Goal: Information Seeking & Learning: Learn about a topic

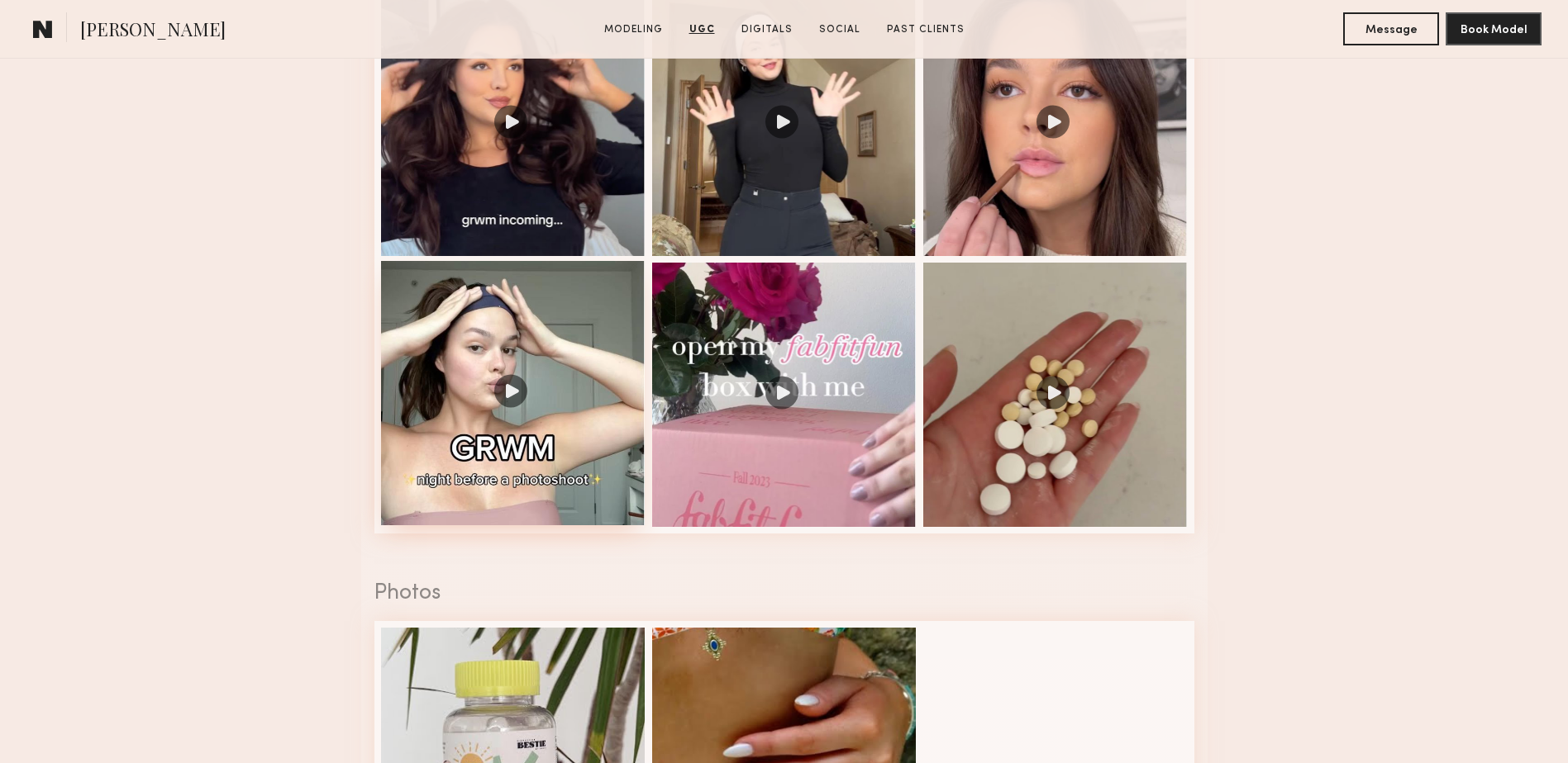
scroll to position [2313, 0]
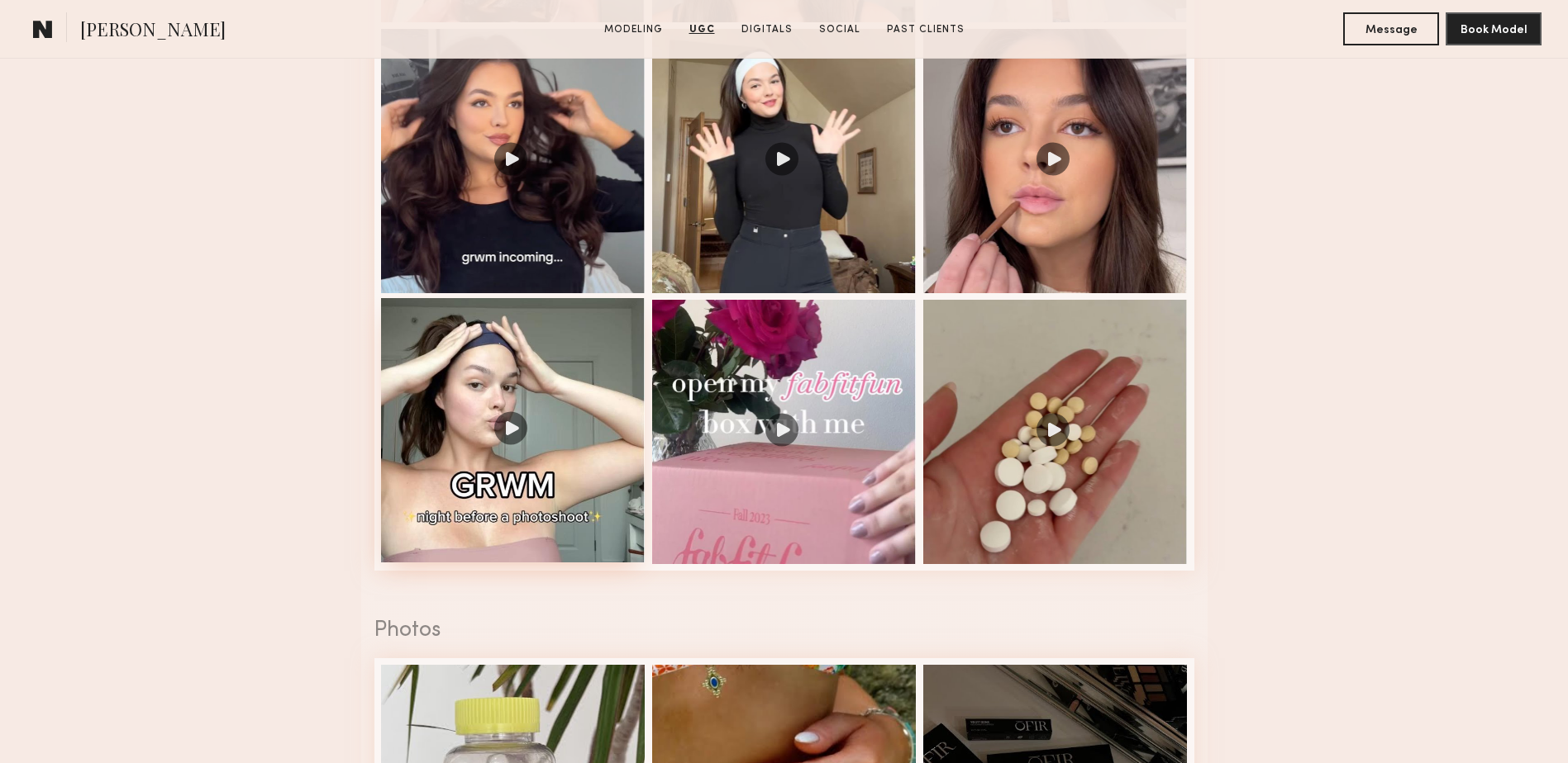
click at [507, 436] on div at bounding box center [512, 430] width 265 height 265
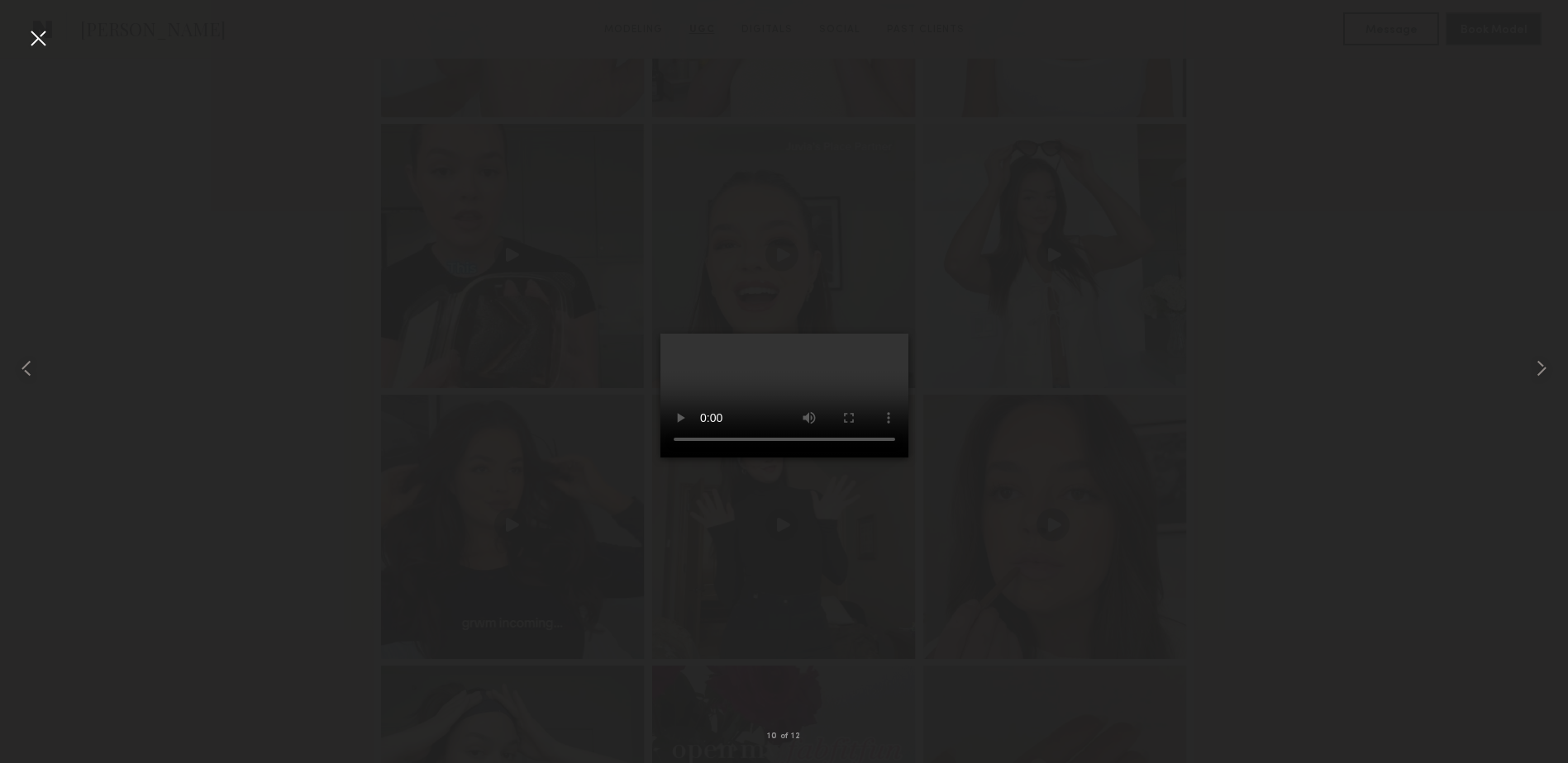
scroll to position [1983, 0]
click at [1093, 409] on div at bounding box center [784, 368] width 1568 height 684
click at [1147, 550] on div at bounding box center [784, 368] width 1568 height 684
click at [38, 38] on div at bounding box center [38, 38] width 26 height 26
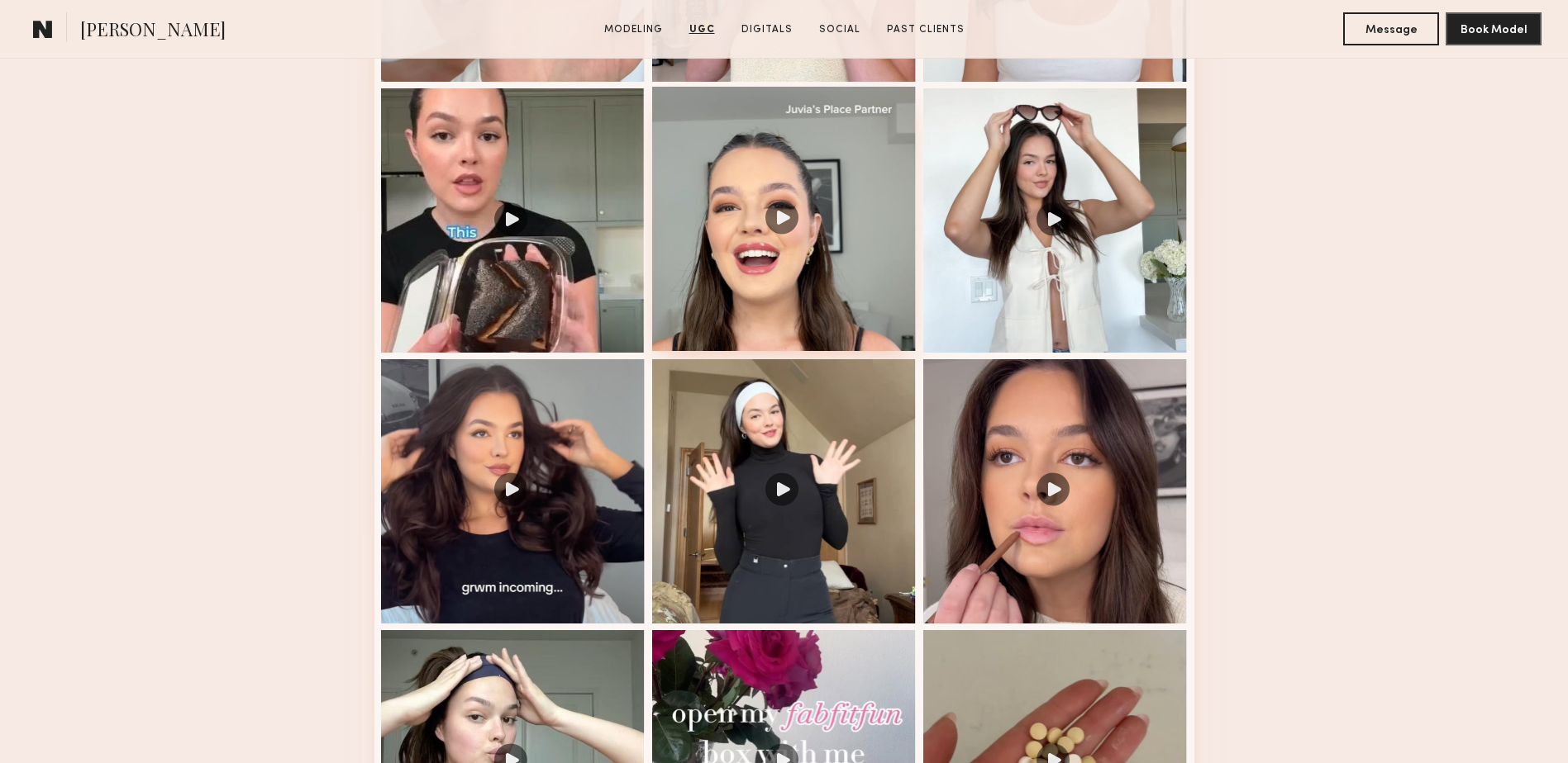
click at [741, 327] on div at bounding box center [784, 218] width 265 height 265
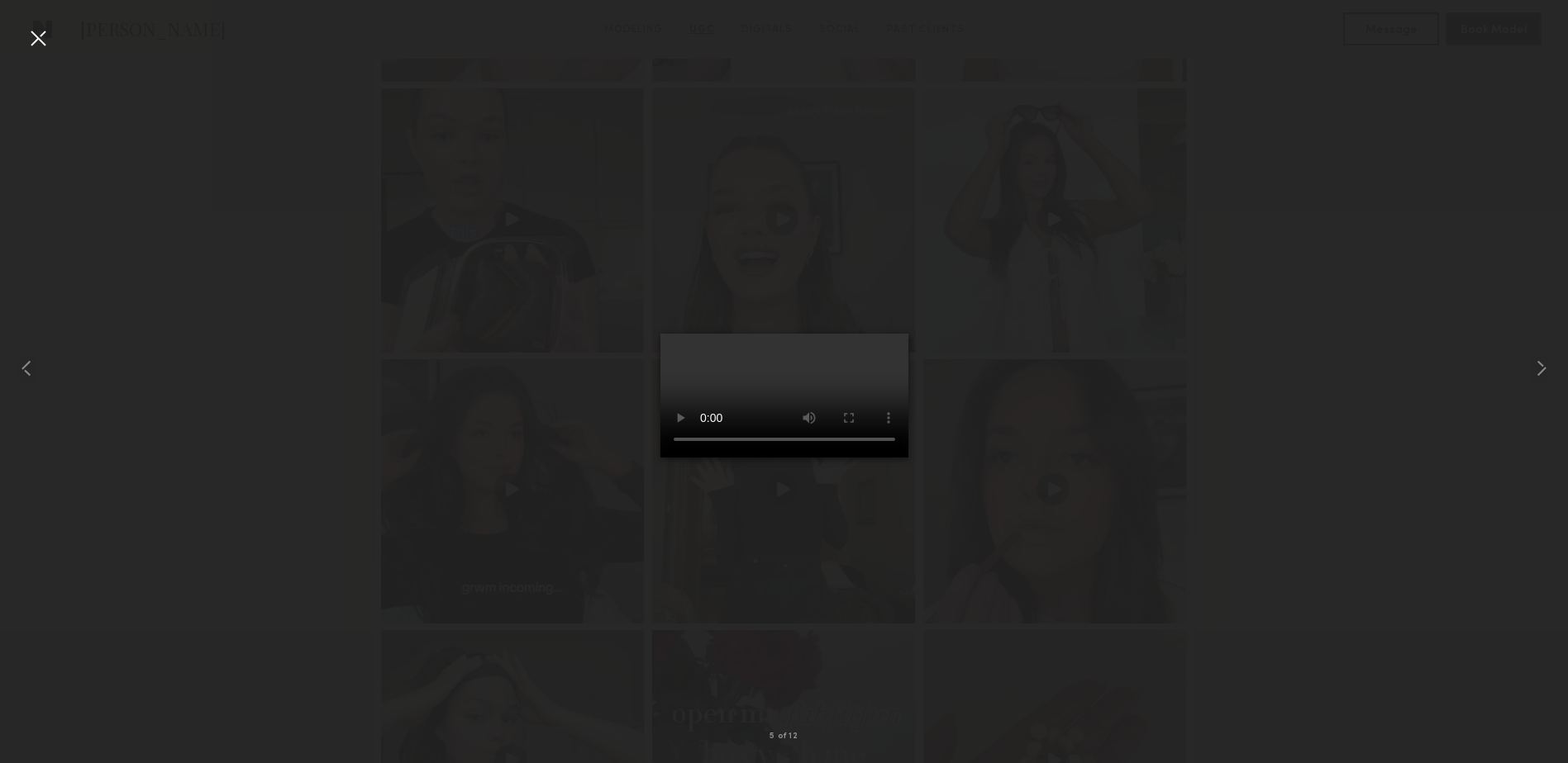
click at [343, 258] on div at bounding box center [784, 368] width 1568 height 684
click at [26, 27] on div at bounding box center [38, 38] width 26 height 26
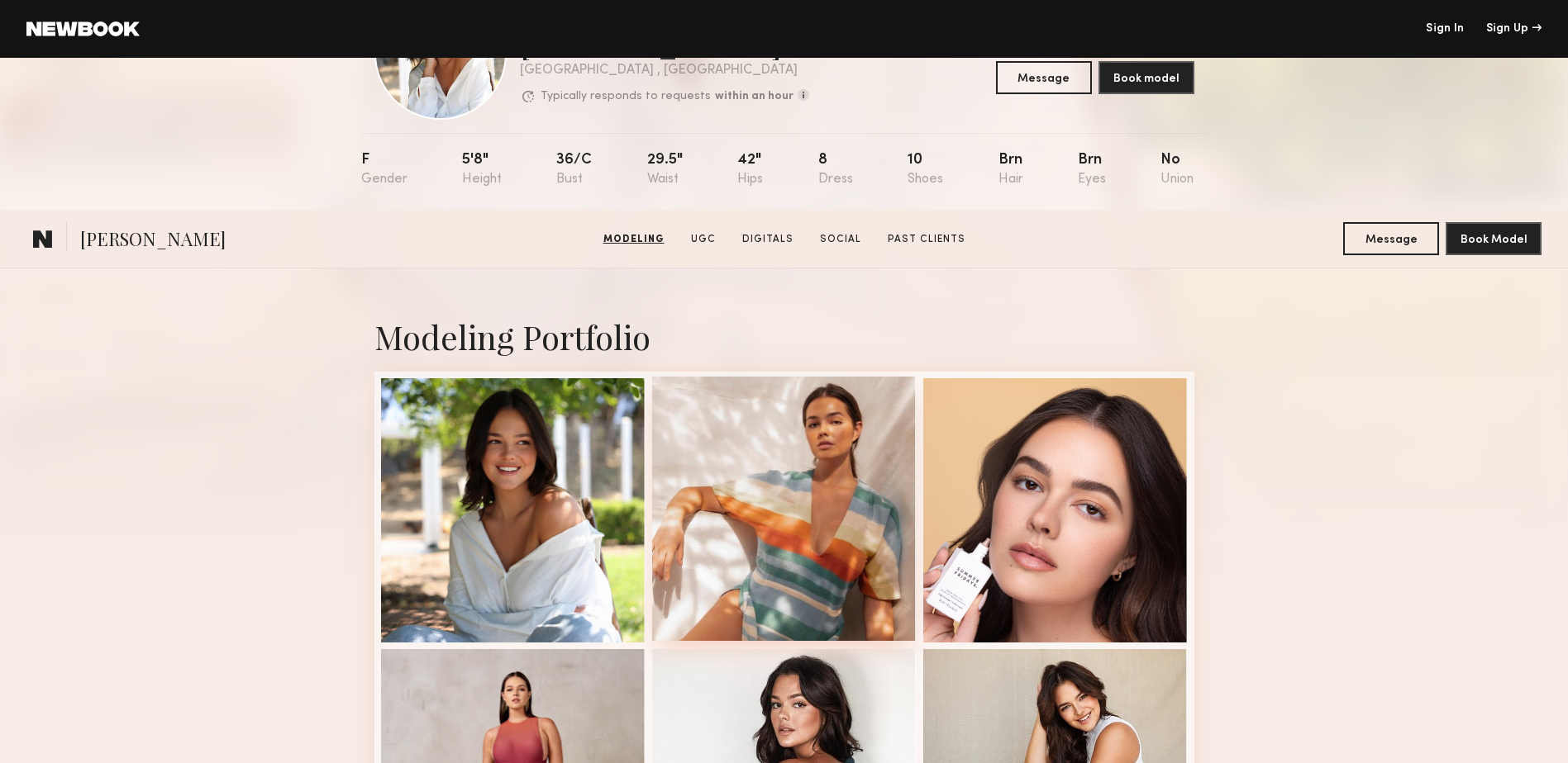
scroll to position [0, 0]
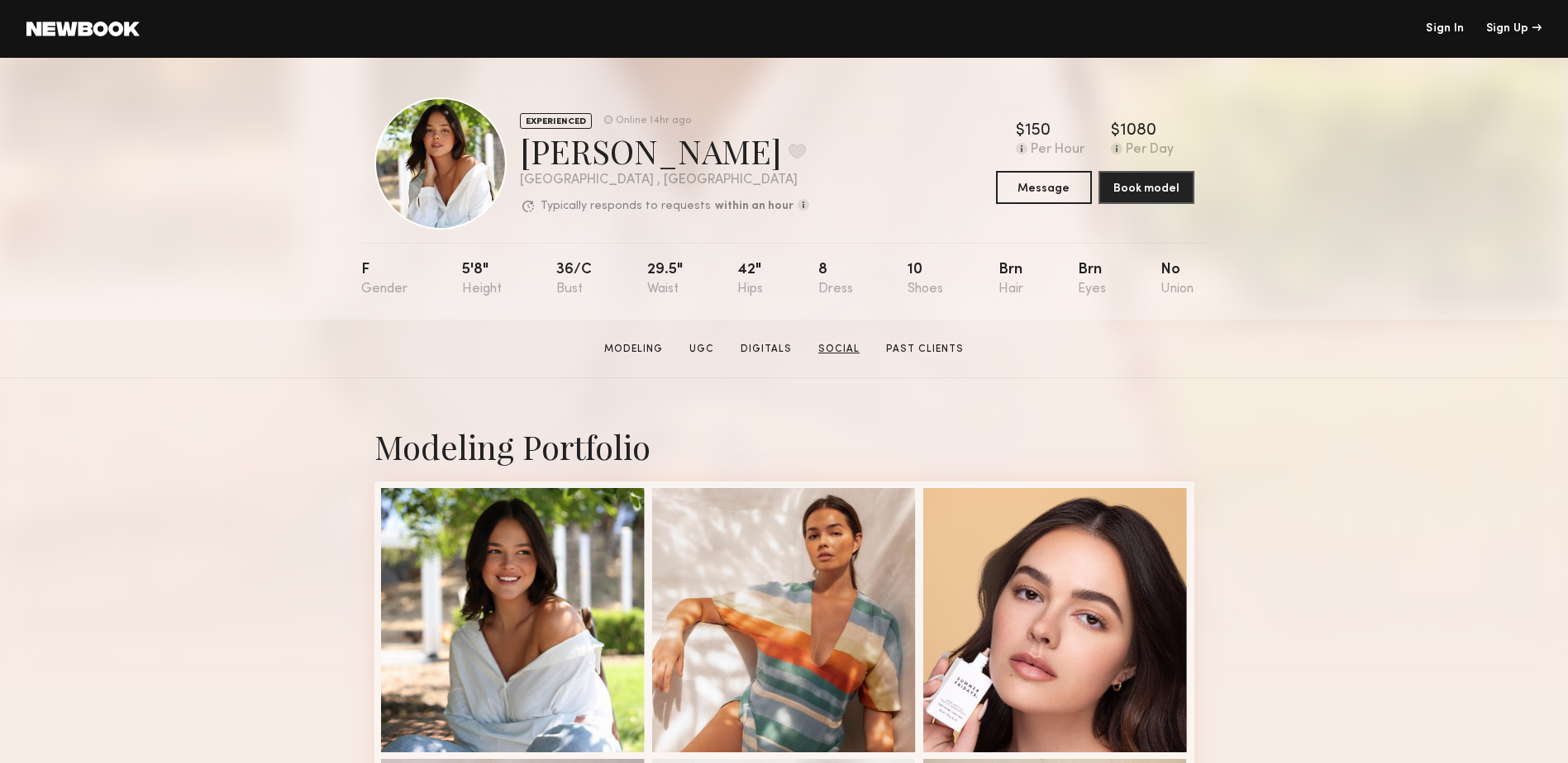
drag, startPoint x: 845, startPoint y: 357, endPoint x: 832, endPoint y: 357, distance: 13.0
click at [832, 357] on link "Social" at bounding box center [838, 350] width 55 height 15
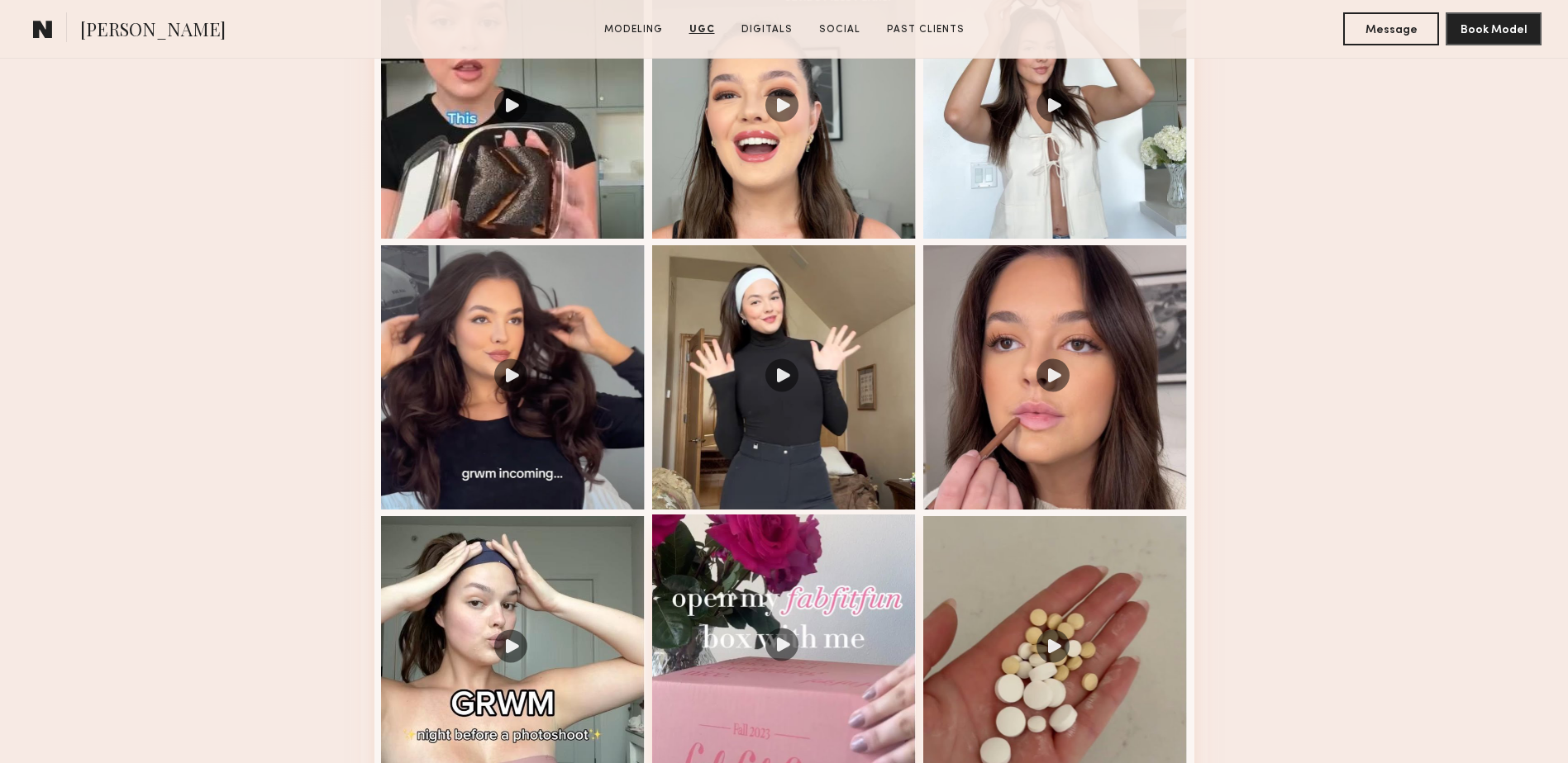
scroll to position [1911, 0]
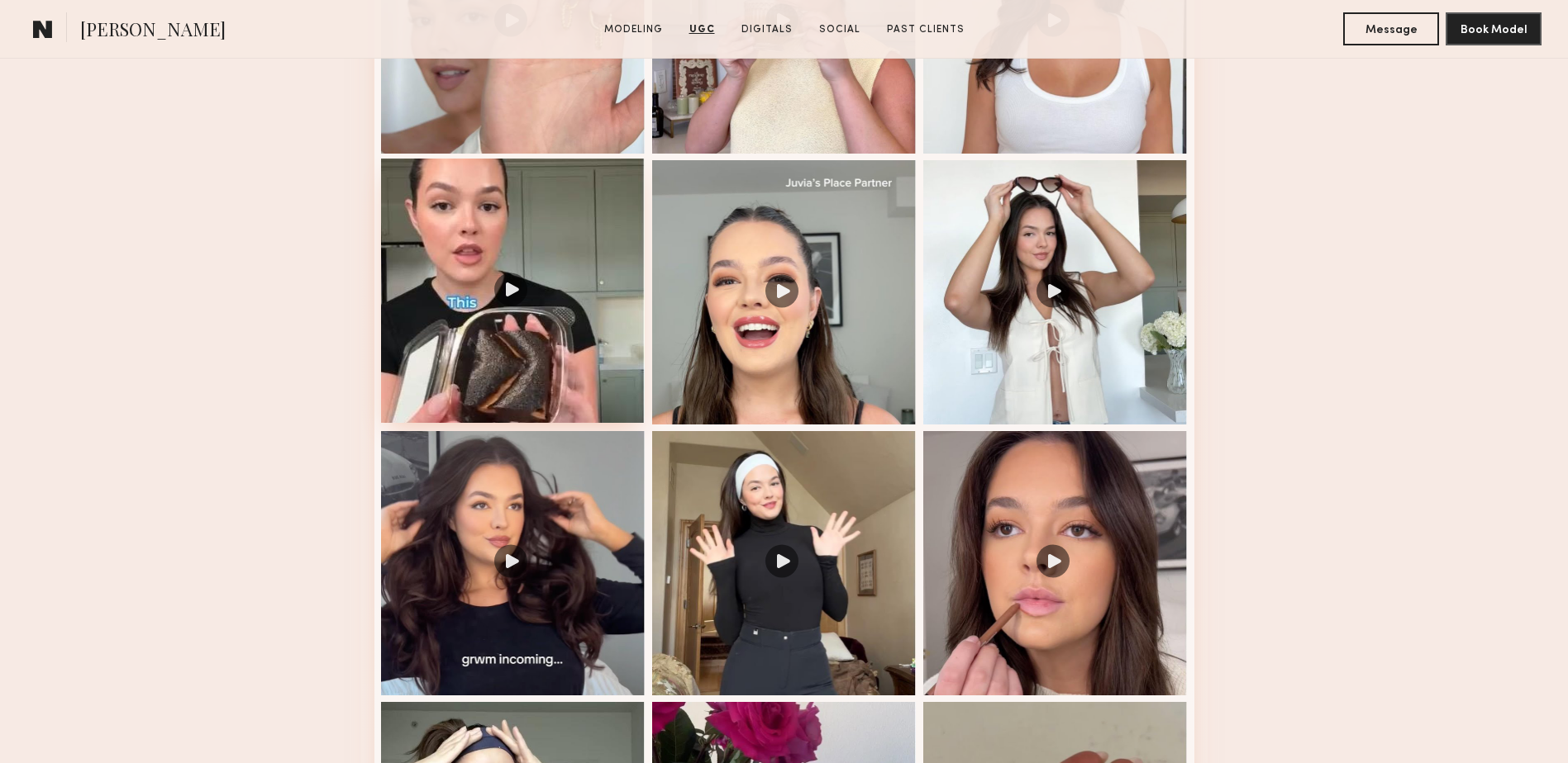
click at [501, 350] on div at bounding box center [512, 291] width 265 height 265
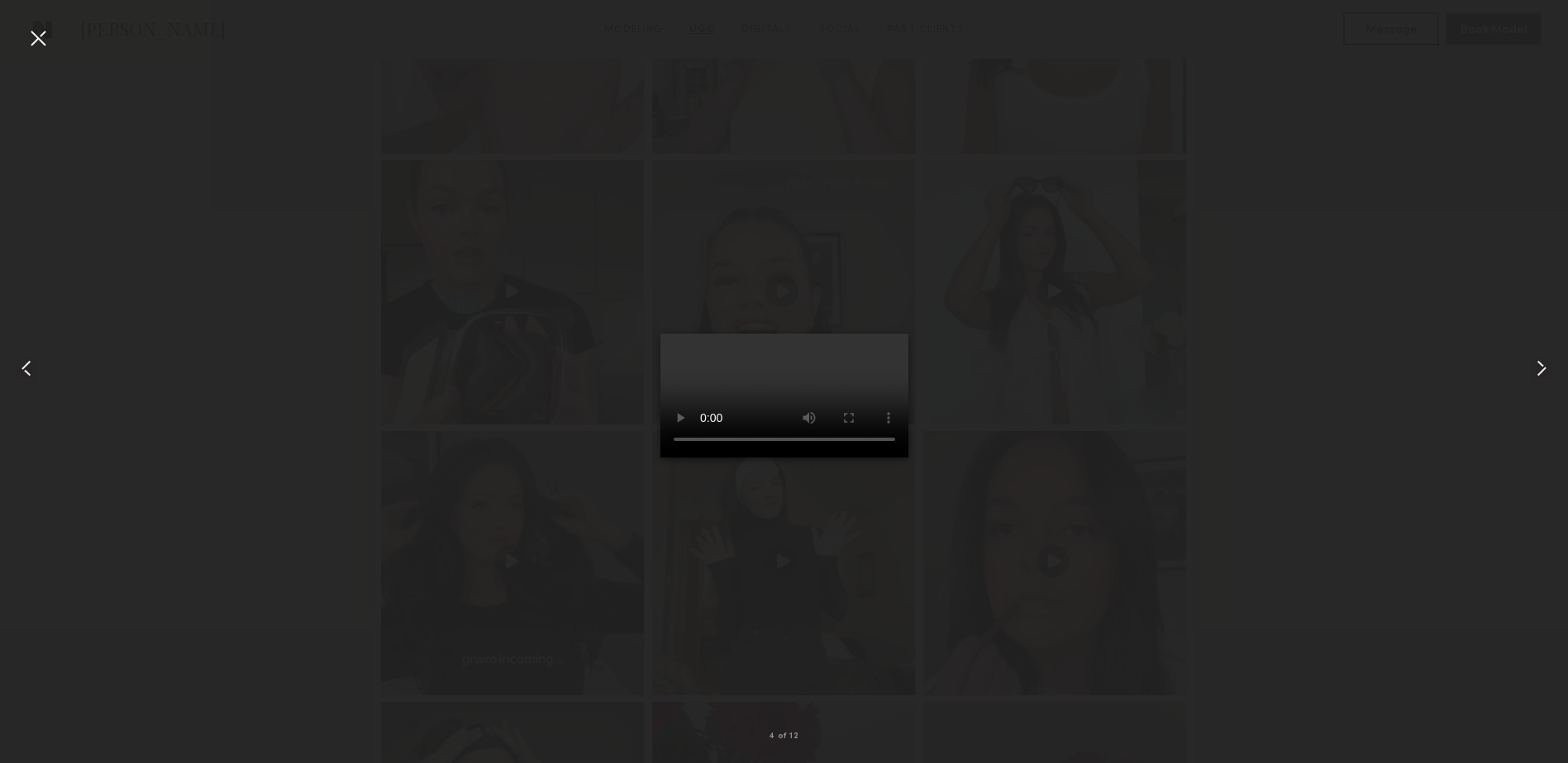
click at [32, 32] on div at bounding box center [38, 38] width 26 height 26
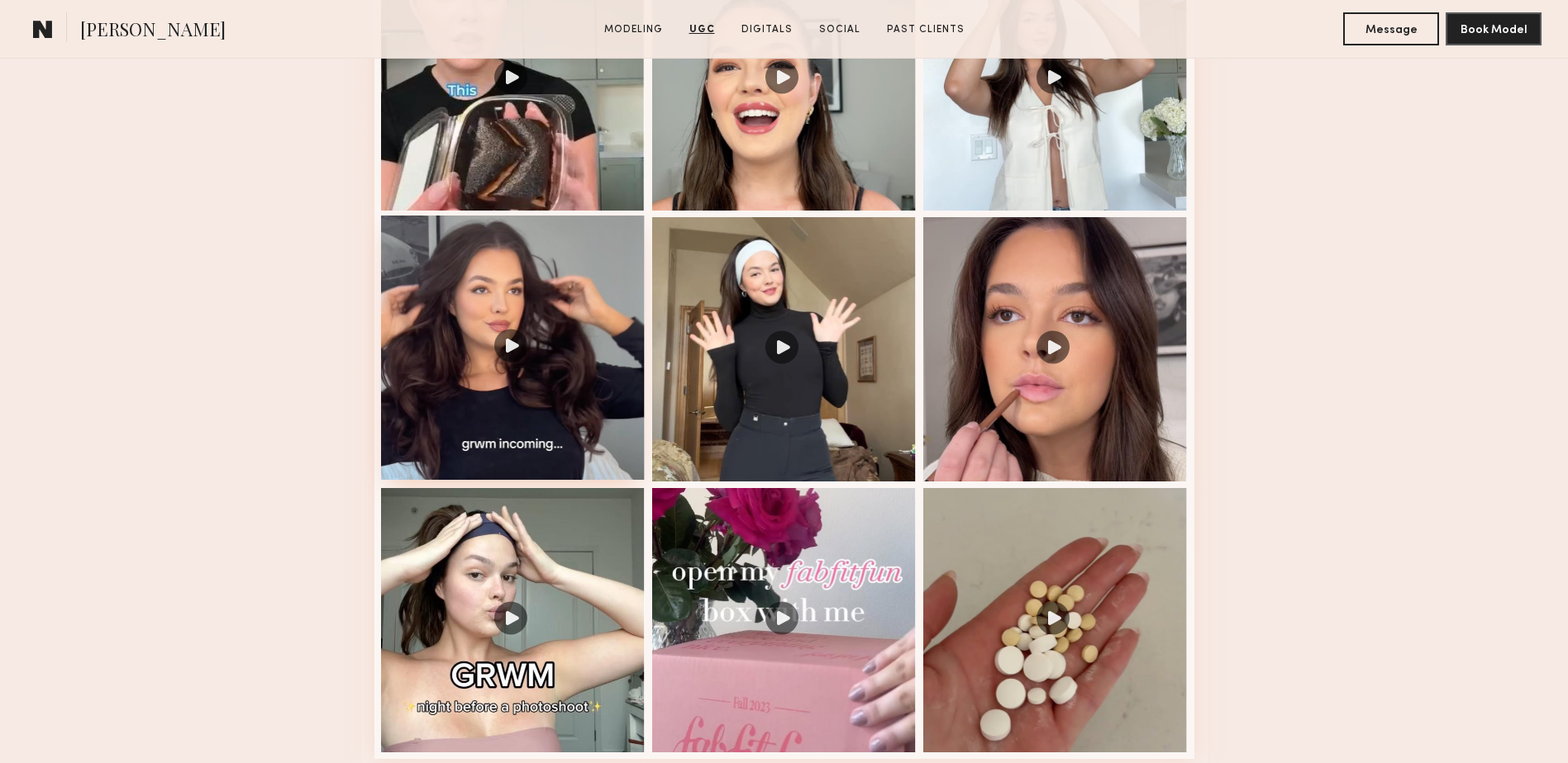
scroll to position [2132, 0]
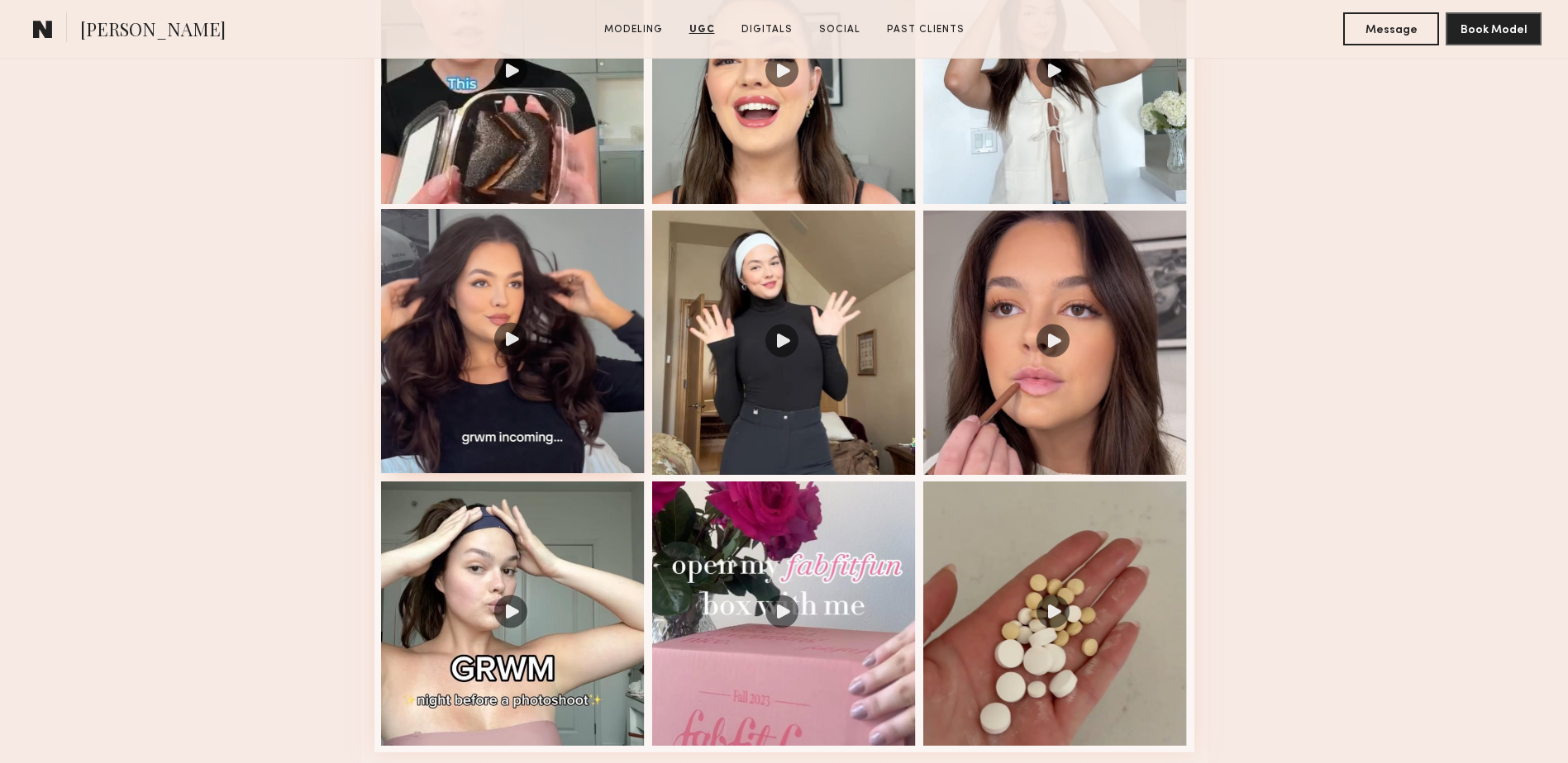
click at [508, 358] on div at bounding box center [512, 341] width 265 height 265
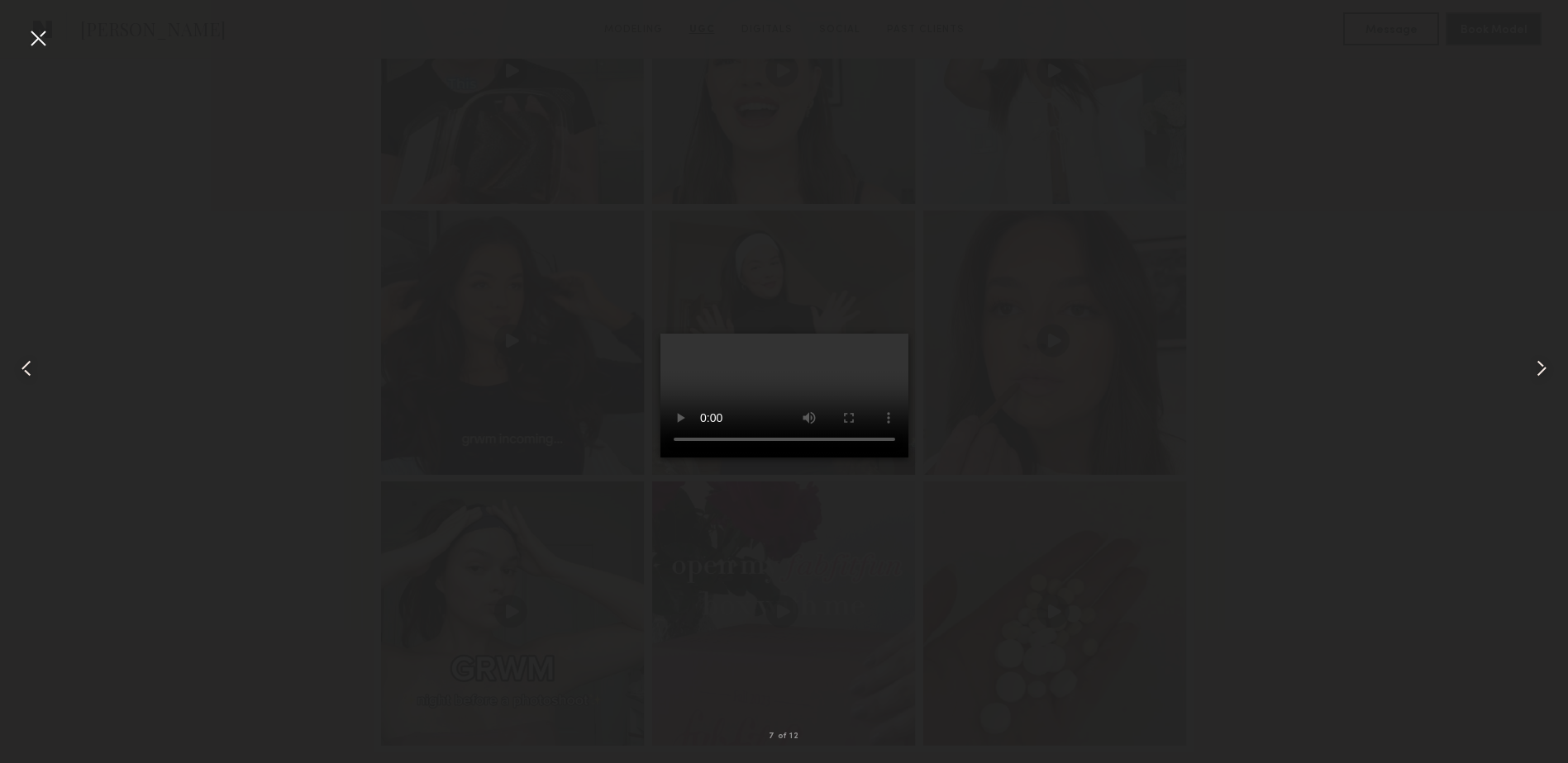
click at [38, 40] on div at bounding box center [38, 38] width 26 height 26
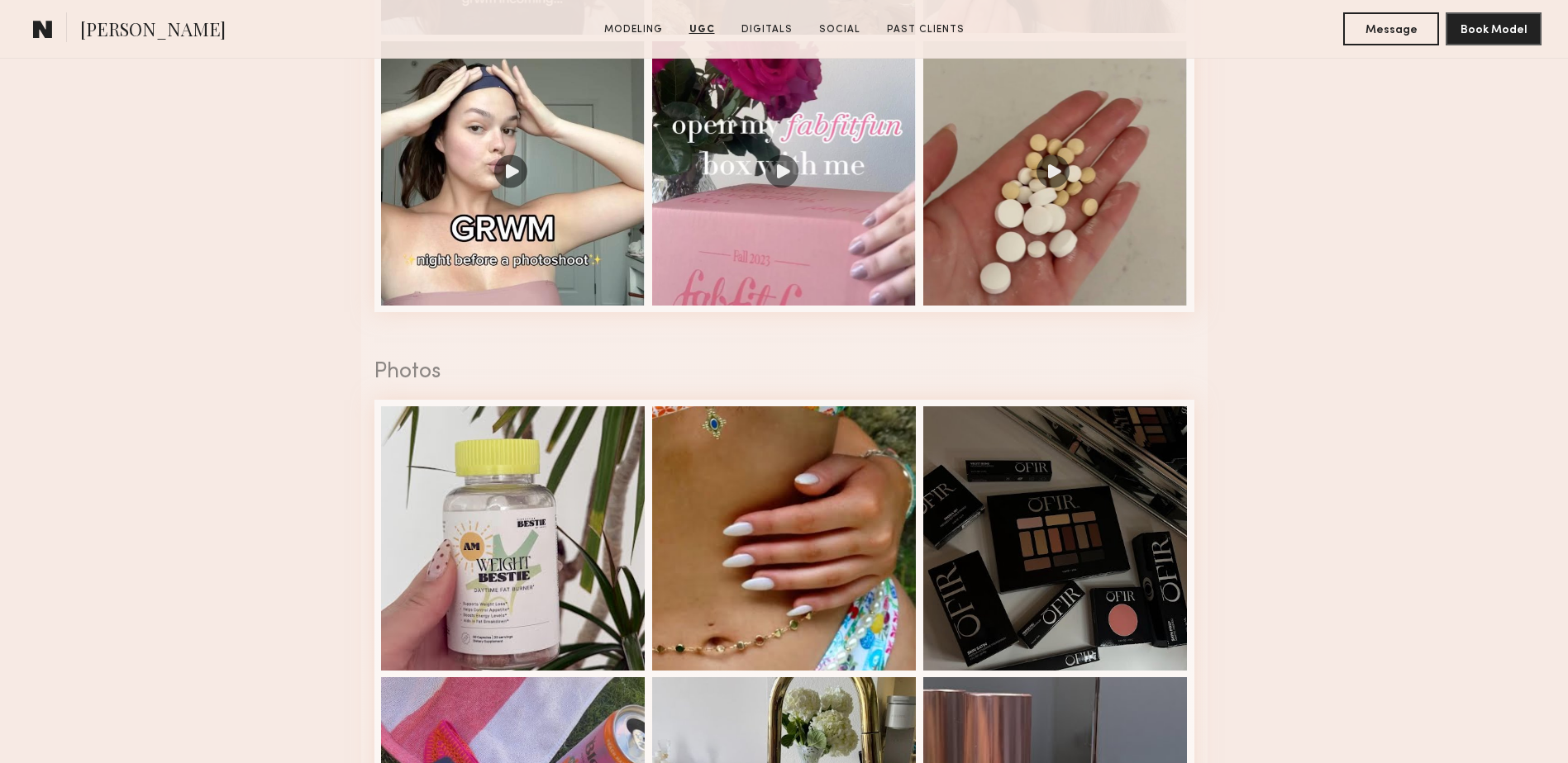
scroll to position [2022, 0]
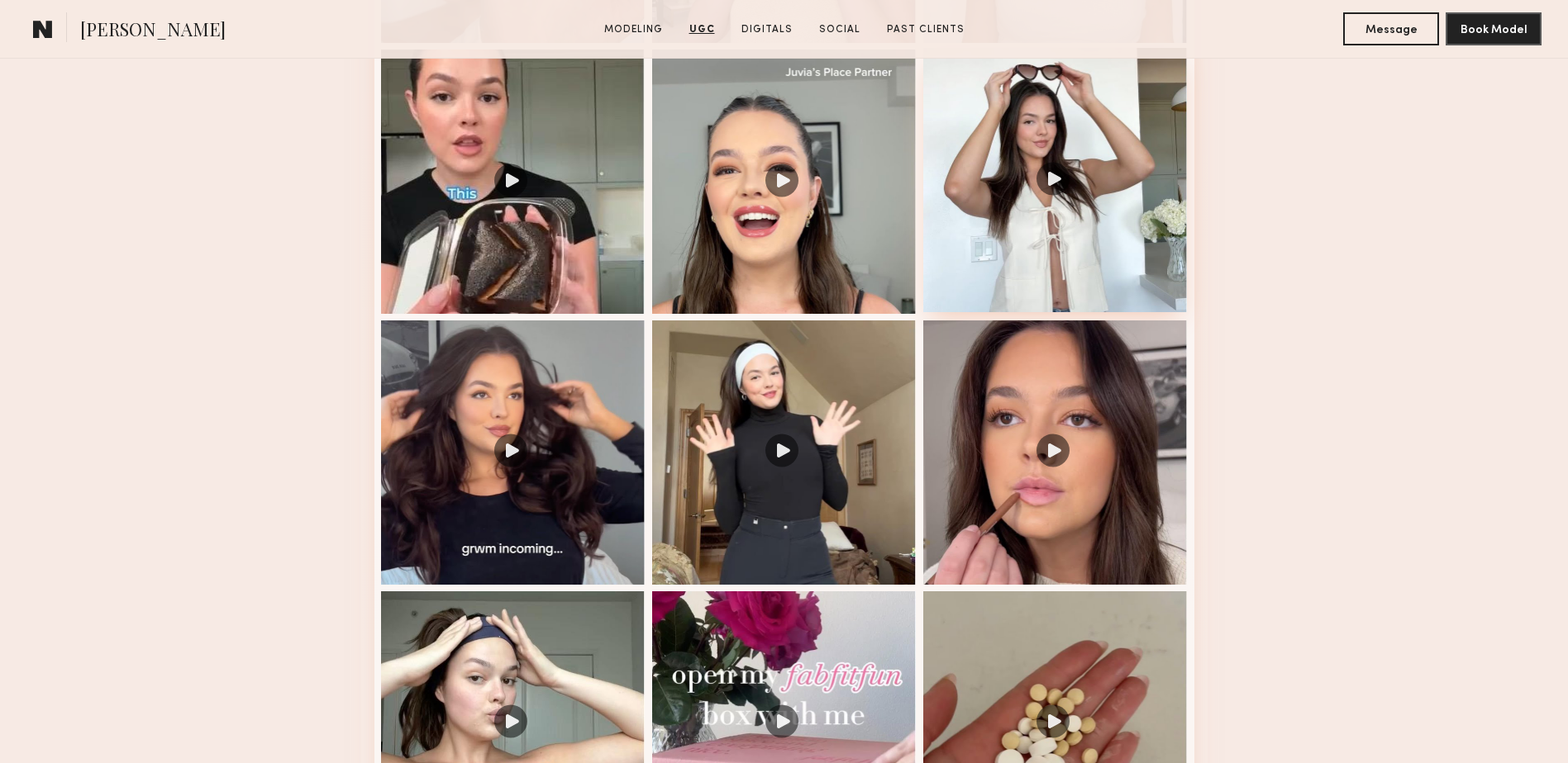
click at [1102, 259] on div at bounding box center [1055, 180] width 265 height 265
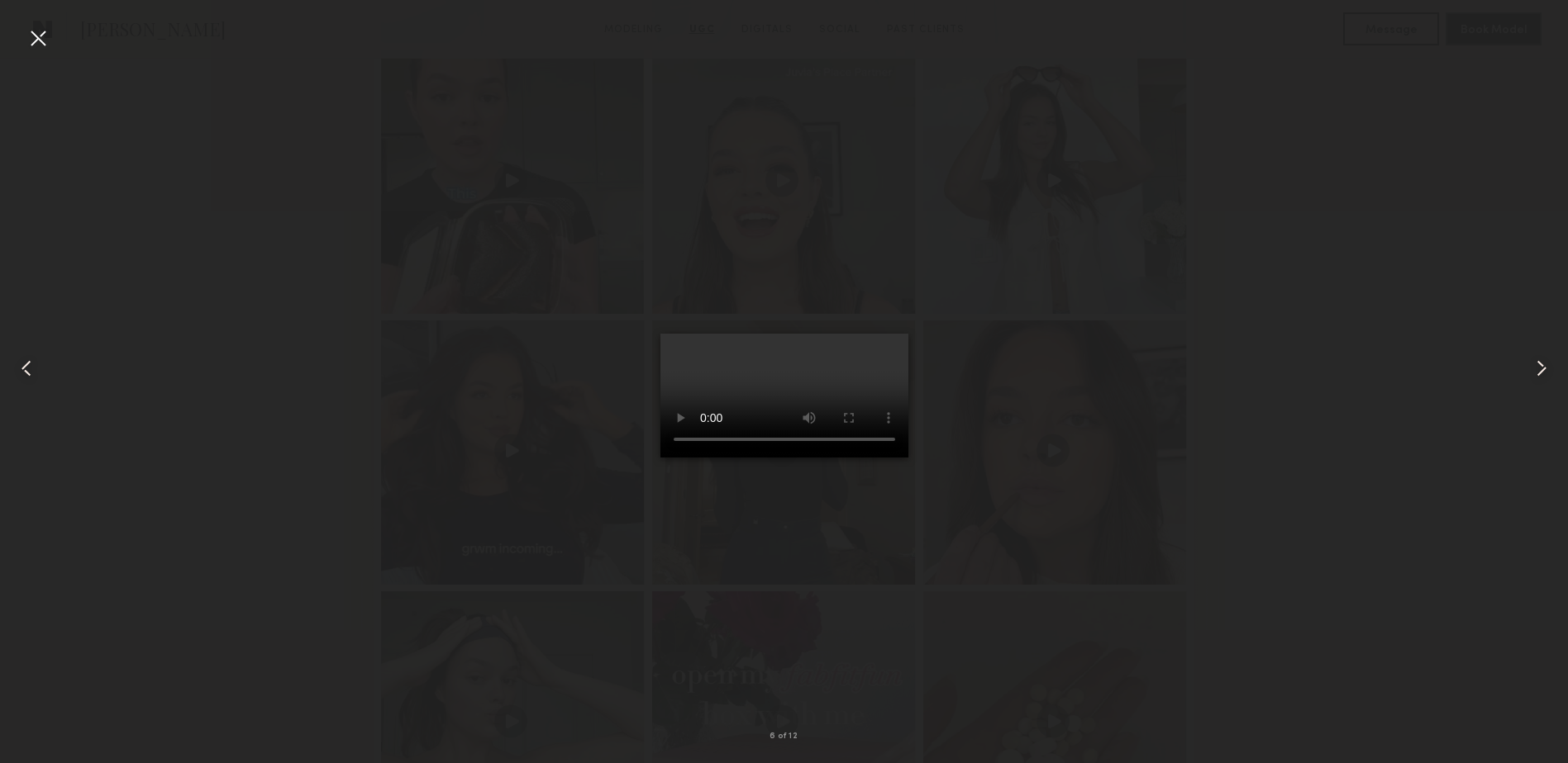
click at [32, 39] on div at bounding box center [38, 38] width 26 height 26
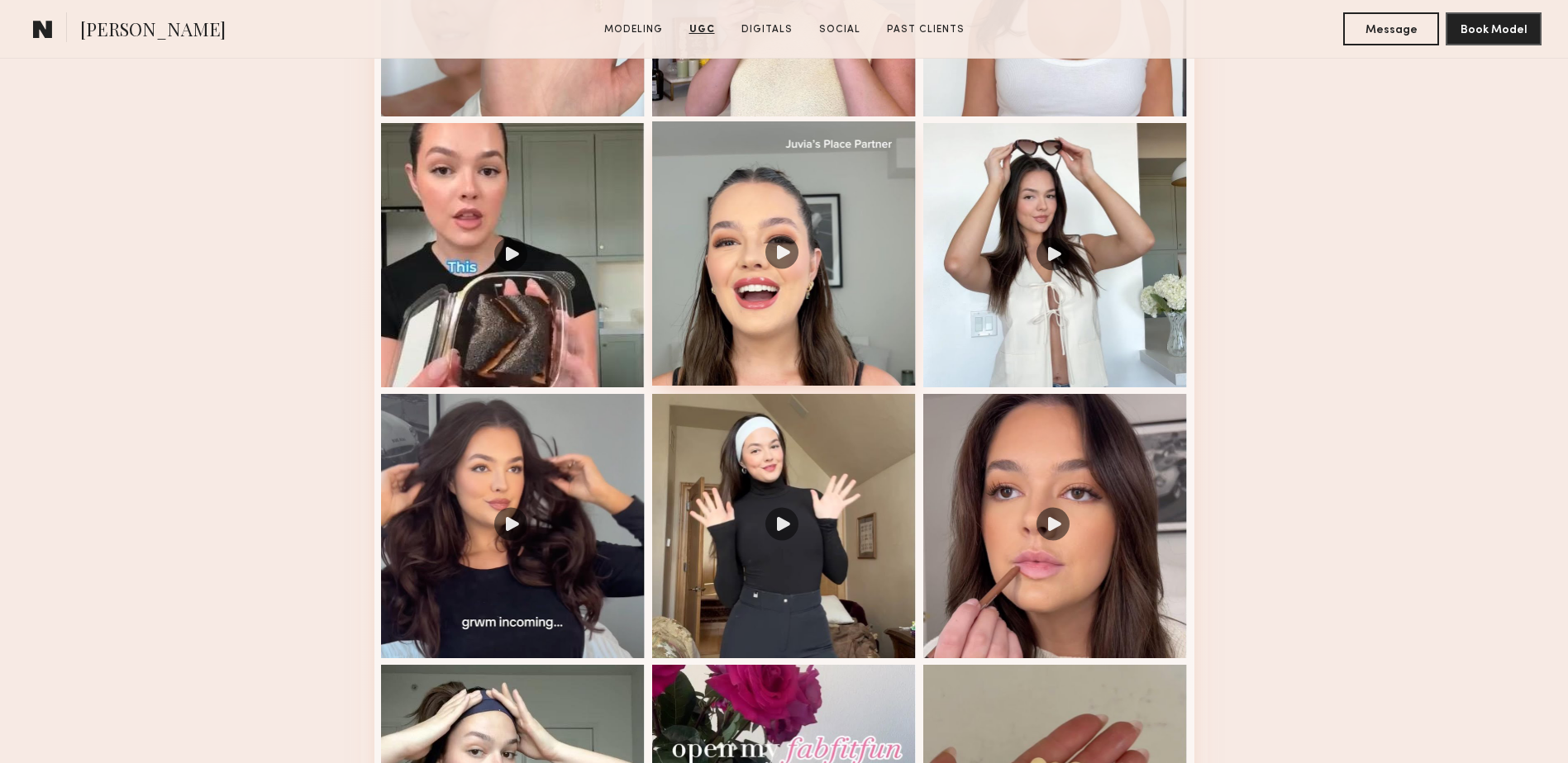
scroll to position [1801, 0]
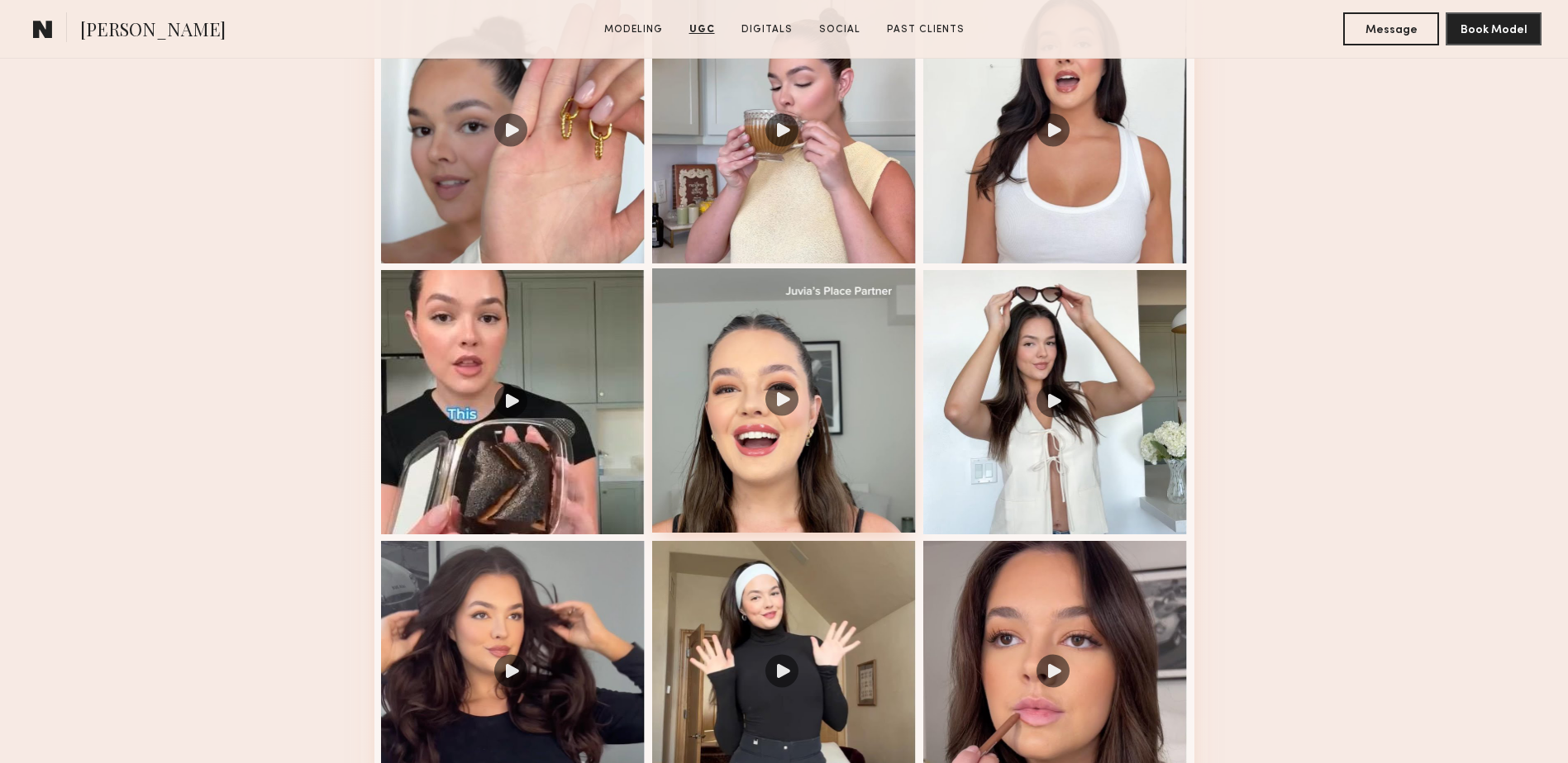
click at [864, 317] on div at bounding box center [784, 400] width 265 height 265
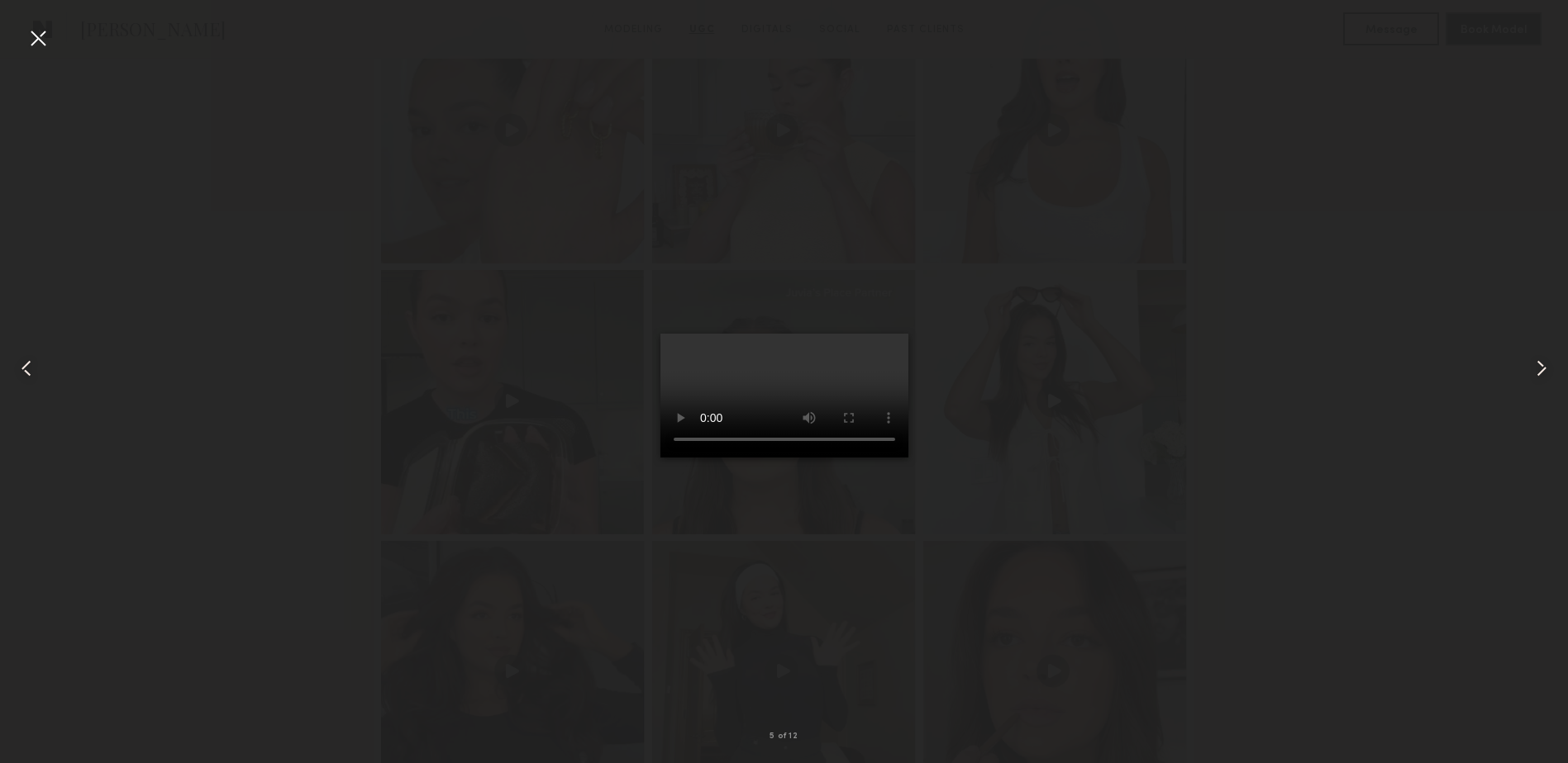
click at [34, 33] on div at bounding box center [38, 38] width 26 height 26
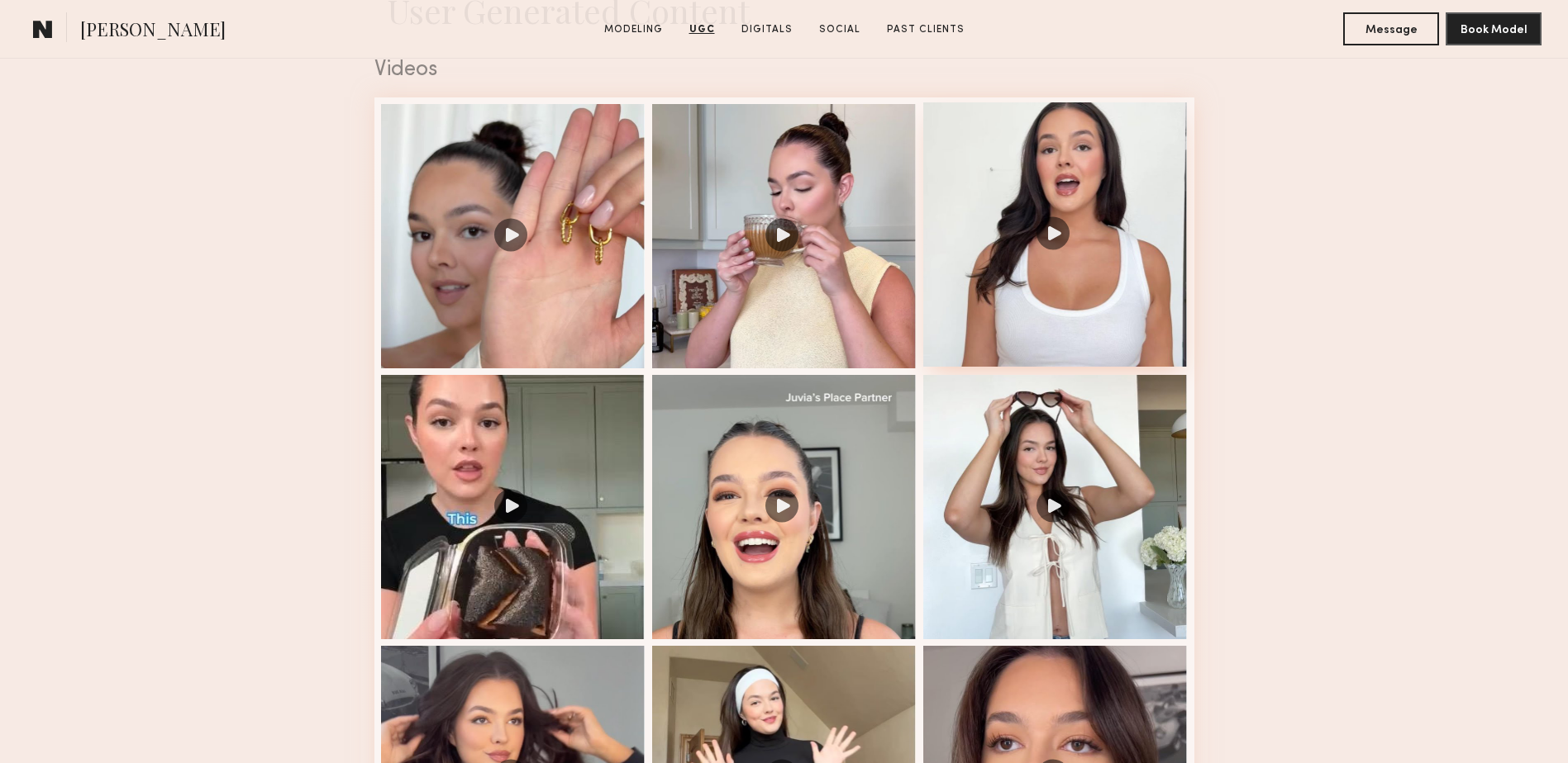
scroll to position [1691, 0]
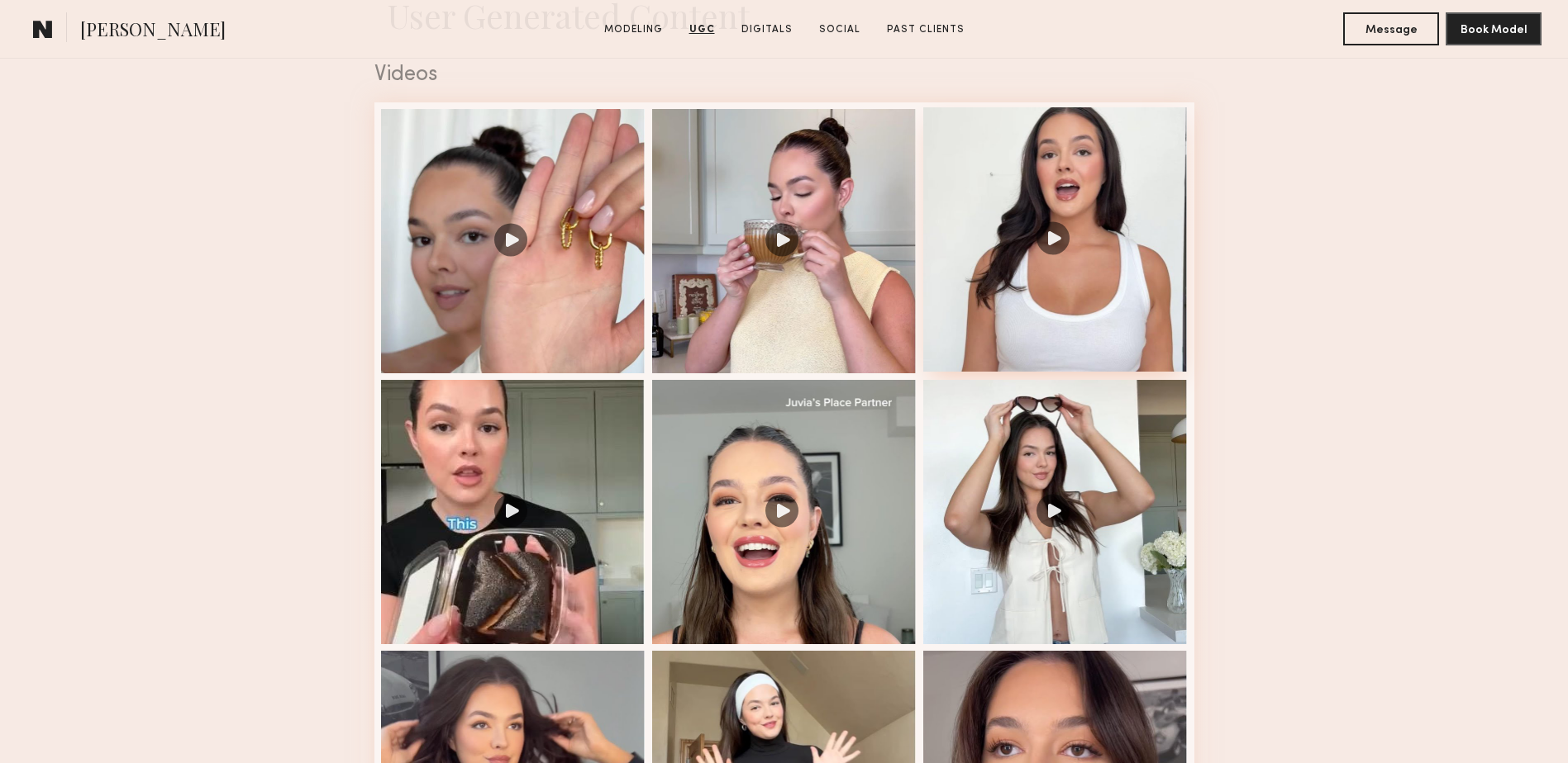
click at [1036, 312] on div at bounding box center [1055, 239] width 265 height 265
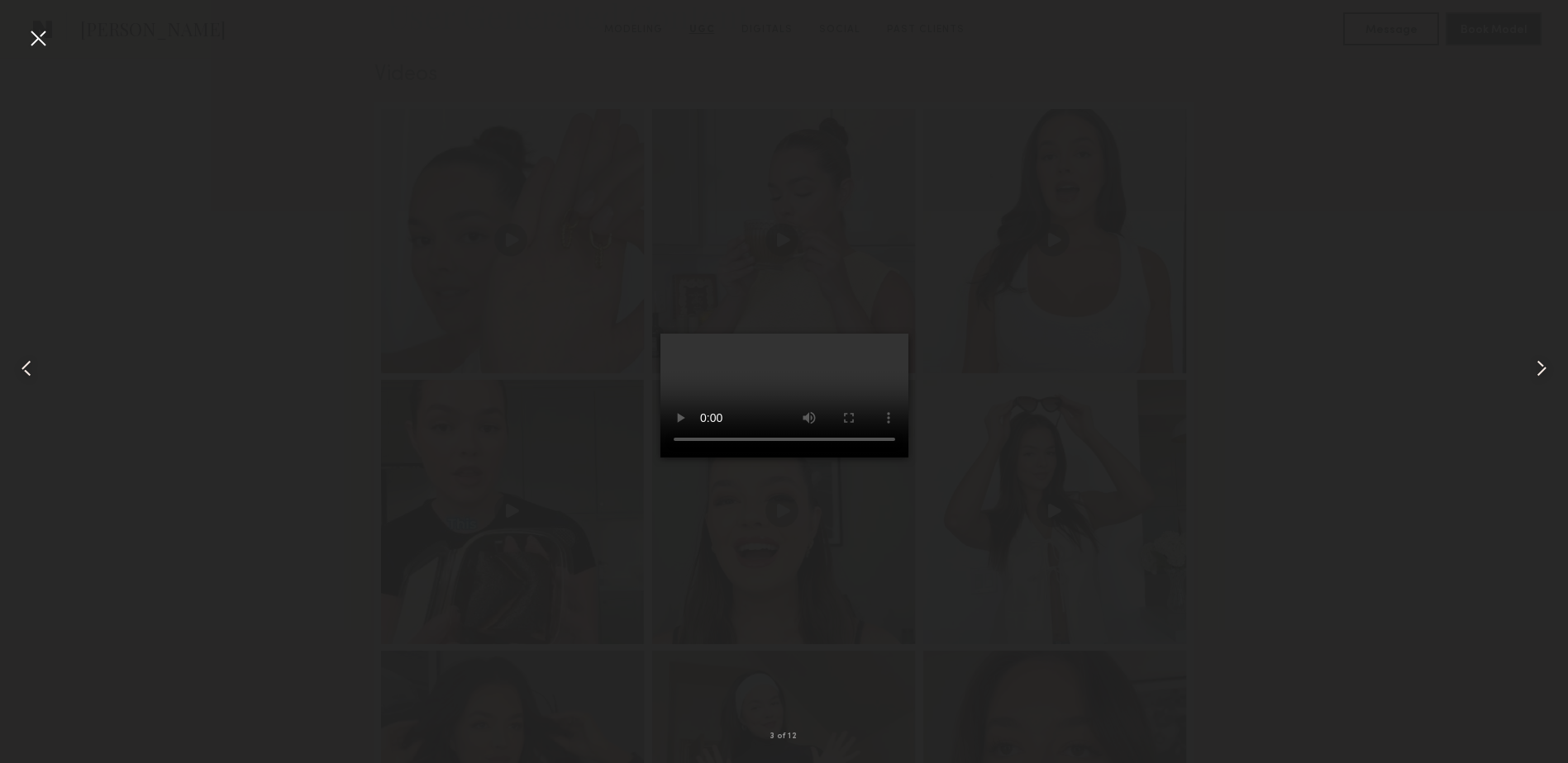
click at [1536, 369] on common-icon at bounding box center [1541, 369] width 26 height 26
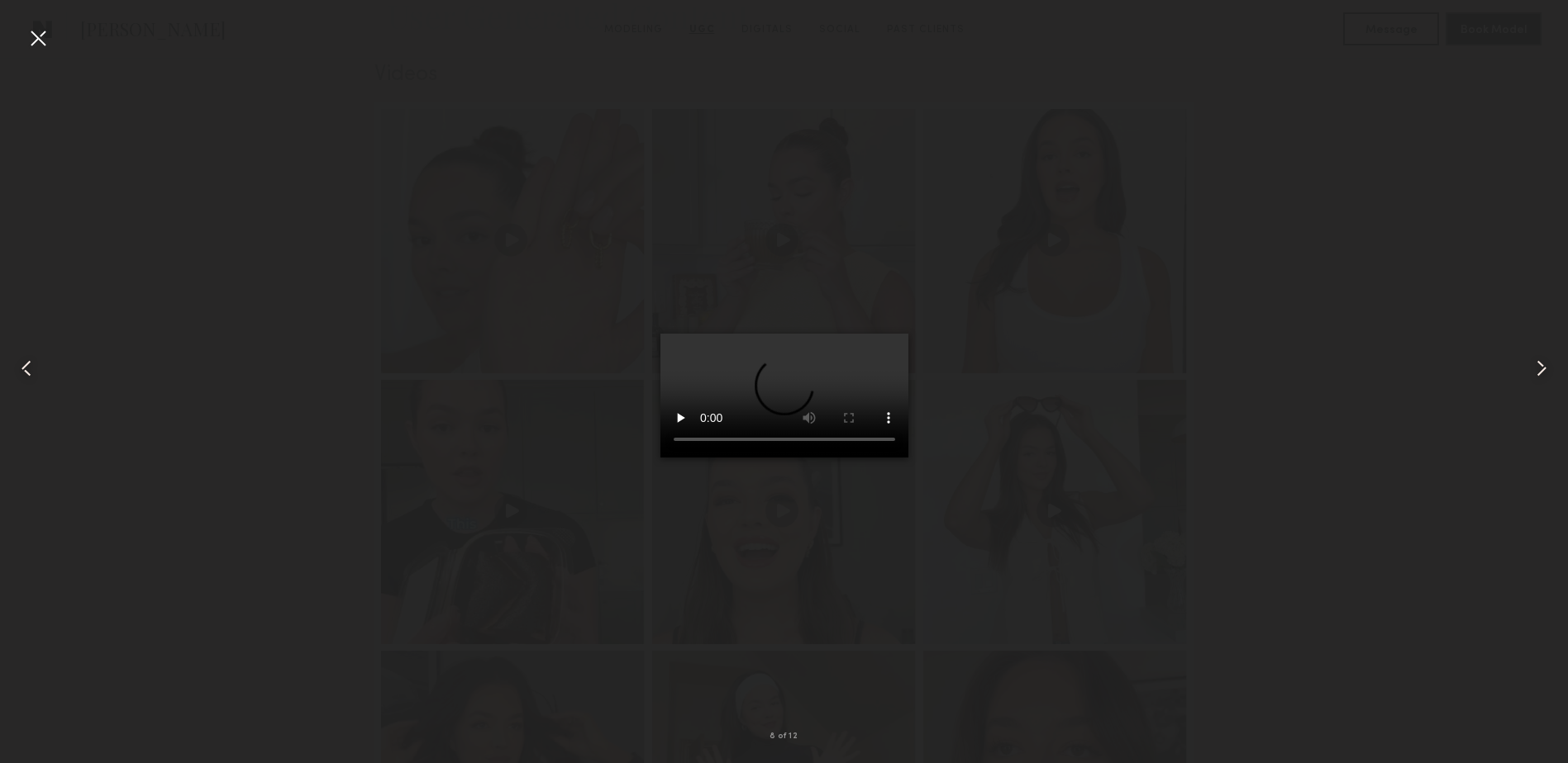
click at [1536, 369] on common-icon at bounding box center [1541, 369] width 26 height 26
click at [57, 44] on div at bounding box center [32, 368] width 63 height 684
click at [42, 45] on div at bounding box center [38, 38] width 26 height 26
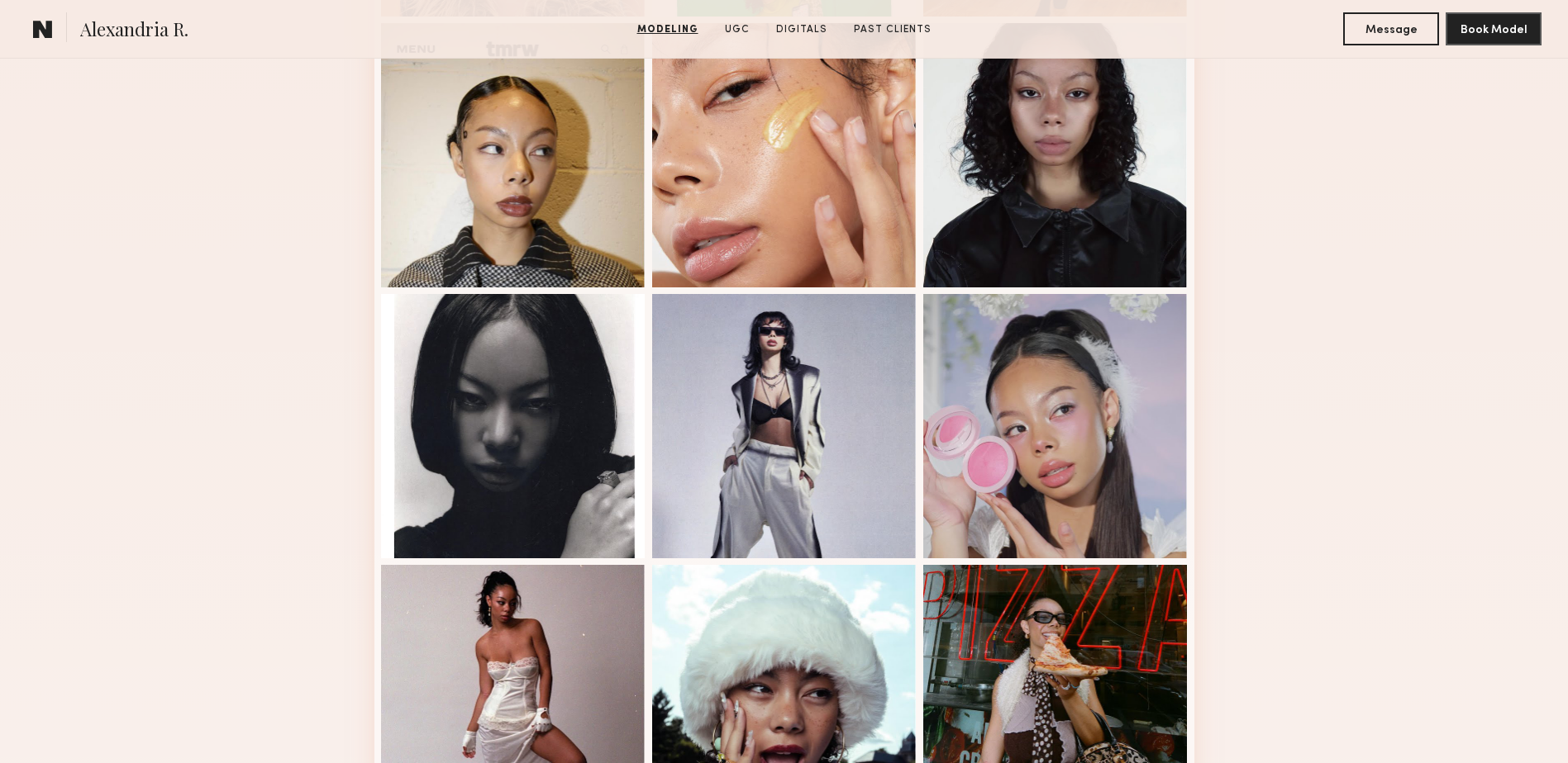
scroll to position [770, 0]
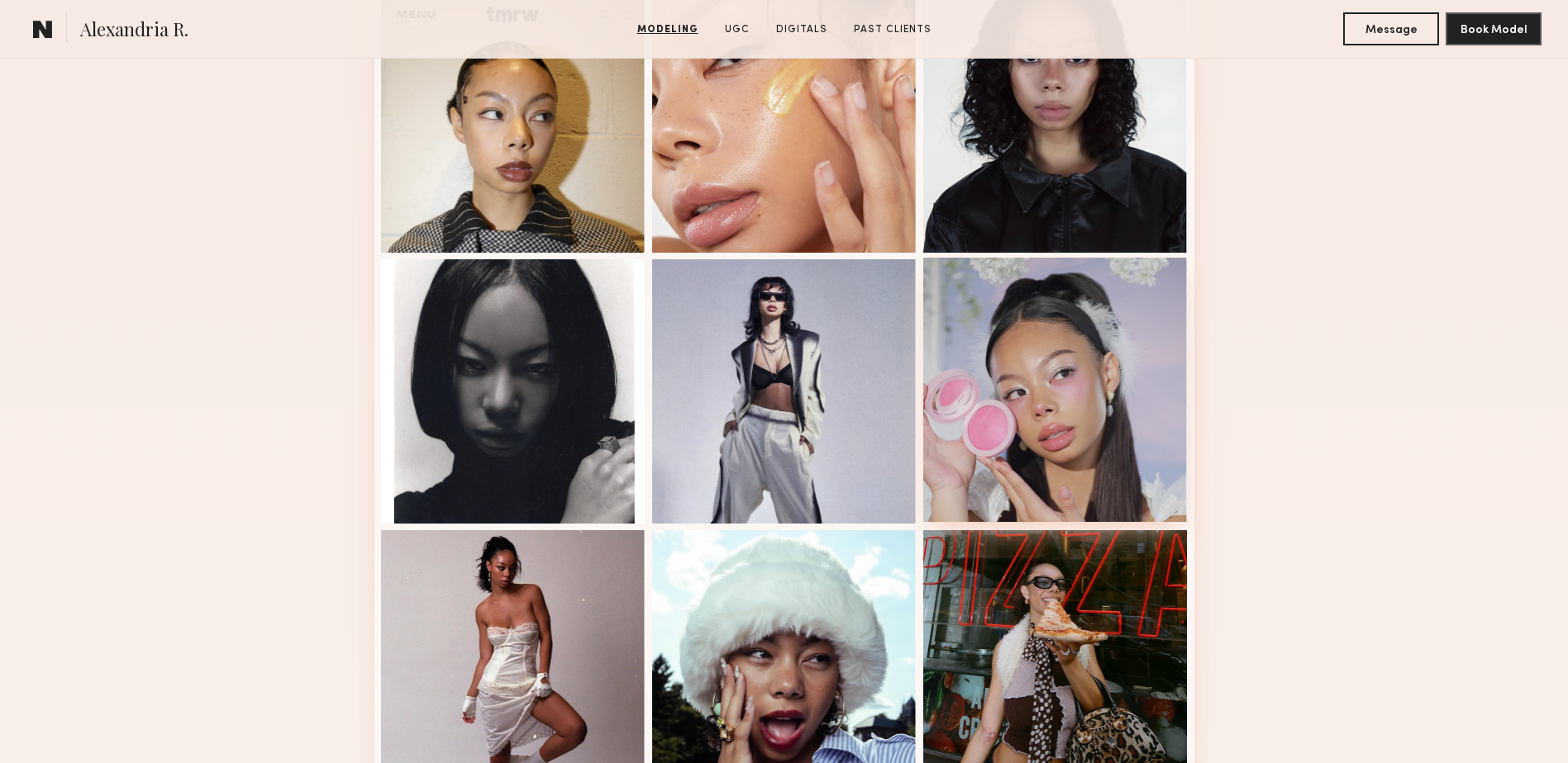
click at [1055, 366] on div at bounding box center [1055, 390] width 265 height 265
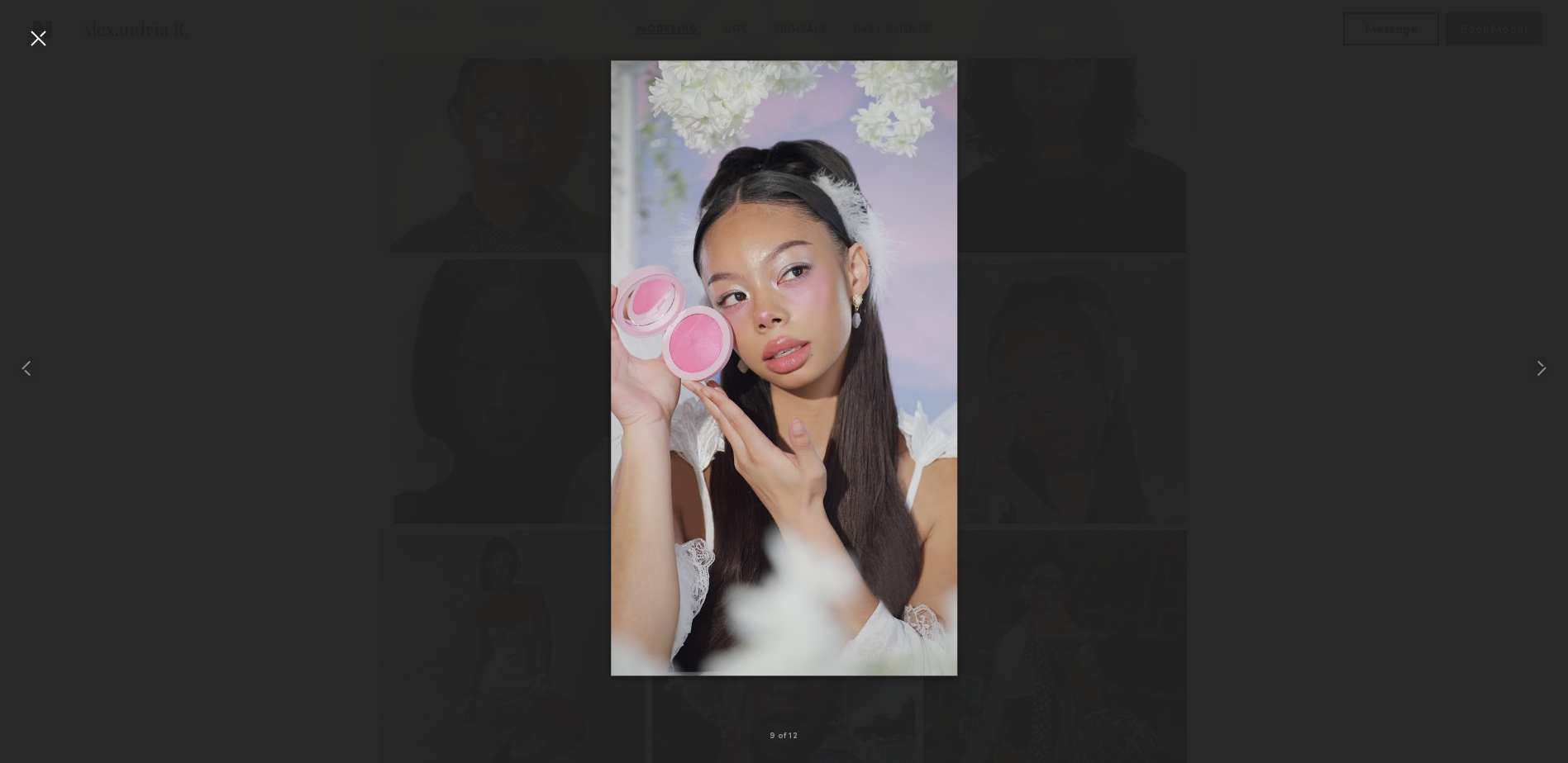
click at [45, 33] on div at bounding box center [38, 38] width 26 height 26
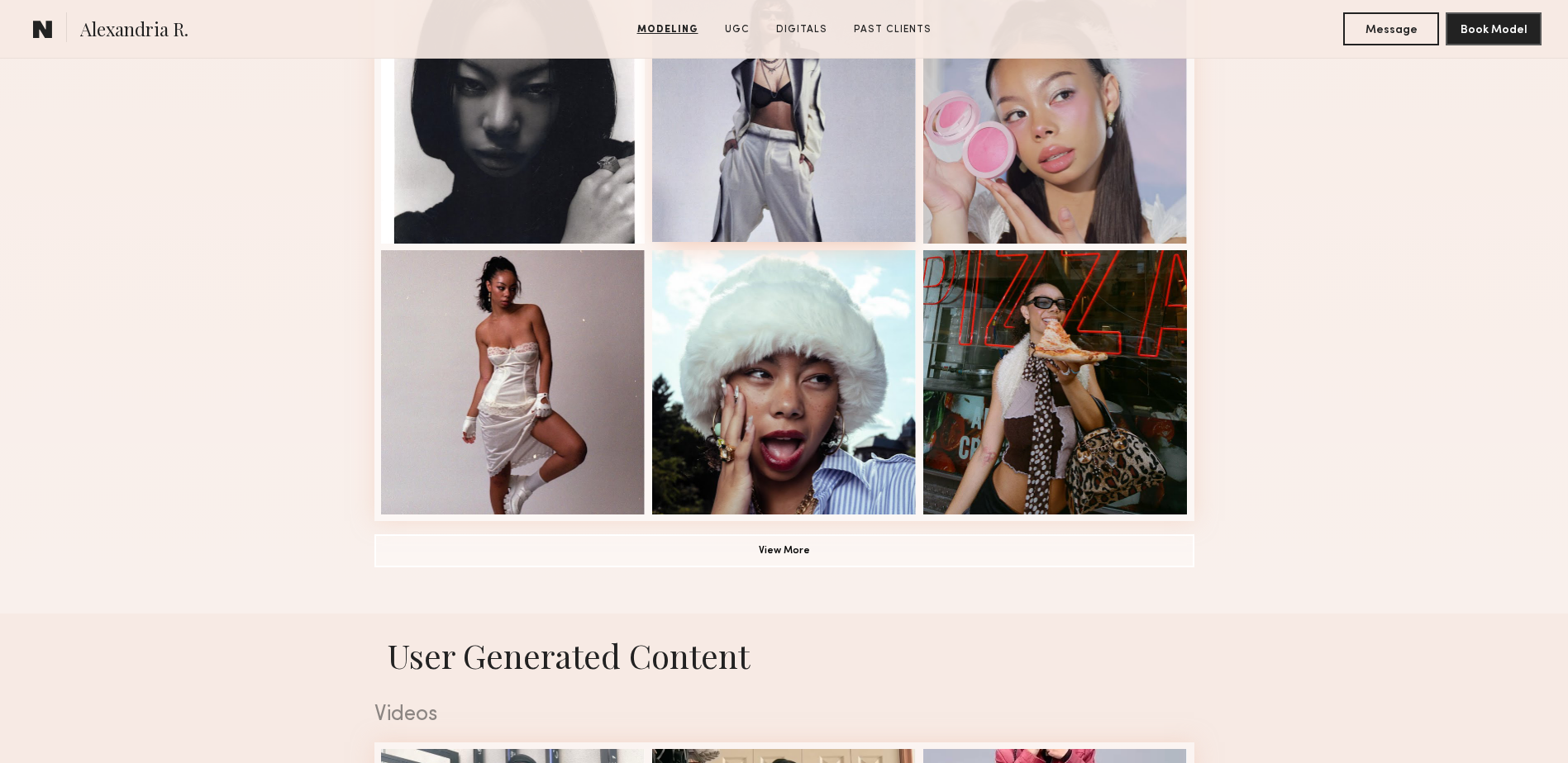
scroll to position [1212, 0]
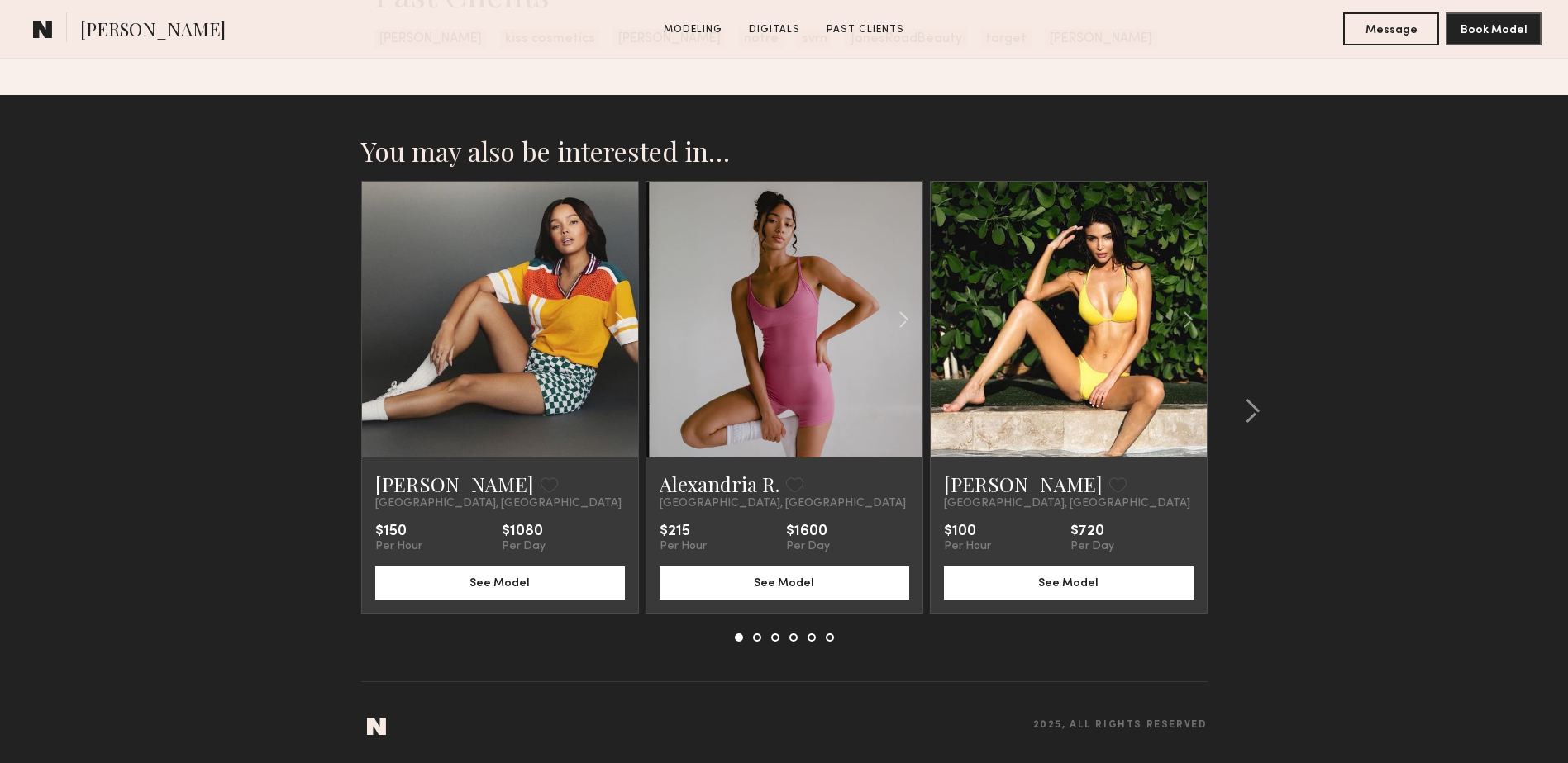
scroll to position [1245, 0]
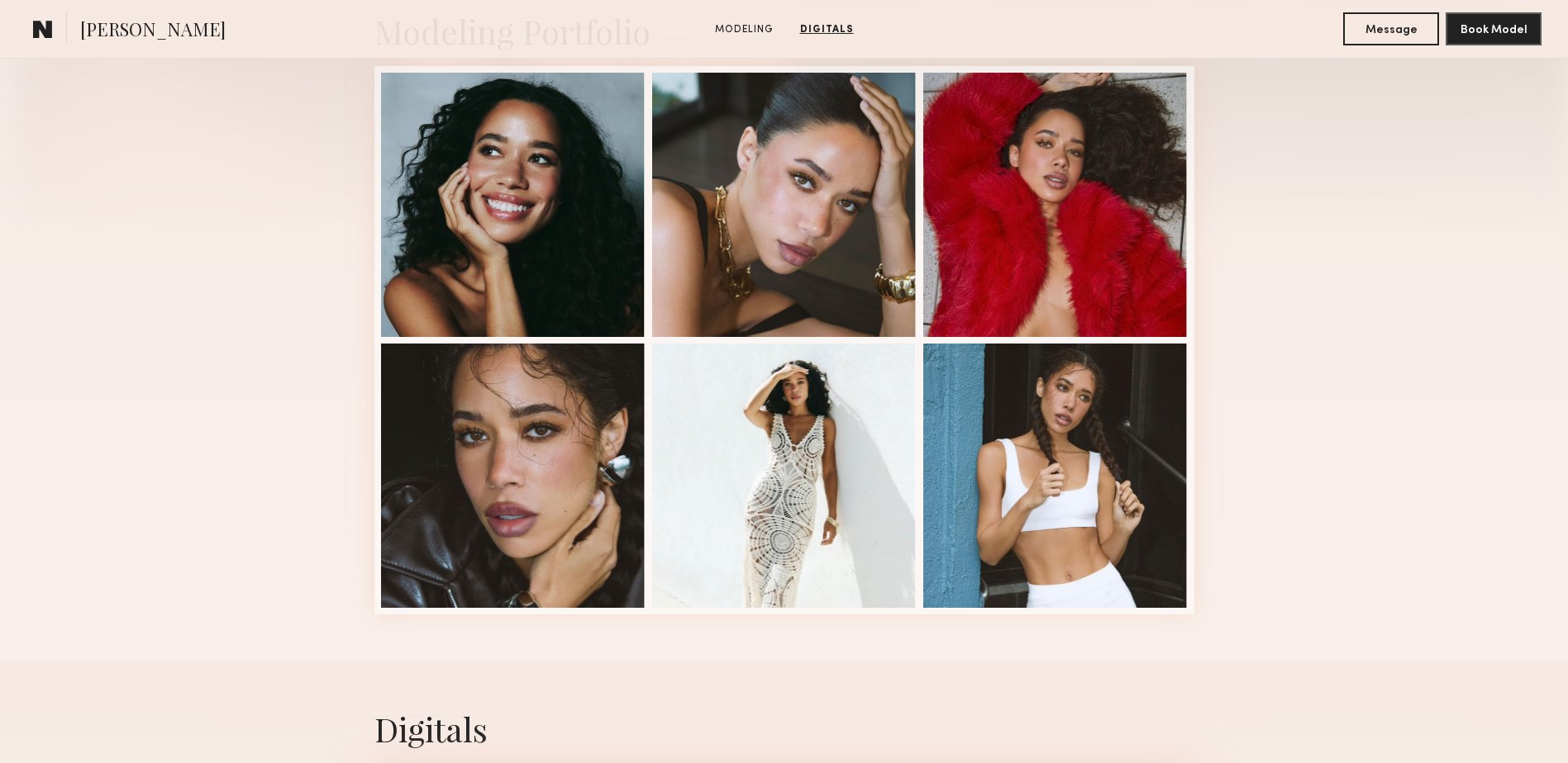
scroll to position [364, 0]
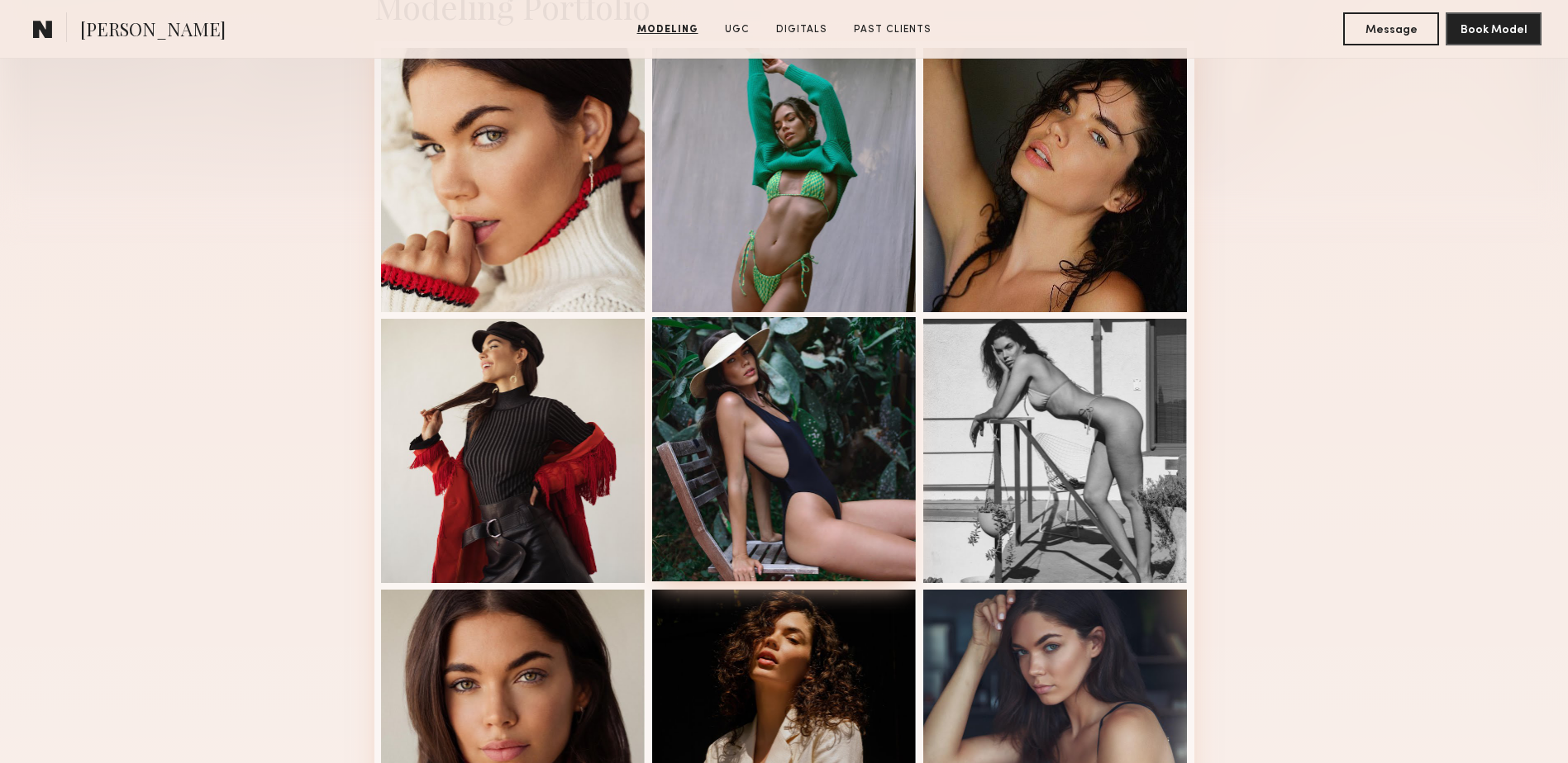
scroll to position [991, 0]
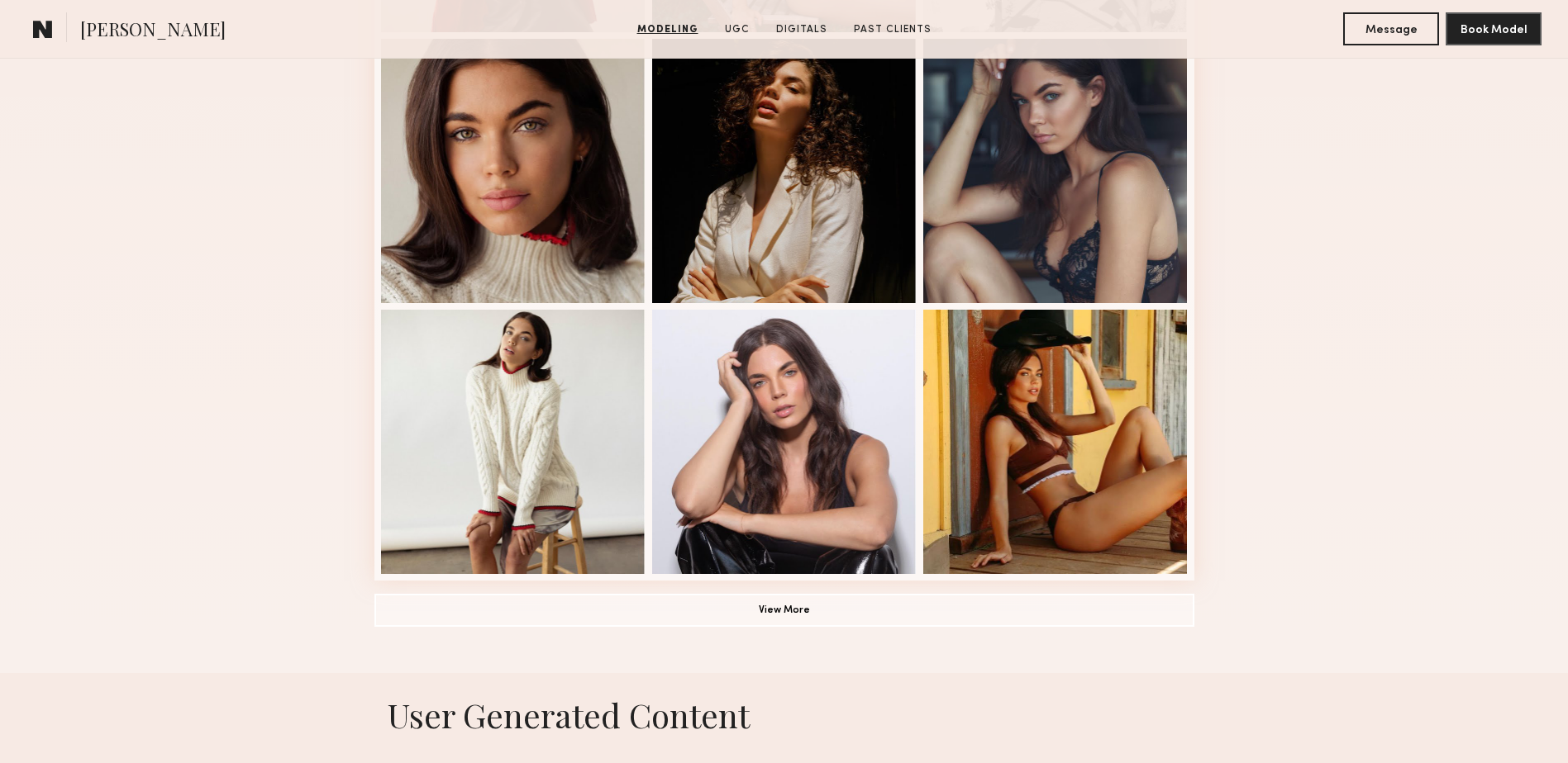
click at [798, 640] on div "Modeling Portfolio View More" at bounding box center [784, 31] width 820 height 1287
click at [795, 621] on button "View More" at bounding box center [784, 610] width 820 height 33
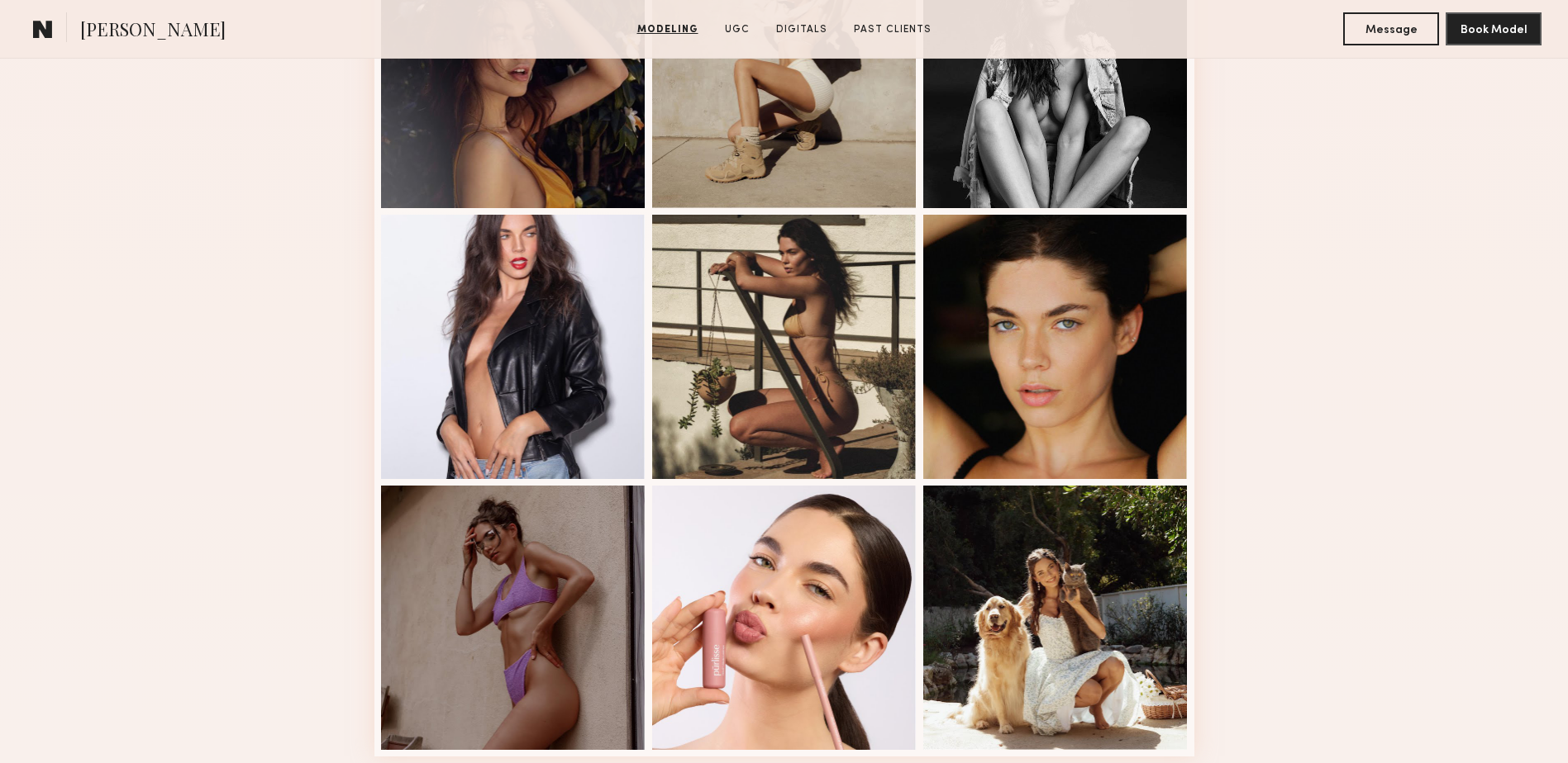
scroll to position [2204, 0]
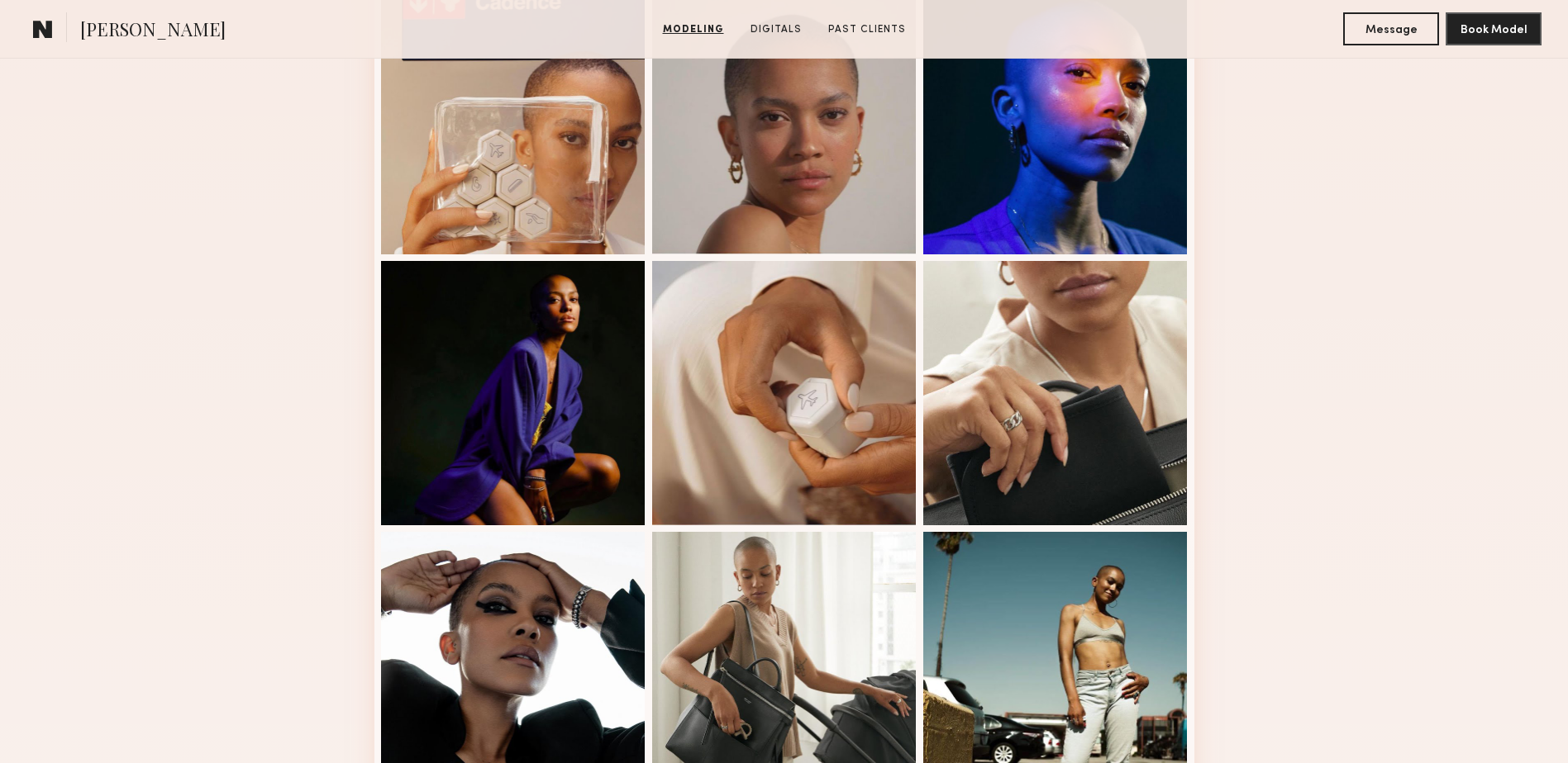
scroll to position [882, 0]
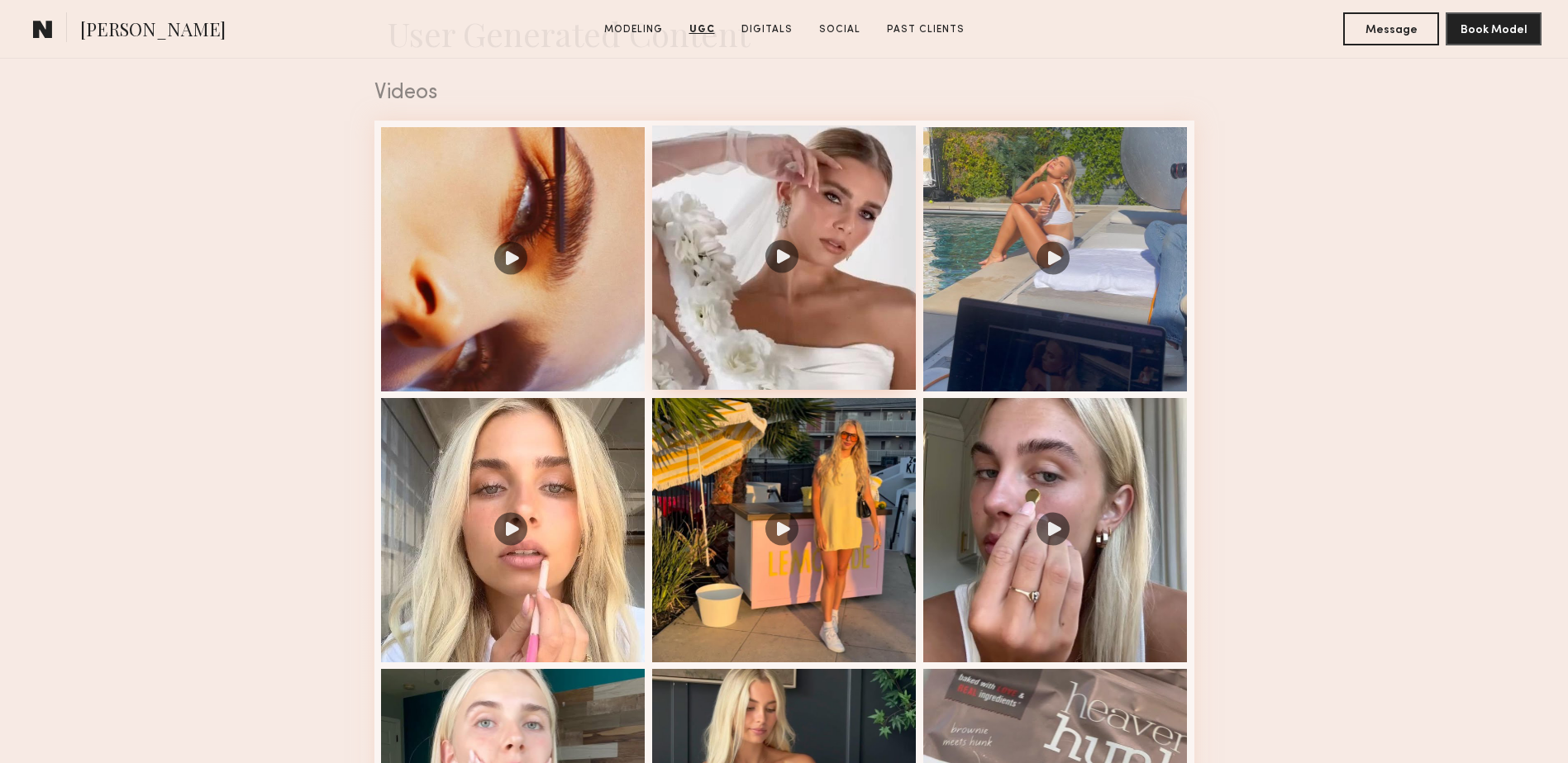
scroll to position [1763, 0]
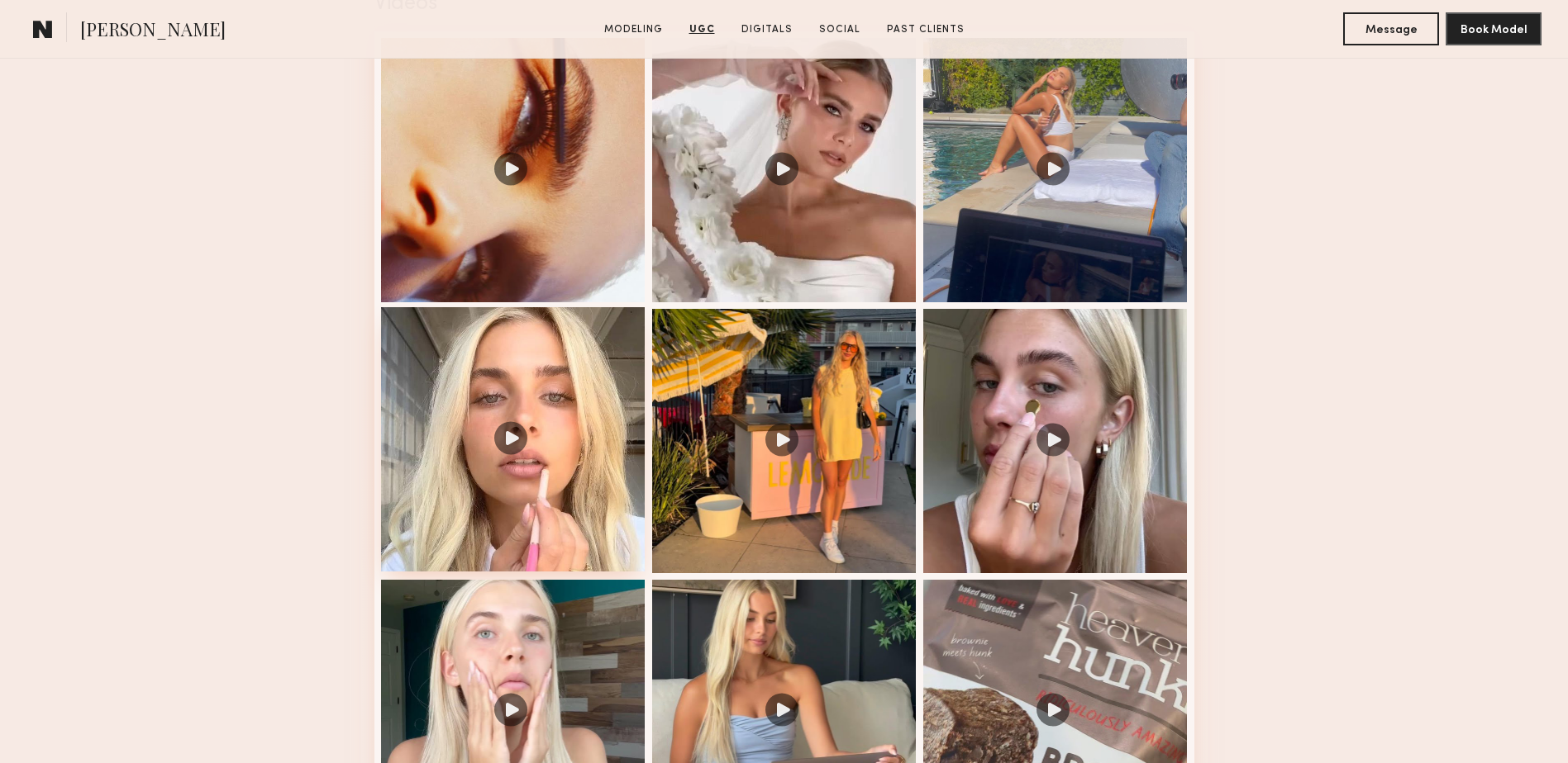
click at [513, 441] on div at bounding box center [512, 439] width 265 height 265
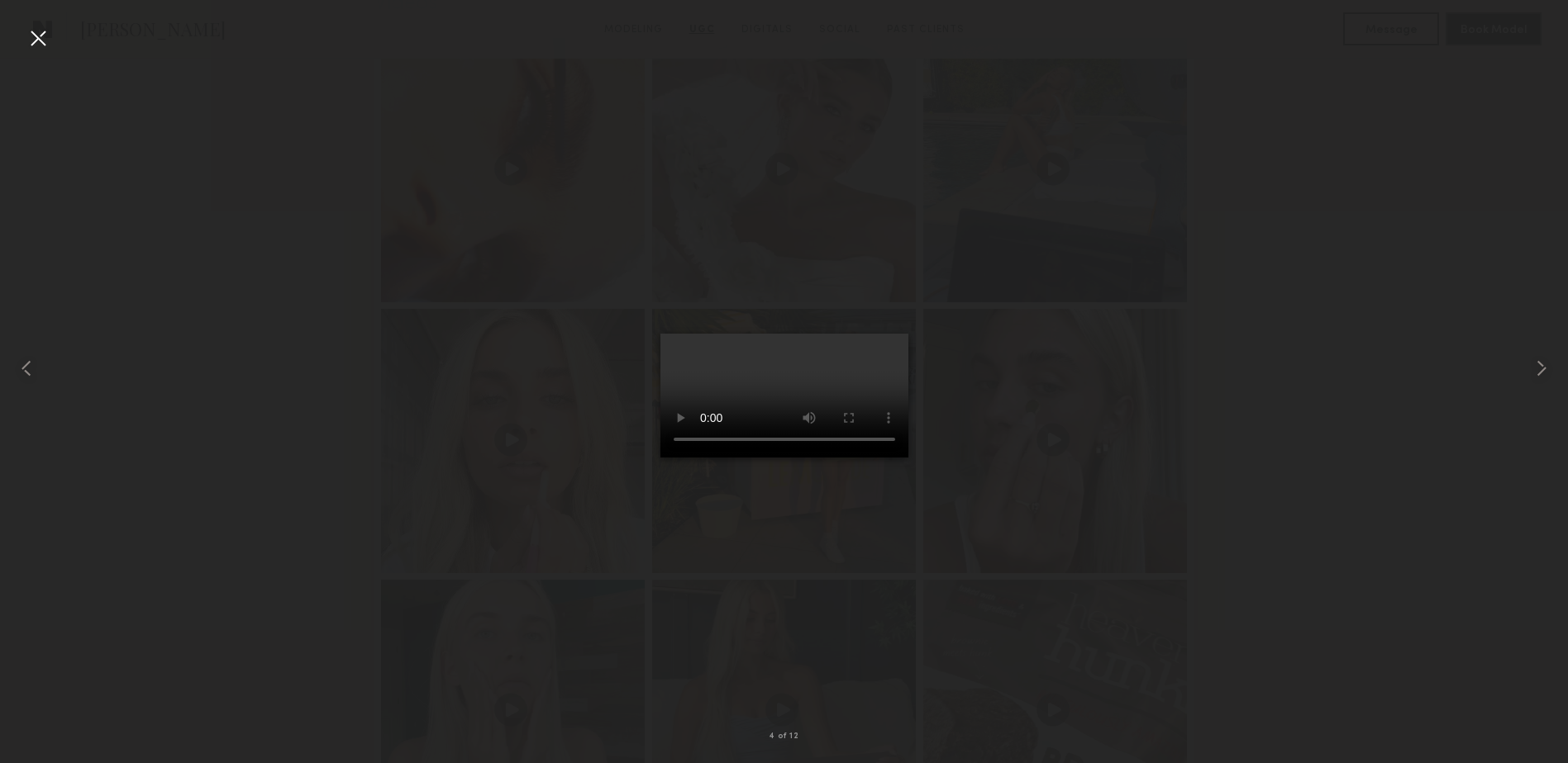
click at [1157, 222] on div at bounding box center [784, 368] width 1568 height 684
click at [35, 41] on div at bounding box center [38, 38] width 26 height 26
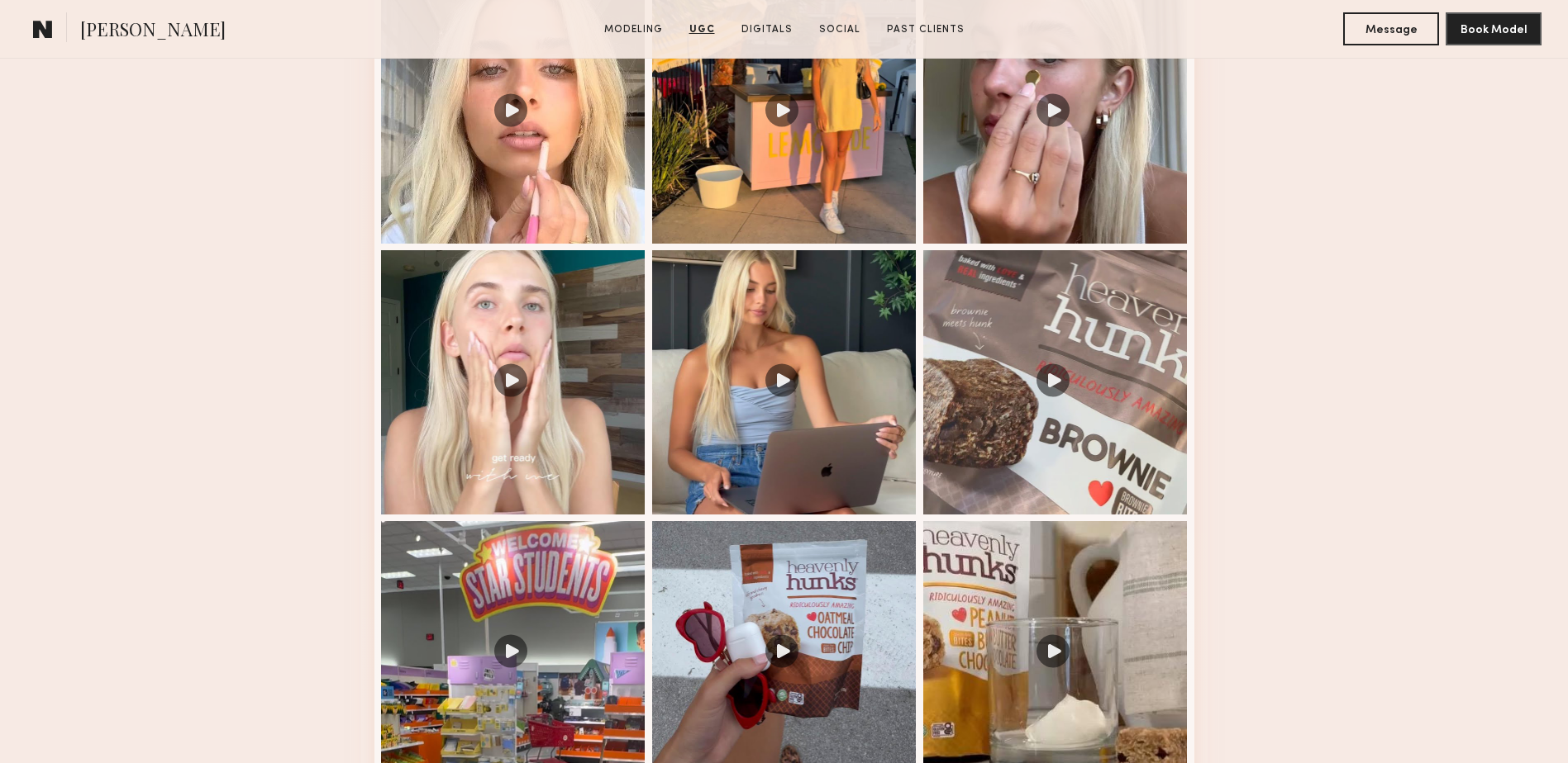
scroll to position [2204, 0]
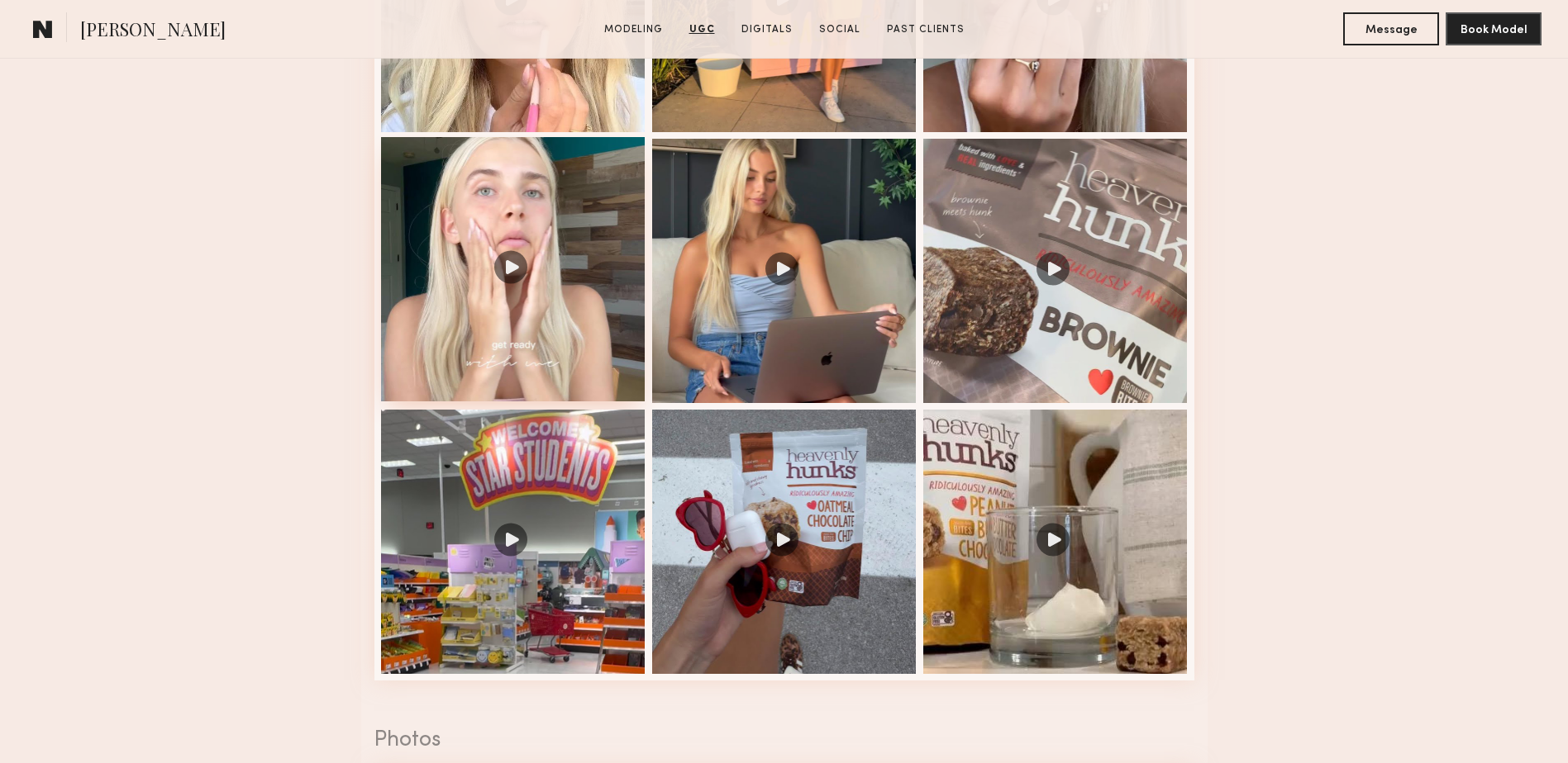
click at [546, 296] on div at bounding box center [512, 269] width 265 height 265
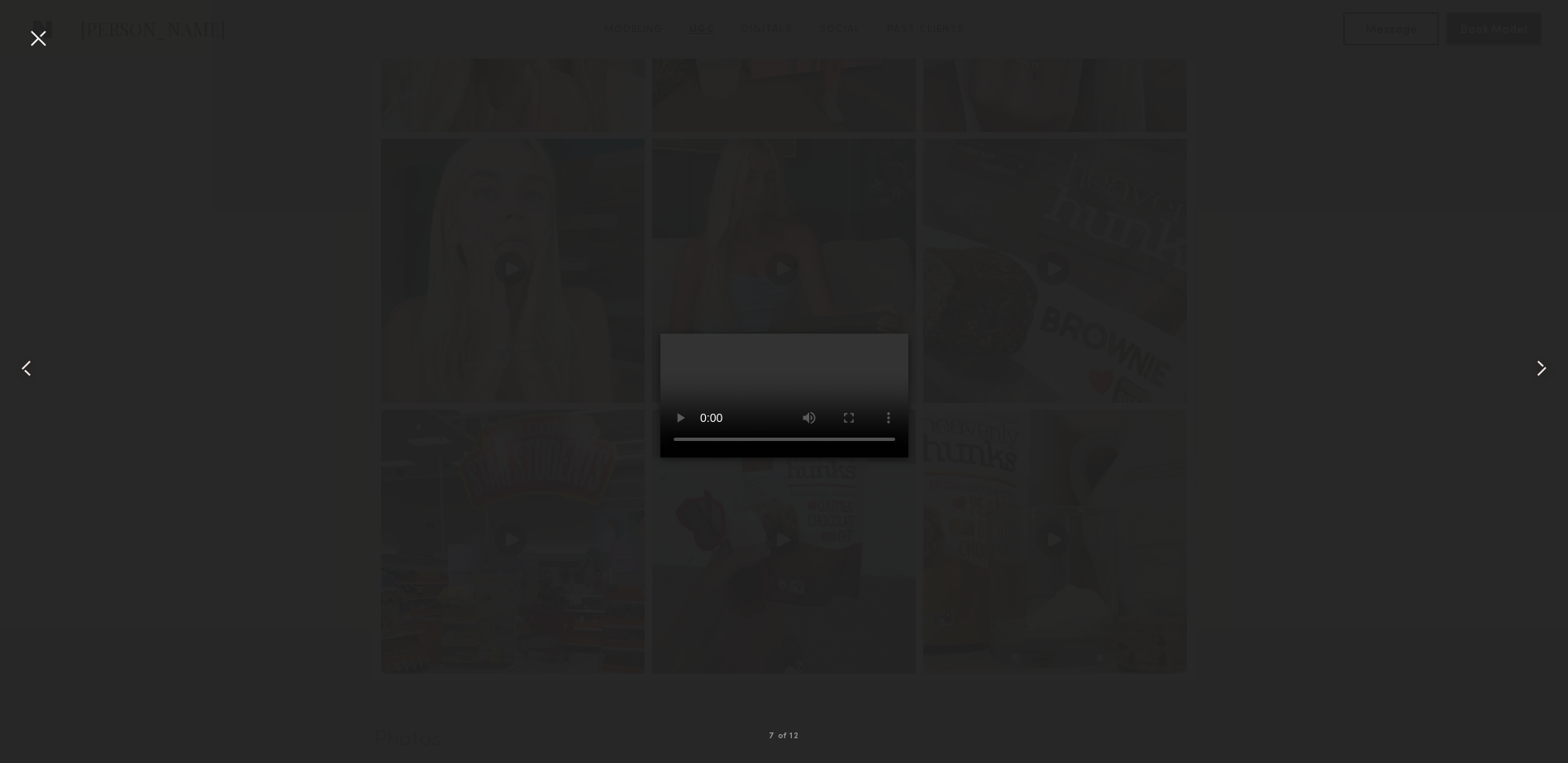
click at [35, 32] on div at bounding box center [38, 38] width 26 height 26
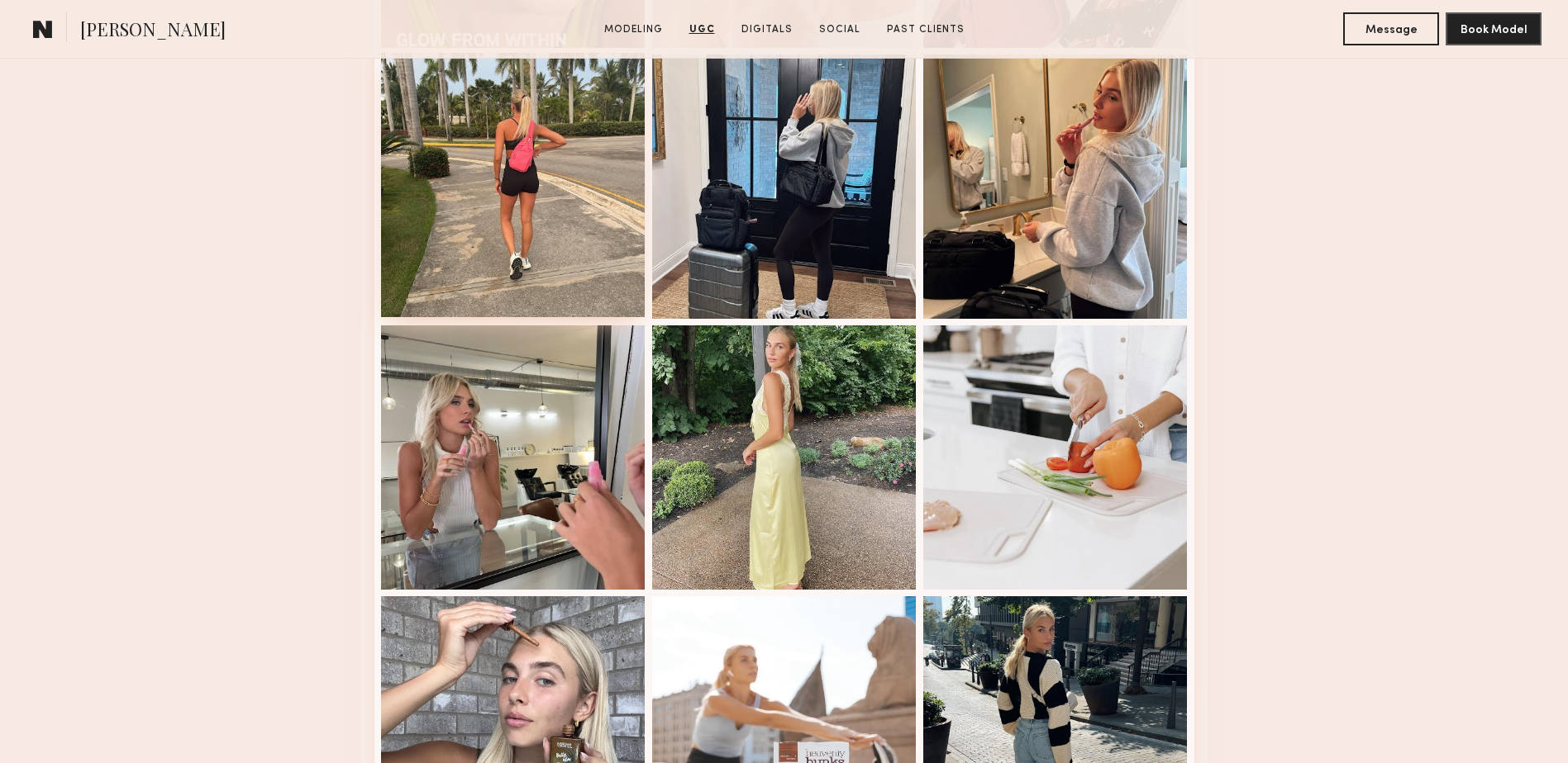
scroll to position [3415, 0]
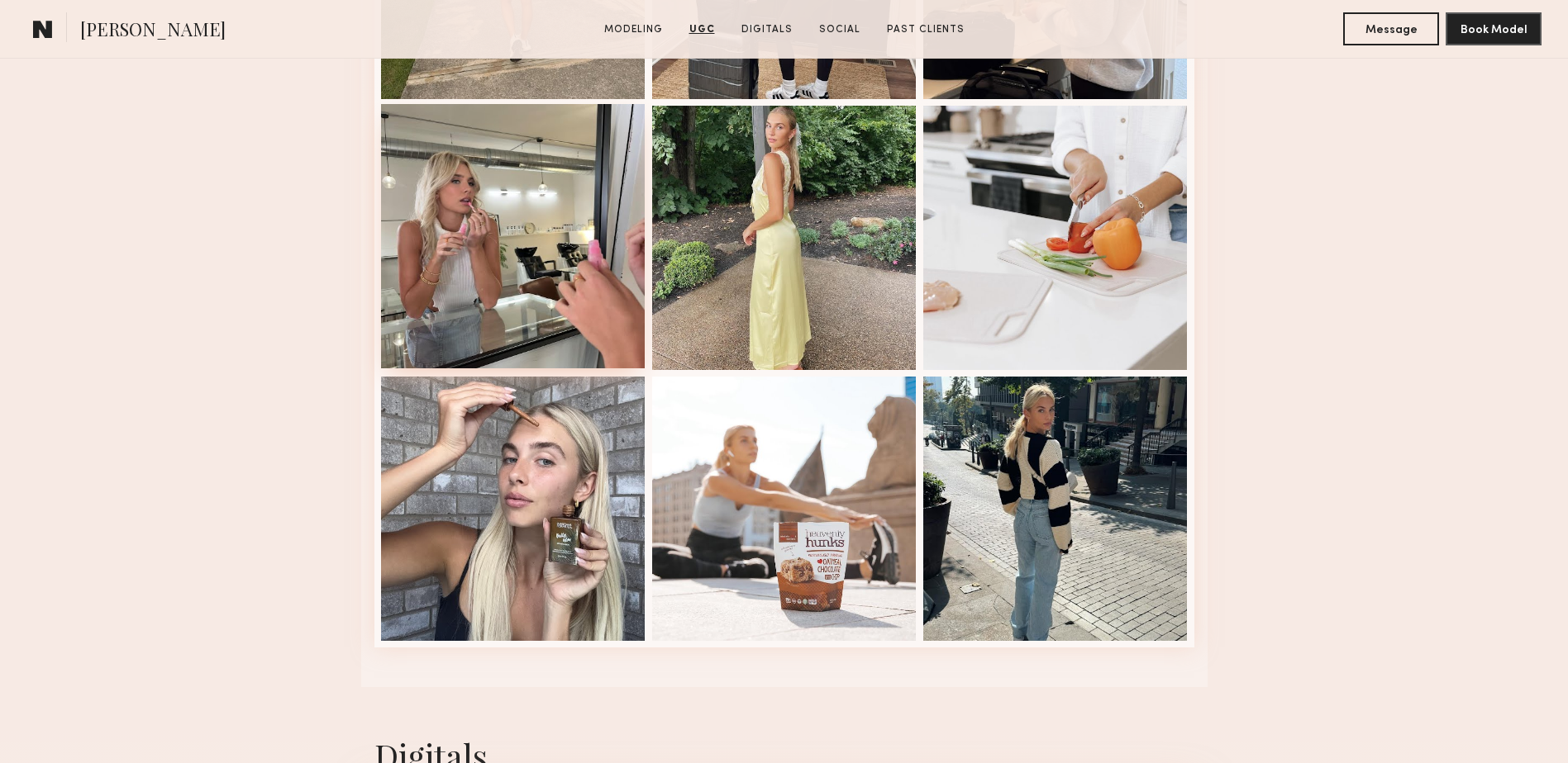
click at [574, 356] on div at bounding box center [512, 236] width 265 height 265
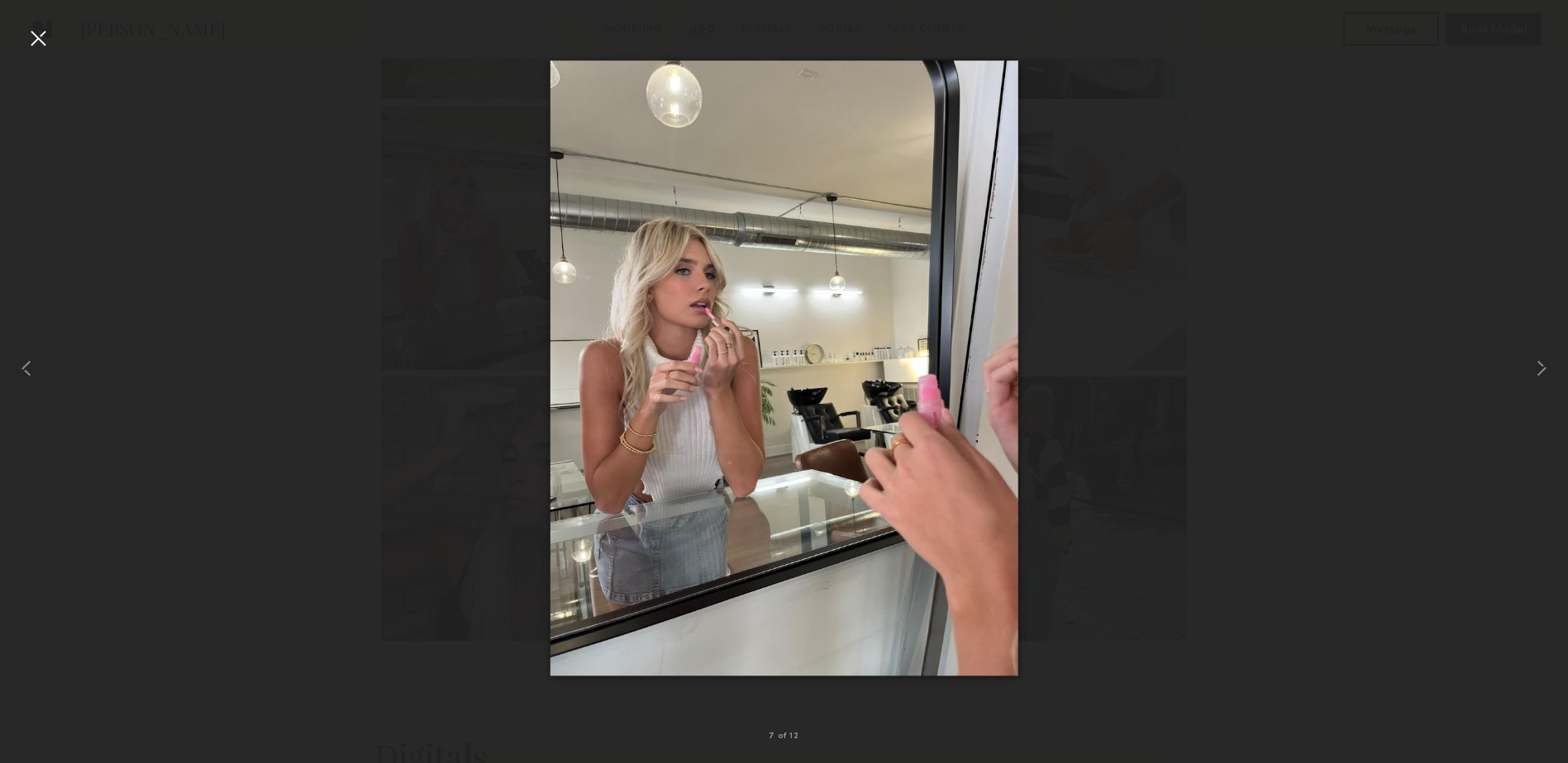
click at [33, 39] on div at bounding box center [38, 38] width 26 height 26
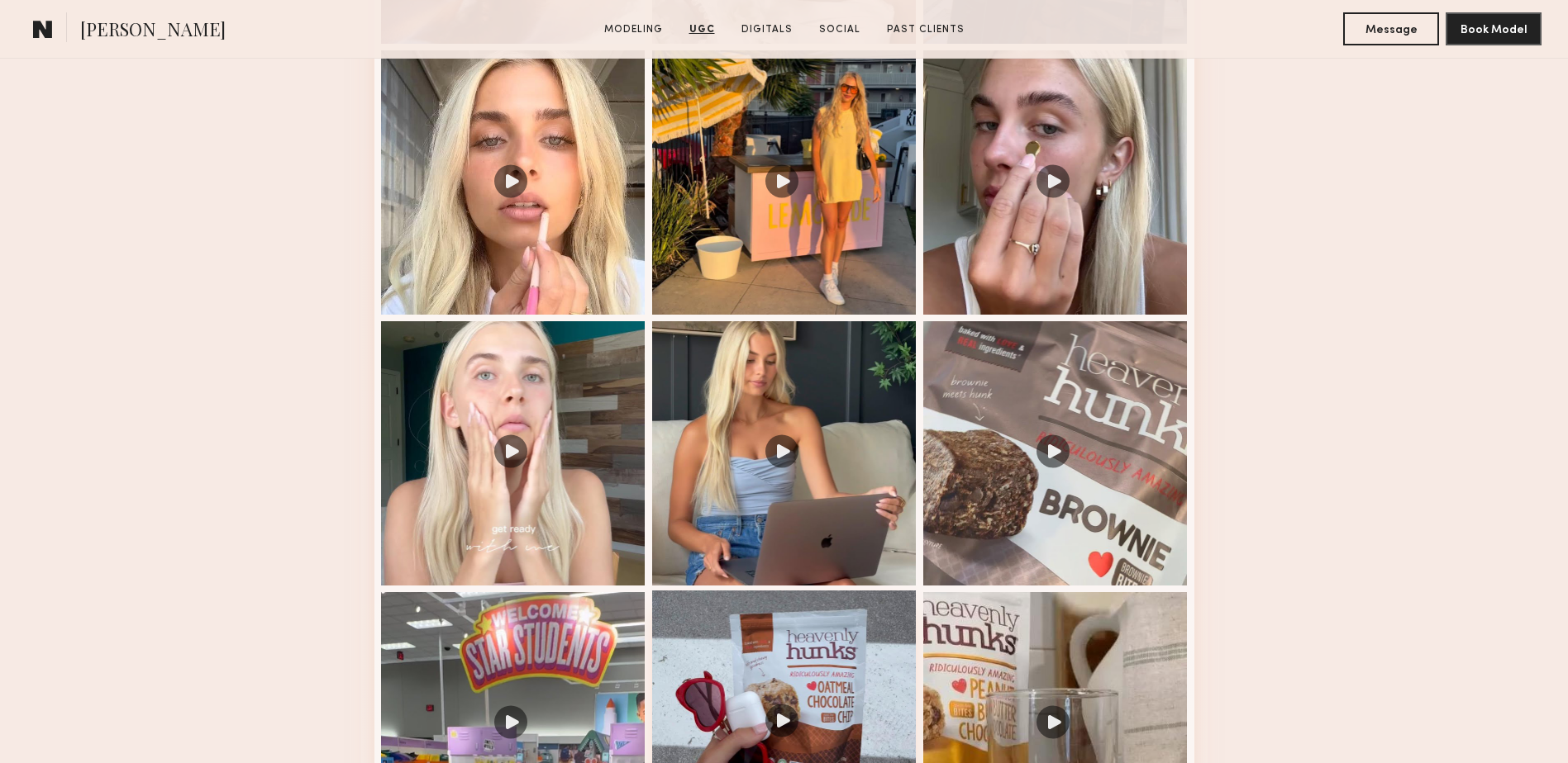
scroll to position [1652, 0]
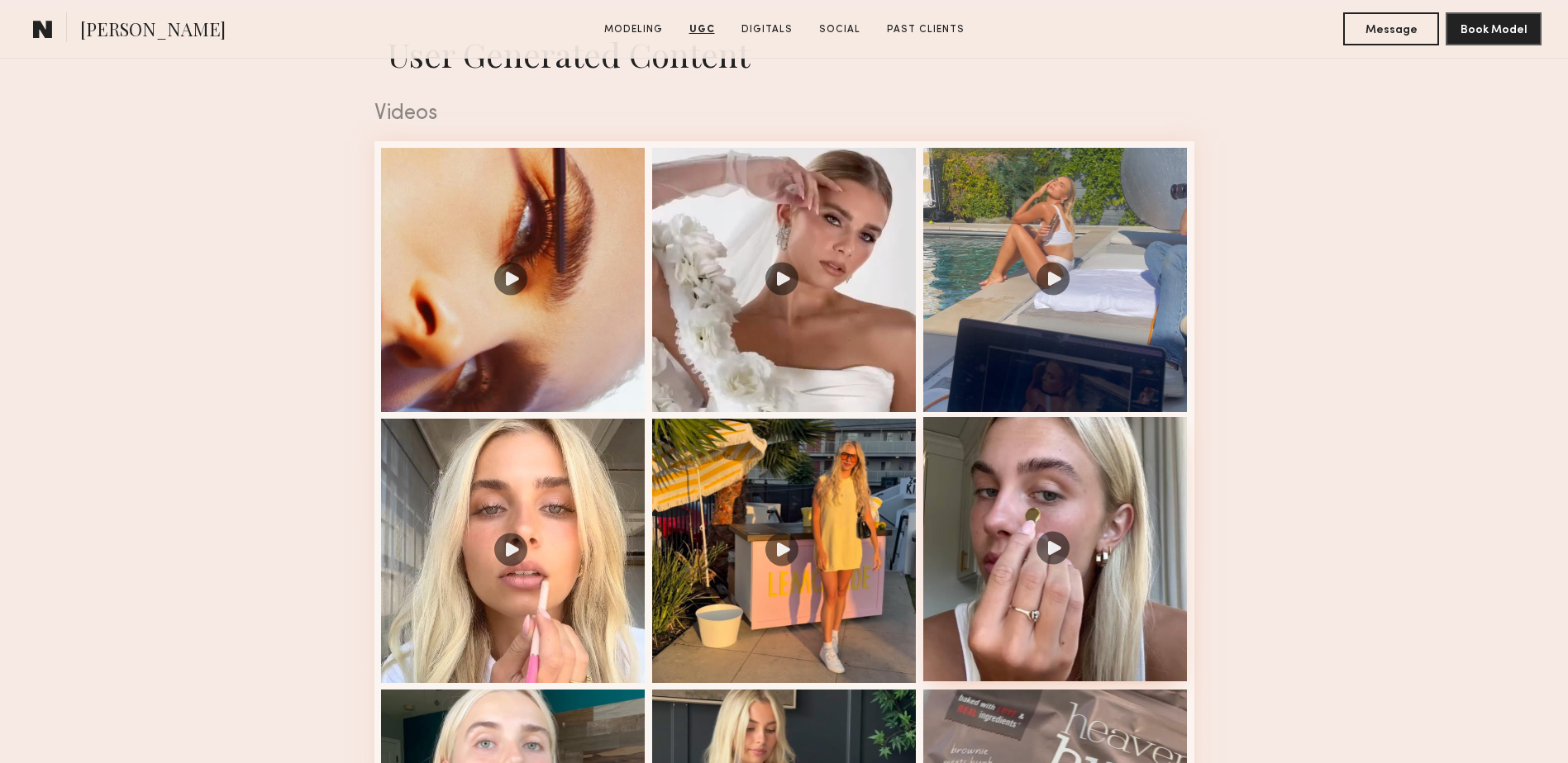
click at [1017, 505] on div at bounding box center [1055, 550] width 265 height 265
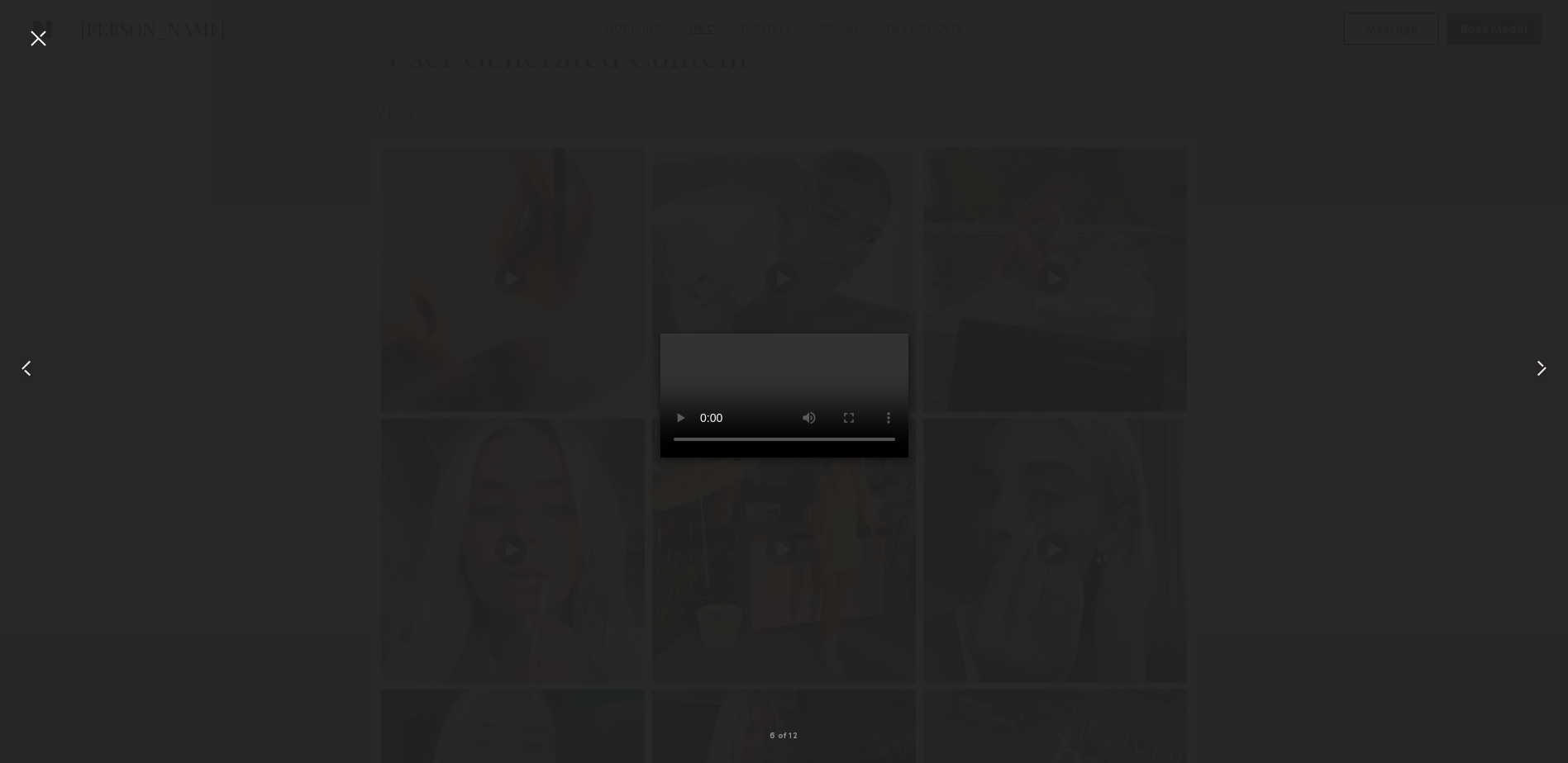
click at [28, 49] on div at bounding box center [38, 38] width 26 height 26
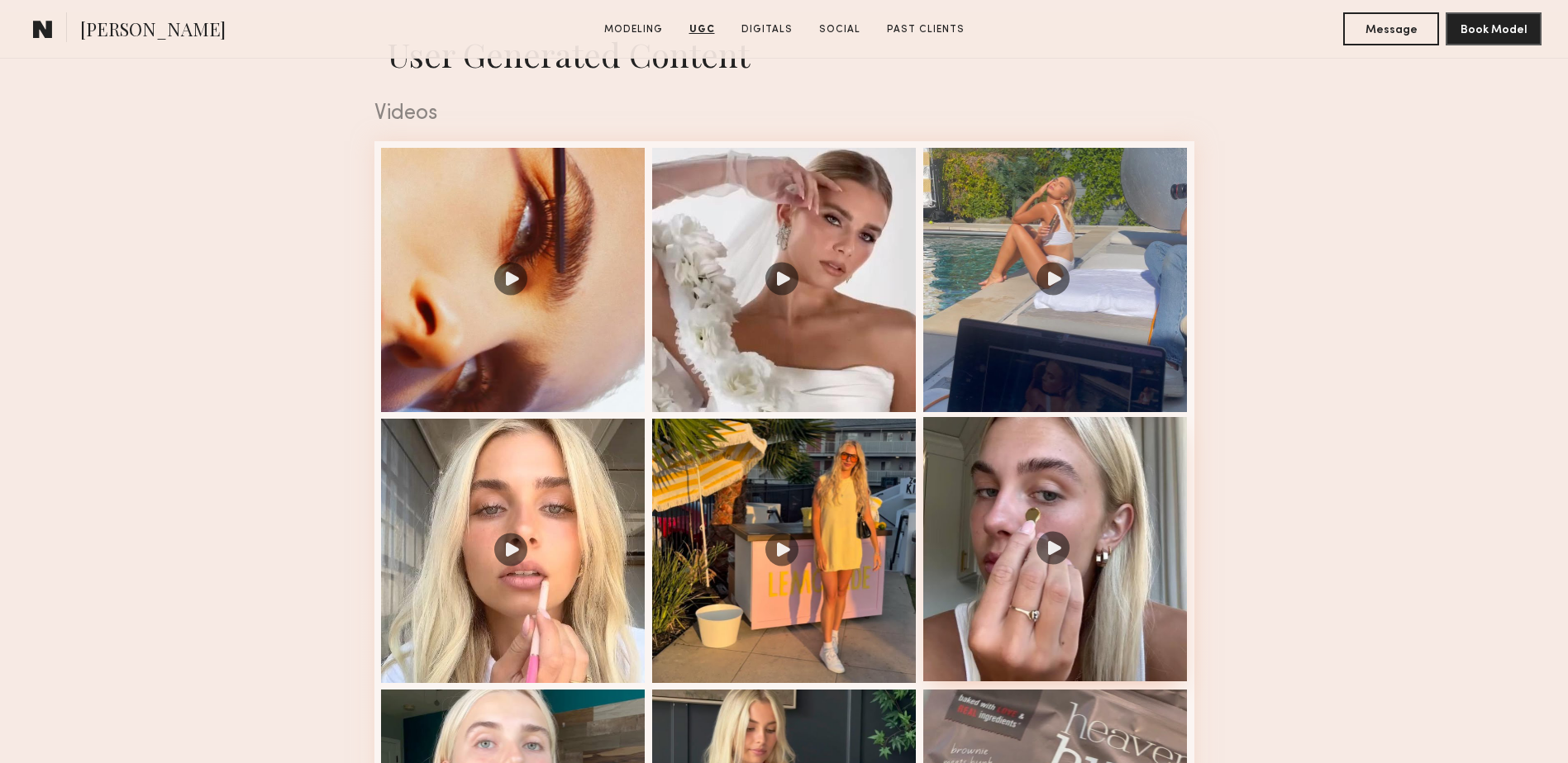
click at [1072, 607] on div at bounding box center [1055, 550] width 265 height 265
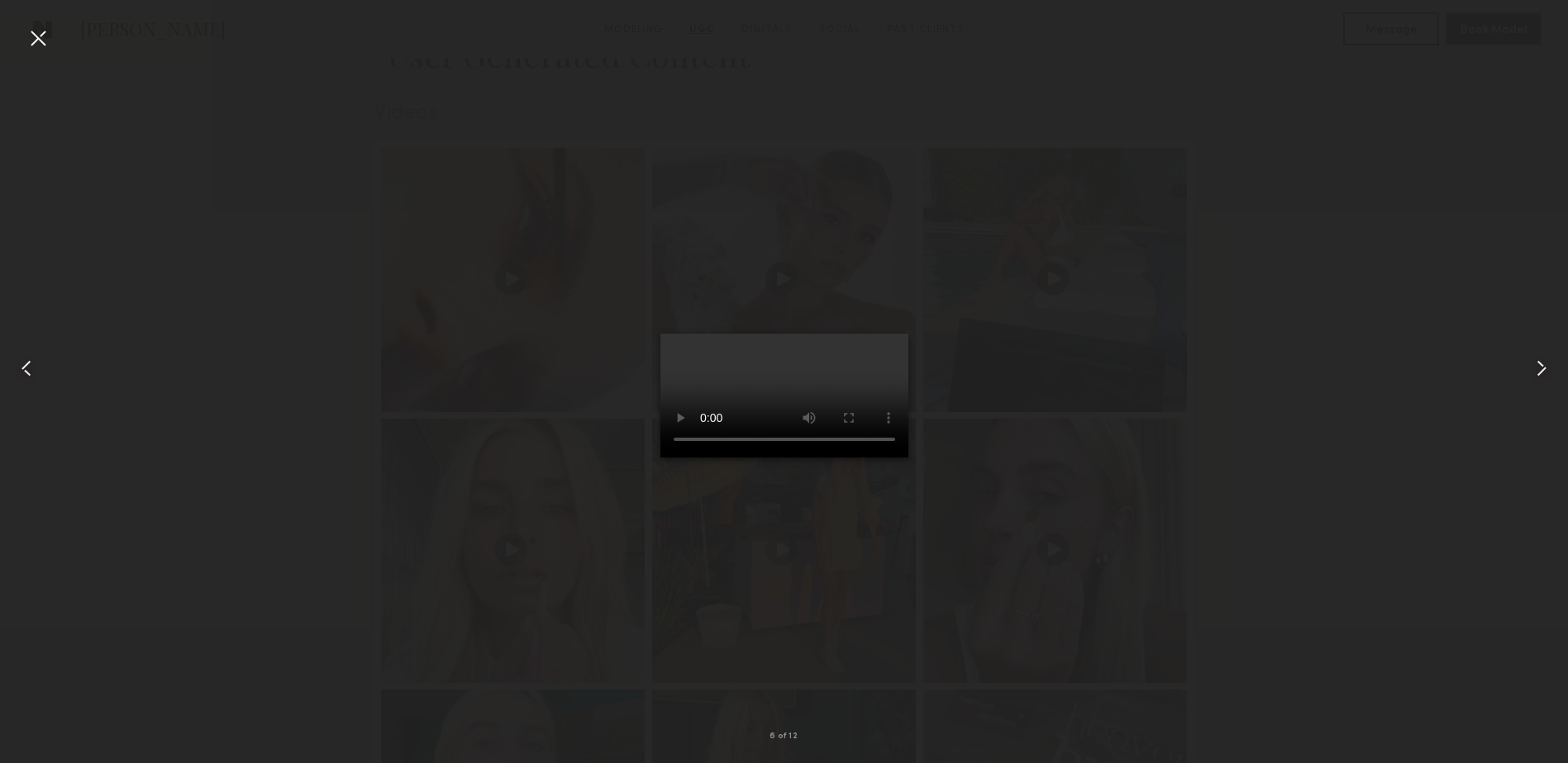
click at [47, 34] on div at bounding box center [38, 38] width 26 height 26
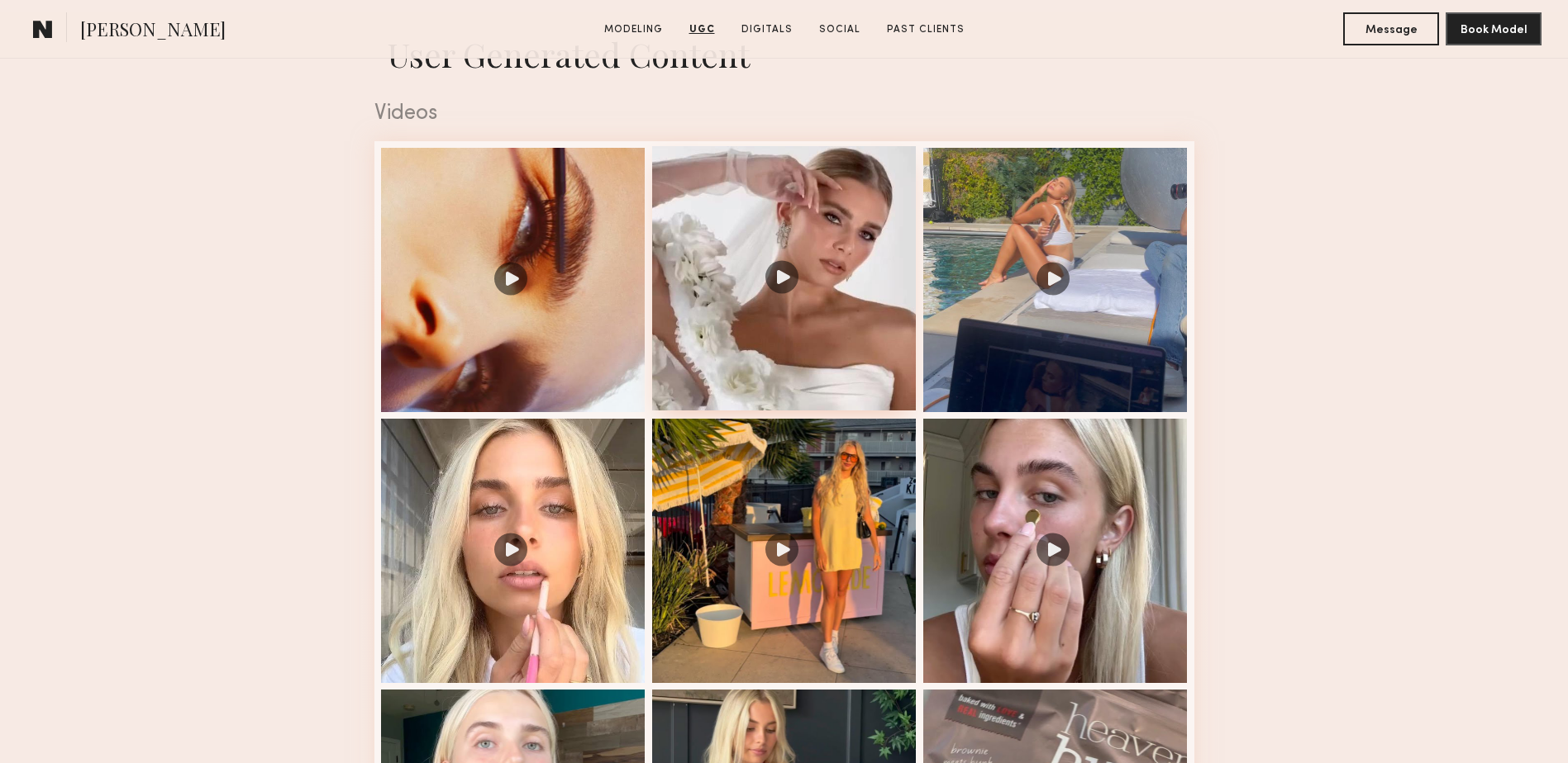
click at [861, 398] on div at bounding box center [784, 278] width 265 height 265
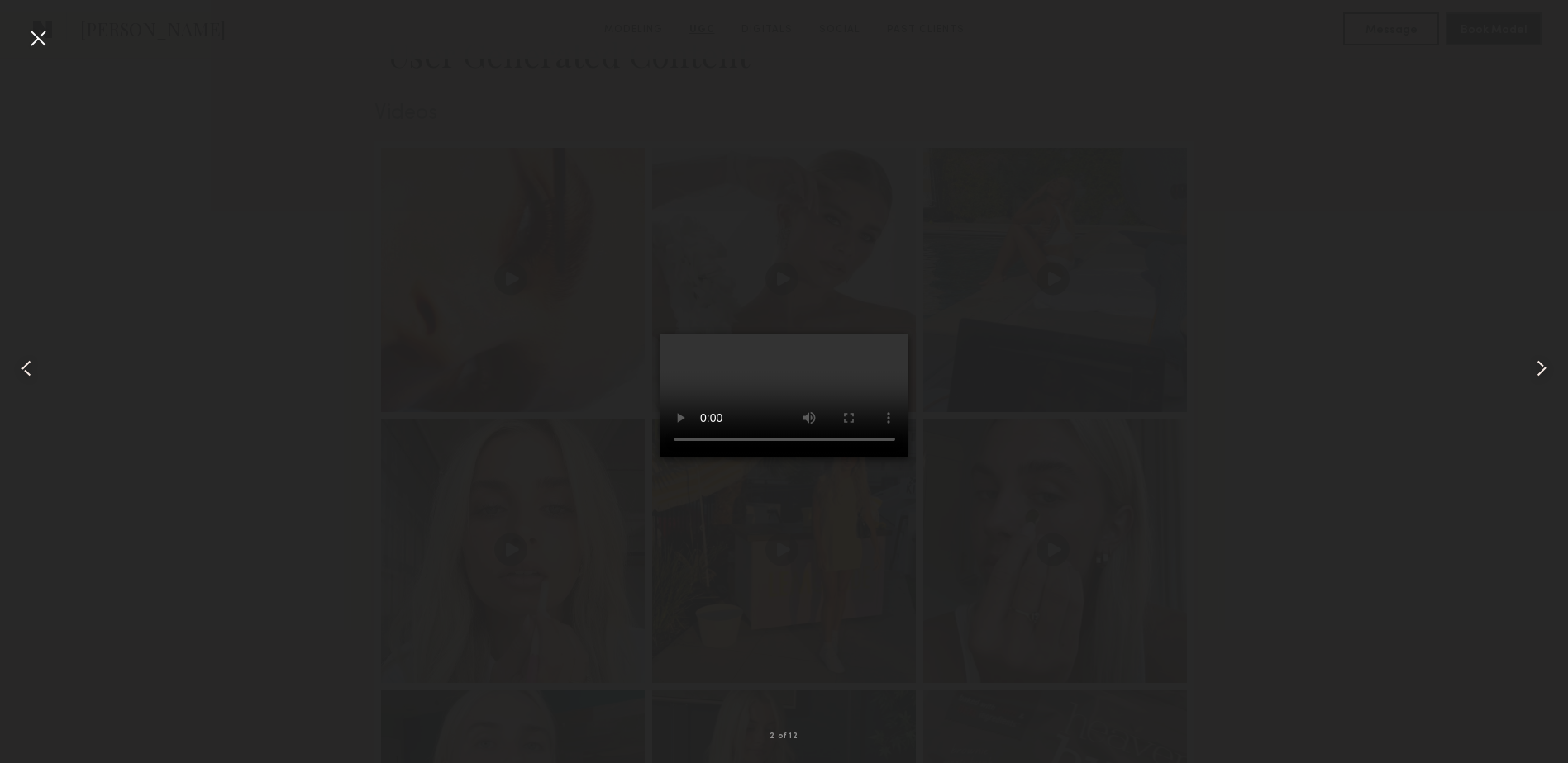
click at [46, 39] on div at bounding box center [38, 38] width 26 height 26
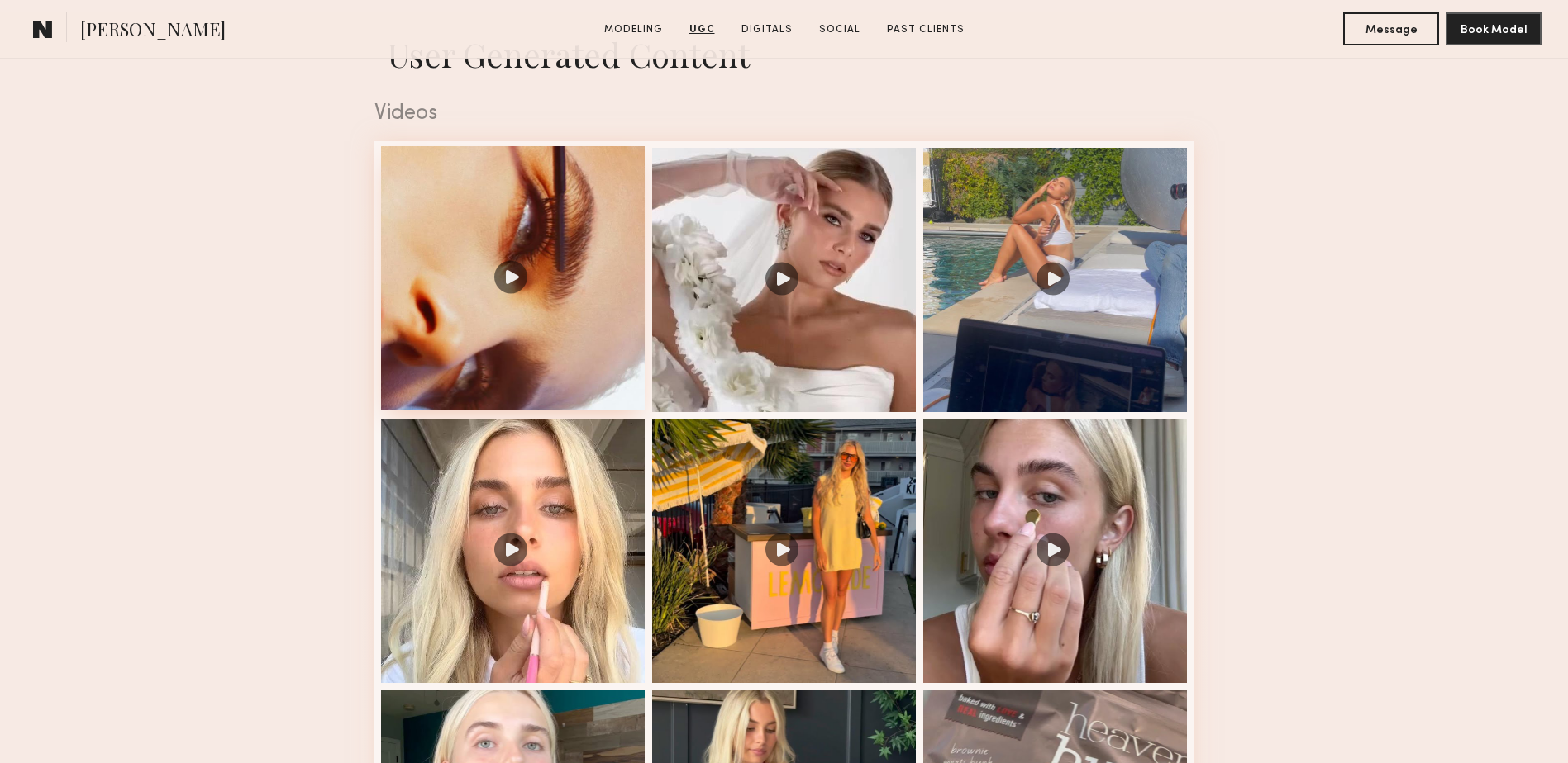
click at [587, 367] on div at bounding box center [512, 278] width 265 height 265
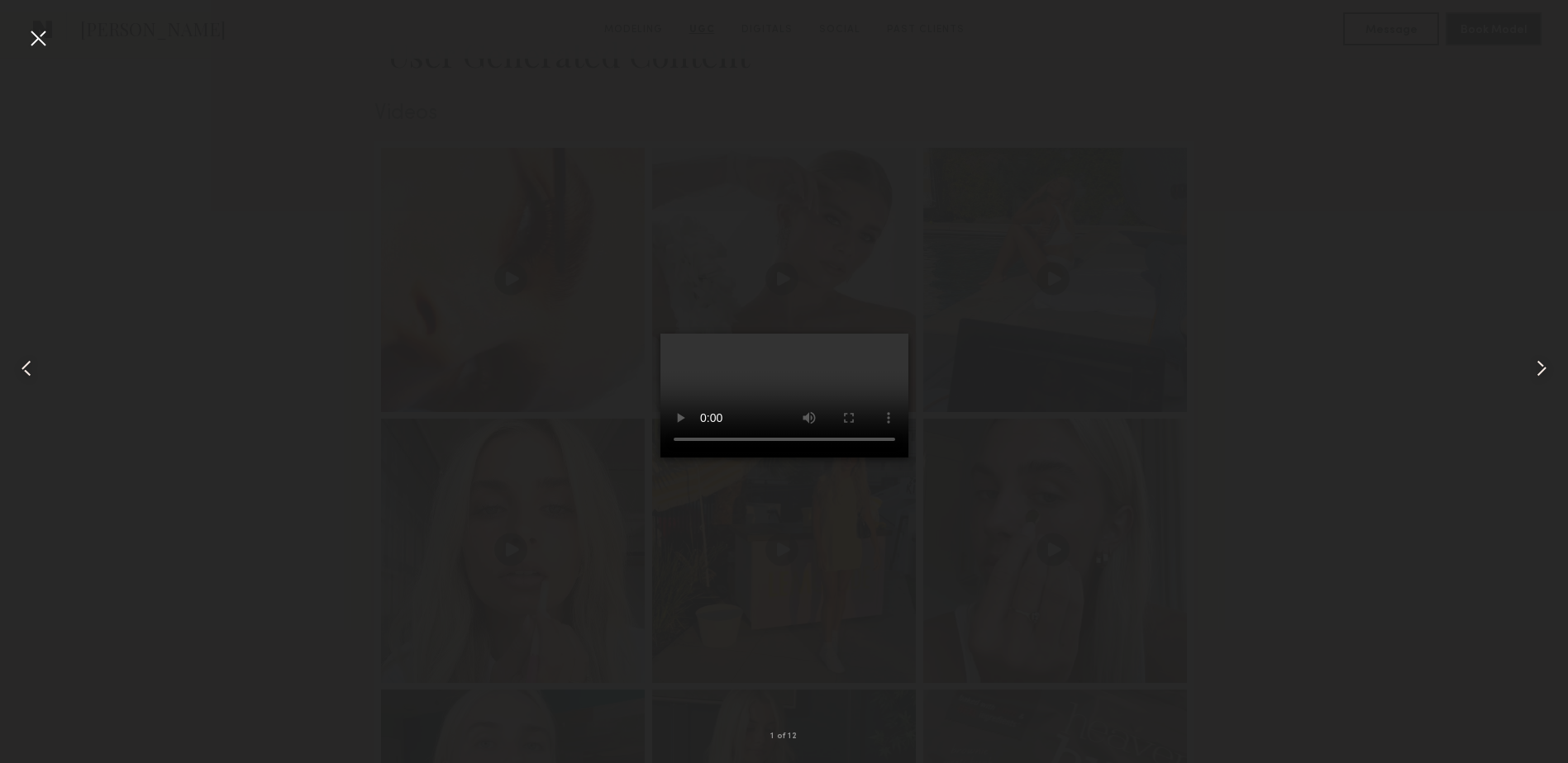
click at [32, 33] on div at bounding box center [38, 38] width 26 height 26
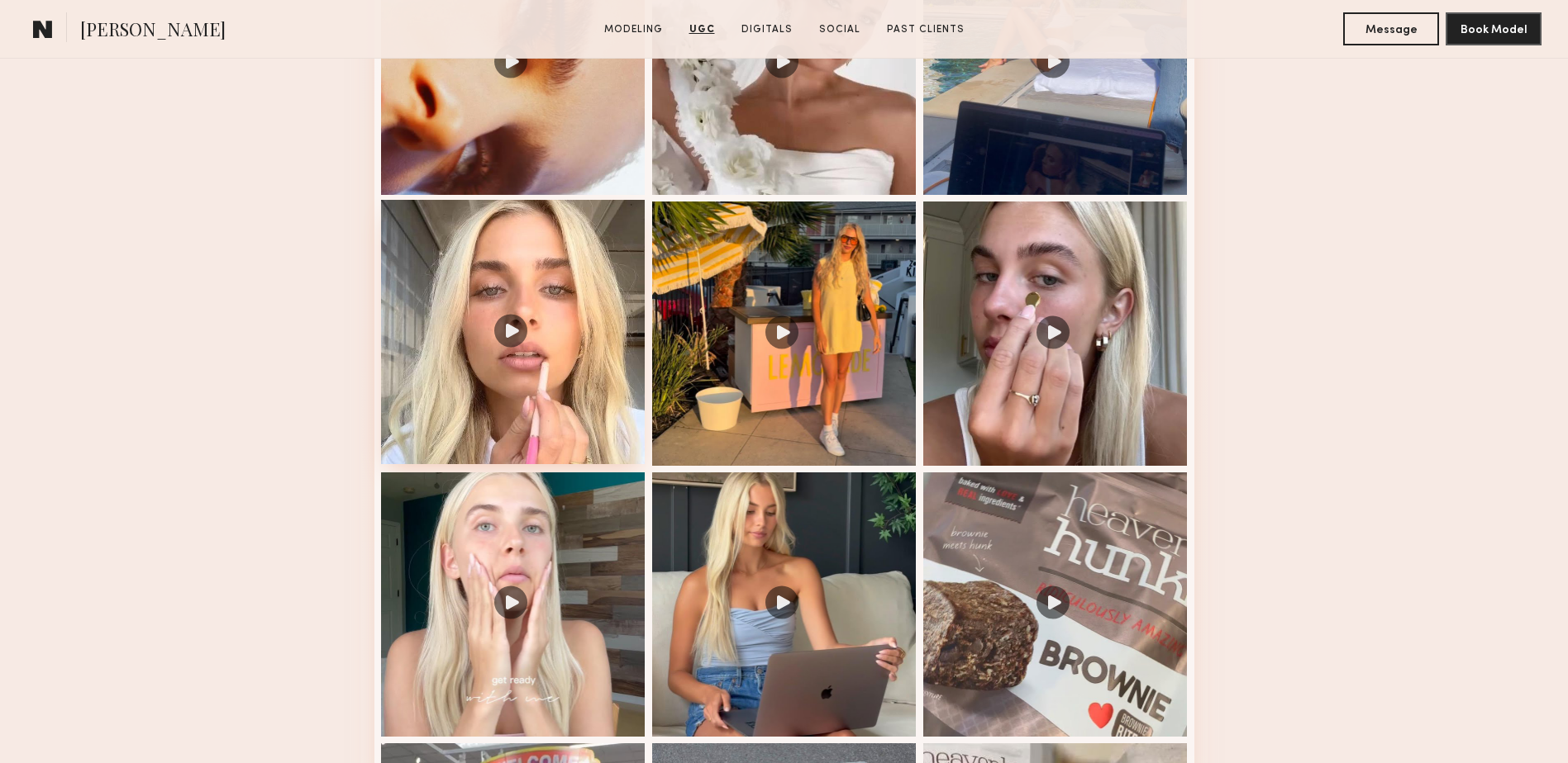
scroll to position [1873, 0]
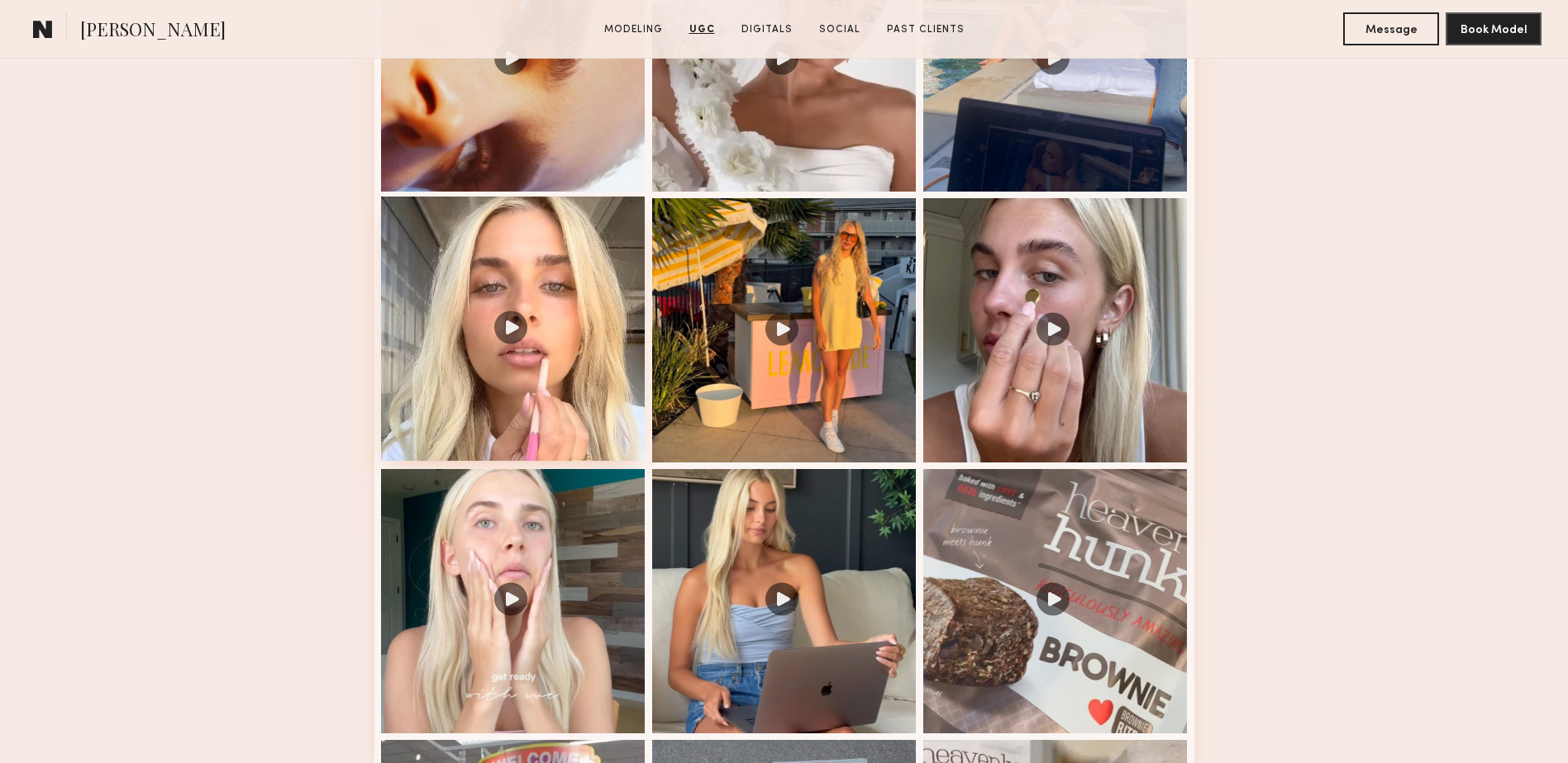
click at [566, 362] on div at bounding box center [512, 329] width 265 height 265
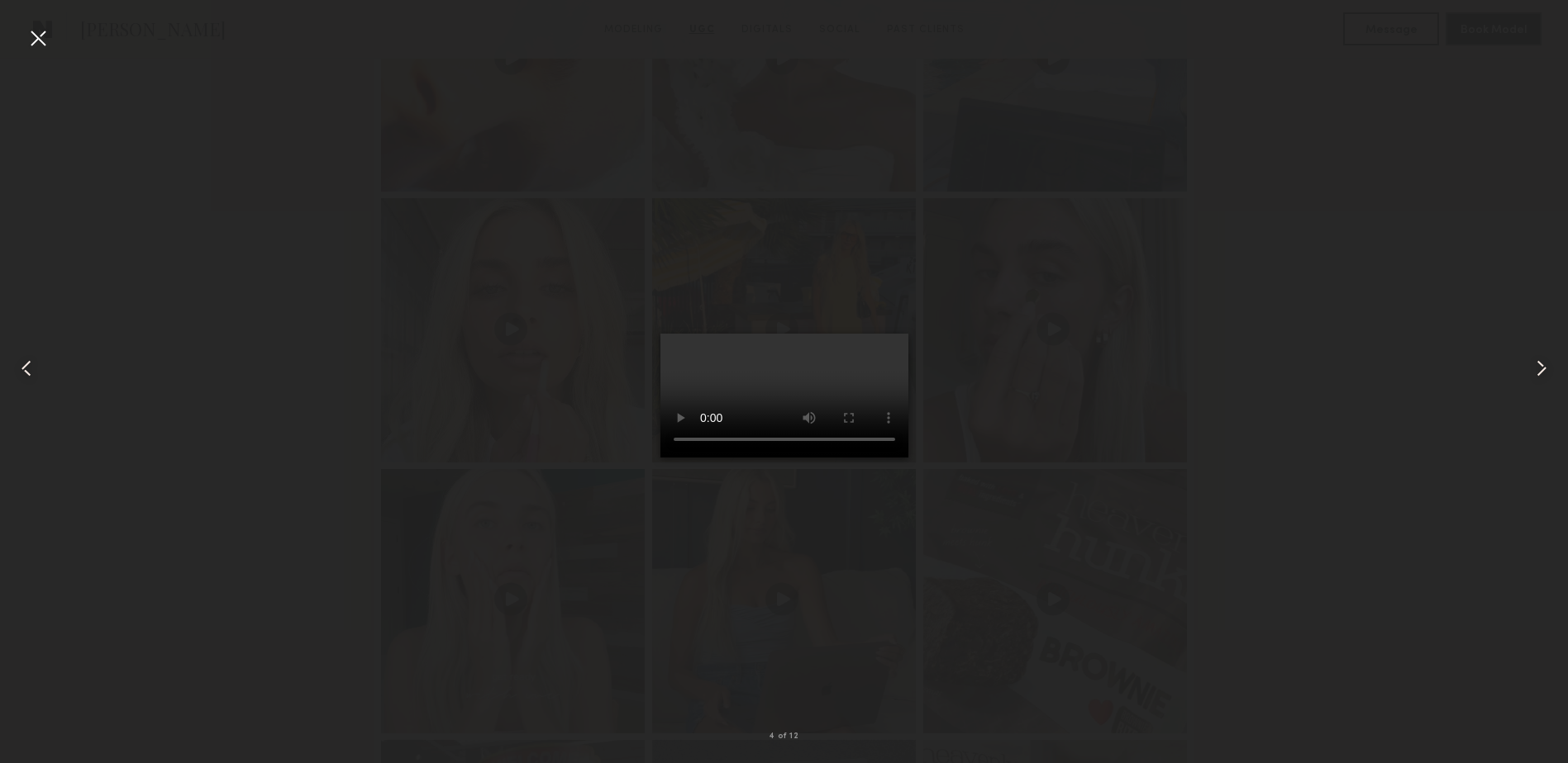
click at [43, 42] on div at bounding box center [38, 38] width 26 height 26
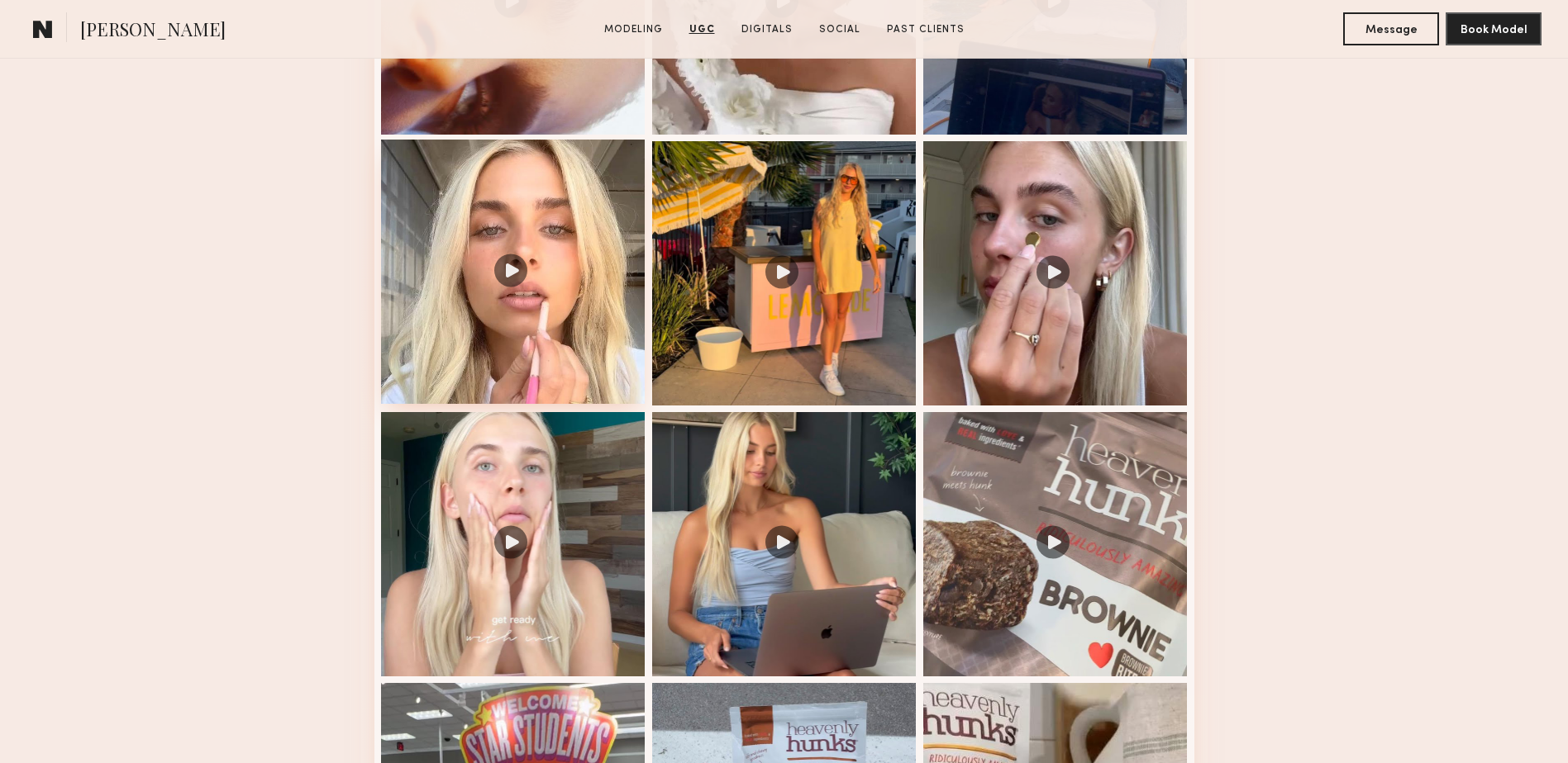
scroll to position [1983, 0]
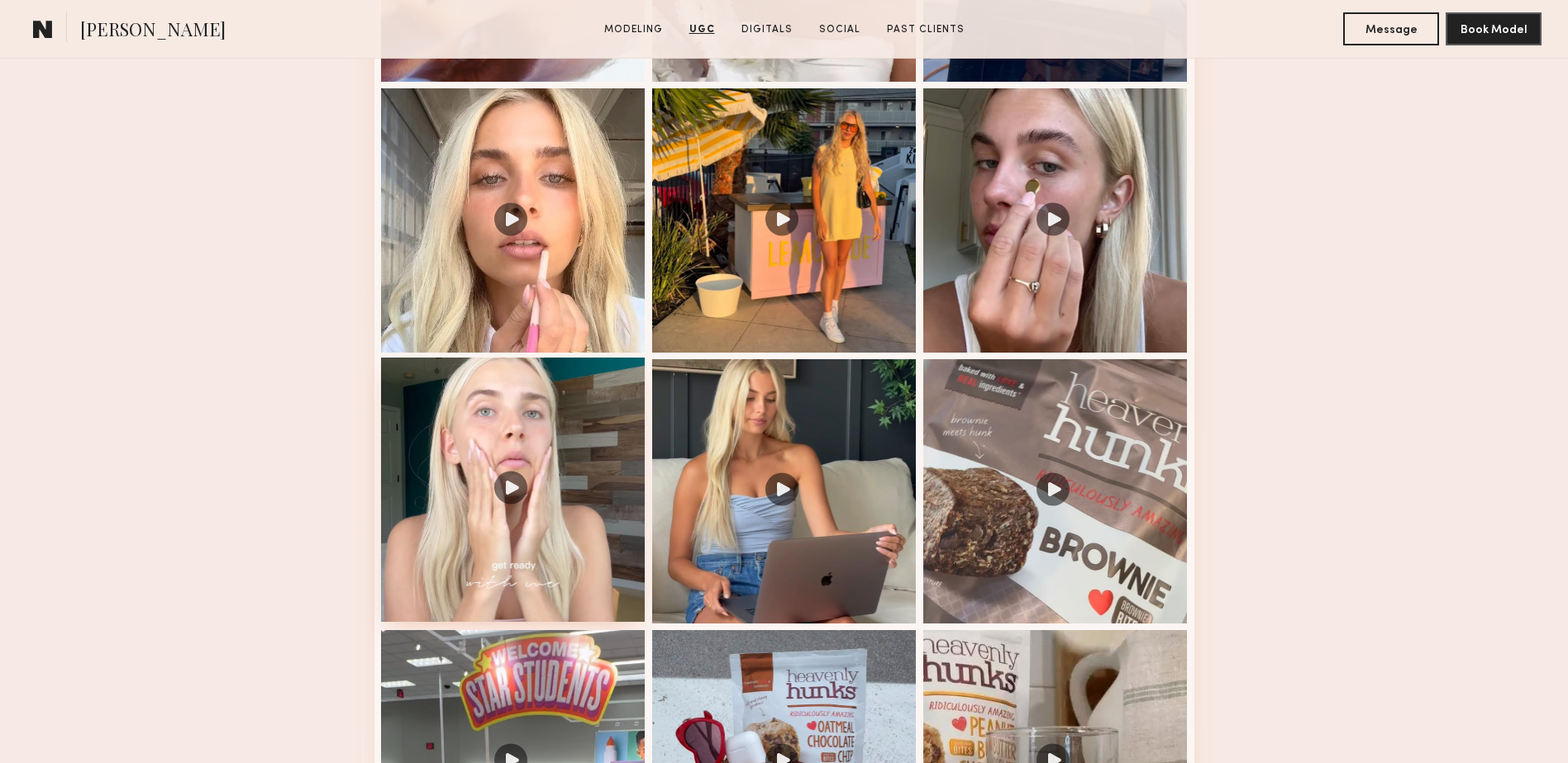
click at [615, 440] on div at bounding box center [512, 489] width 265 height 265
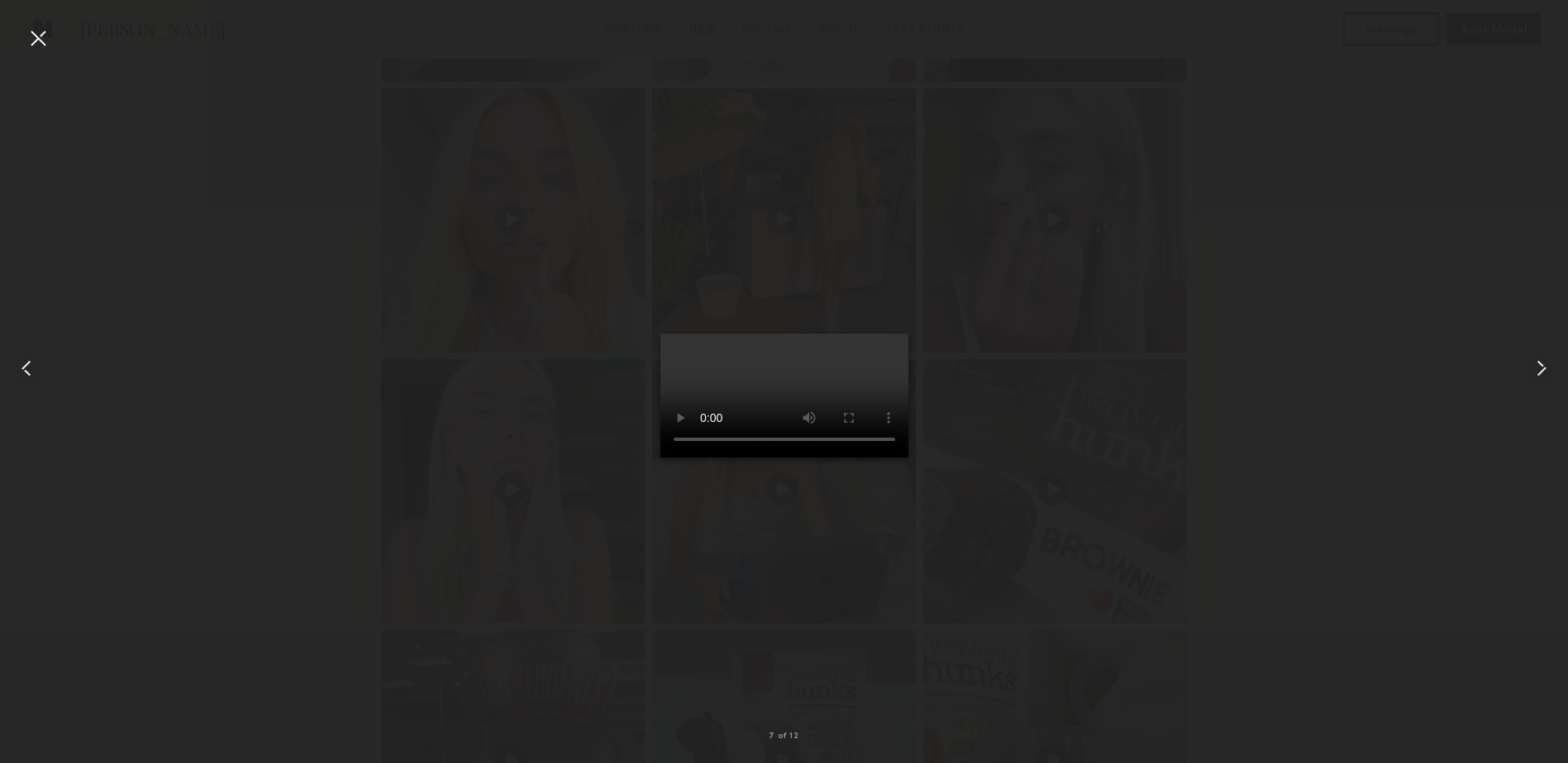
click at [39, 32] on div at bounding box center [38, 38] width 26 height 26
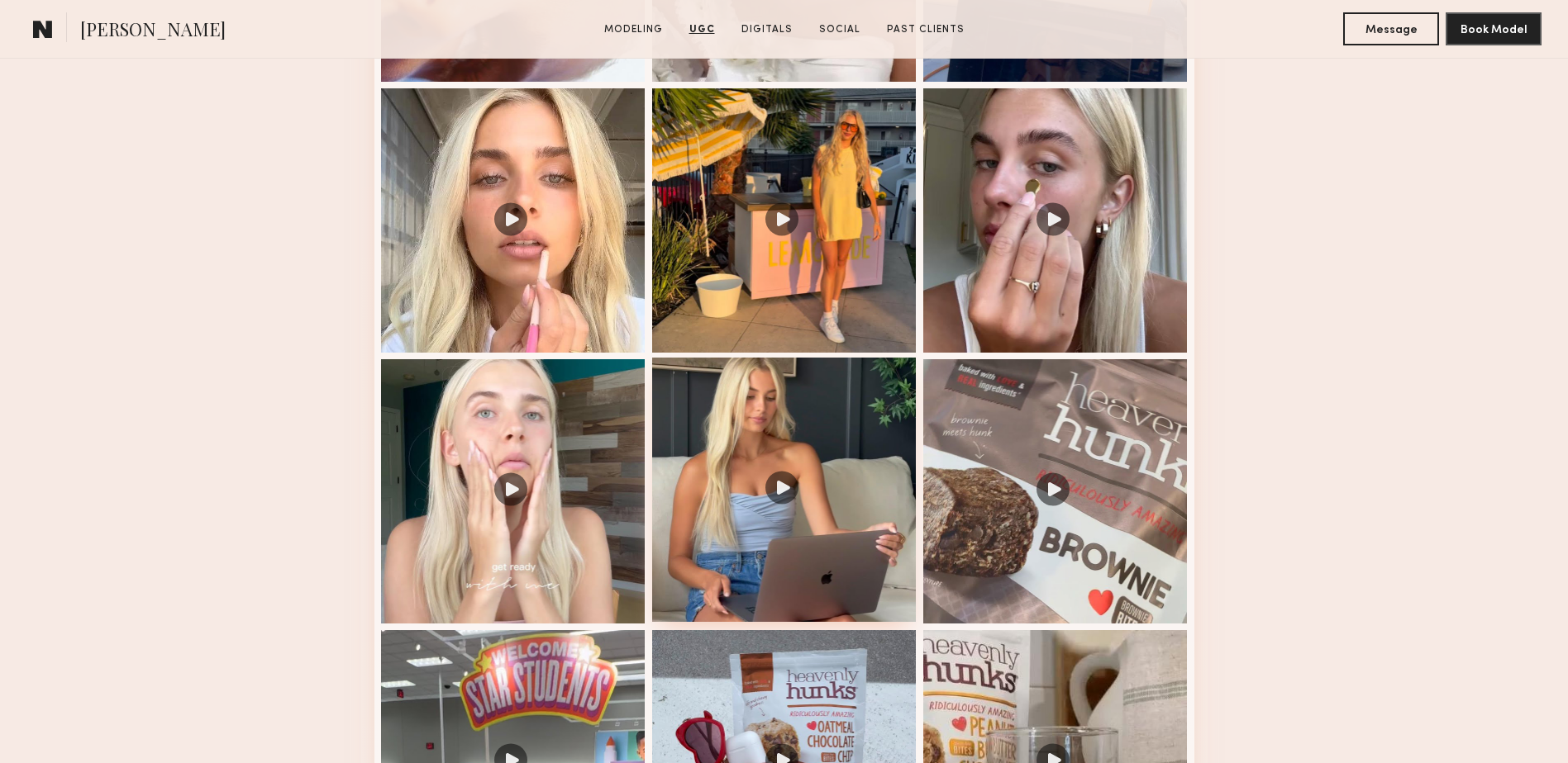
click at [862, 474] on div at bounding box center [784, 489] width 265 height 265
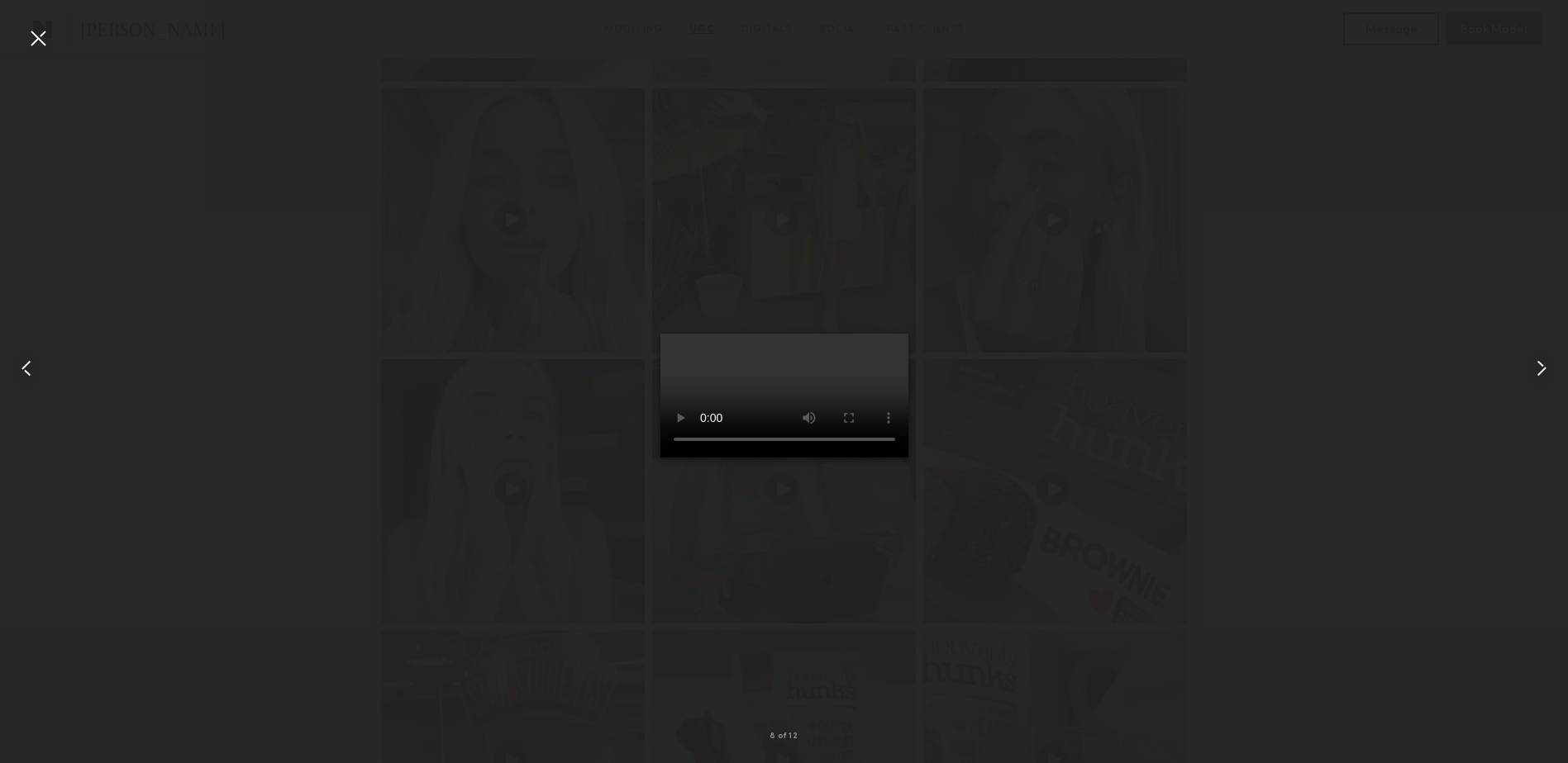
click at [39, 37] on div at bounding box center [38, 38] width 26 height 26
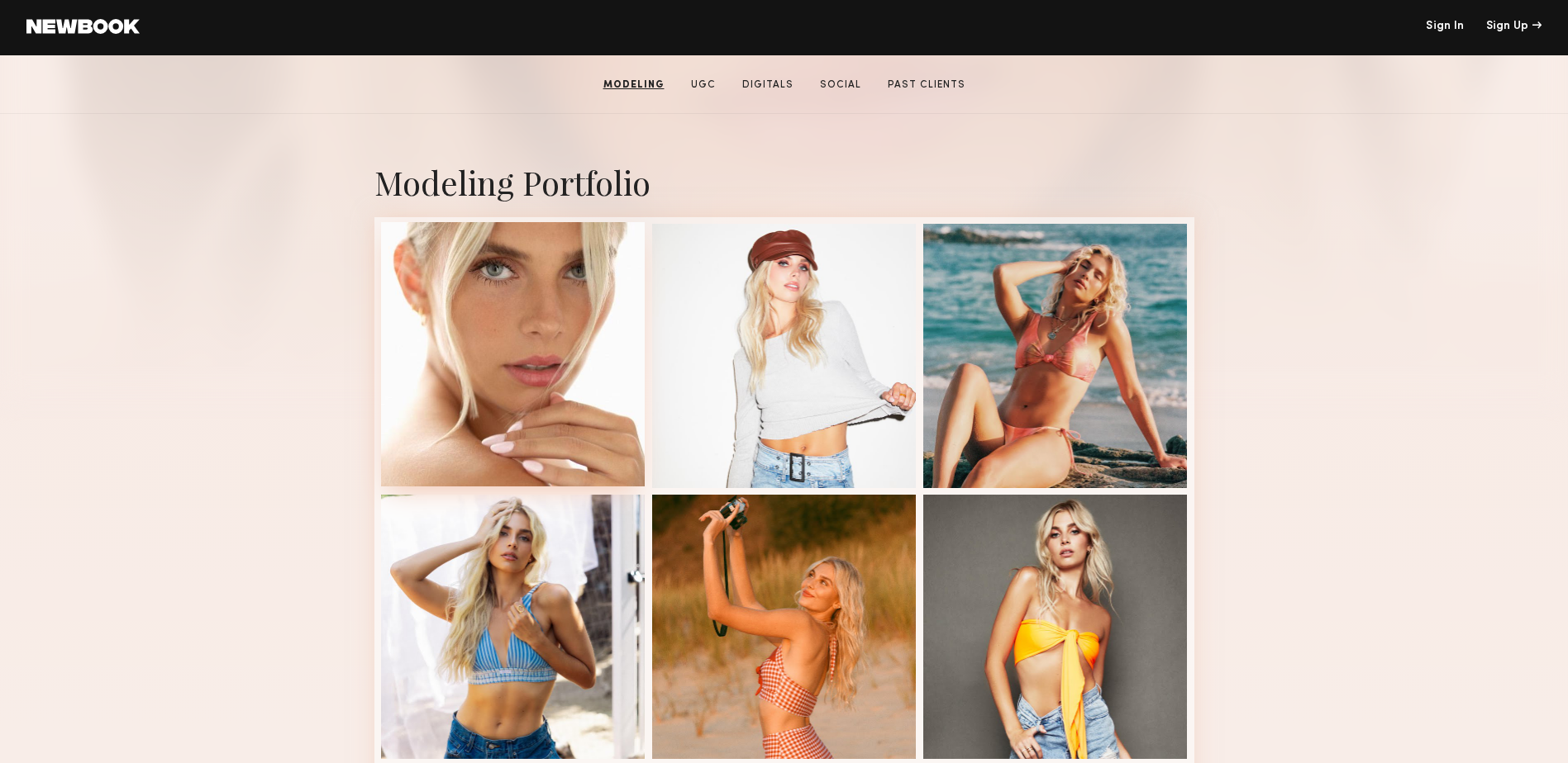
scroll to position [0, 0]
